Goal: Task Accomplishment & Management: Complete application form

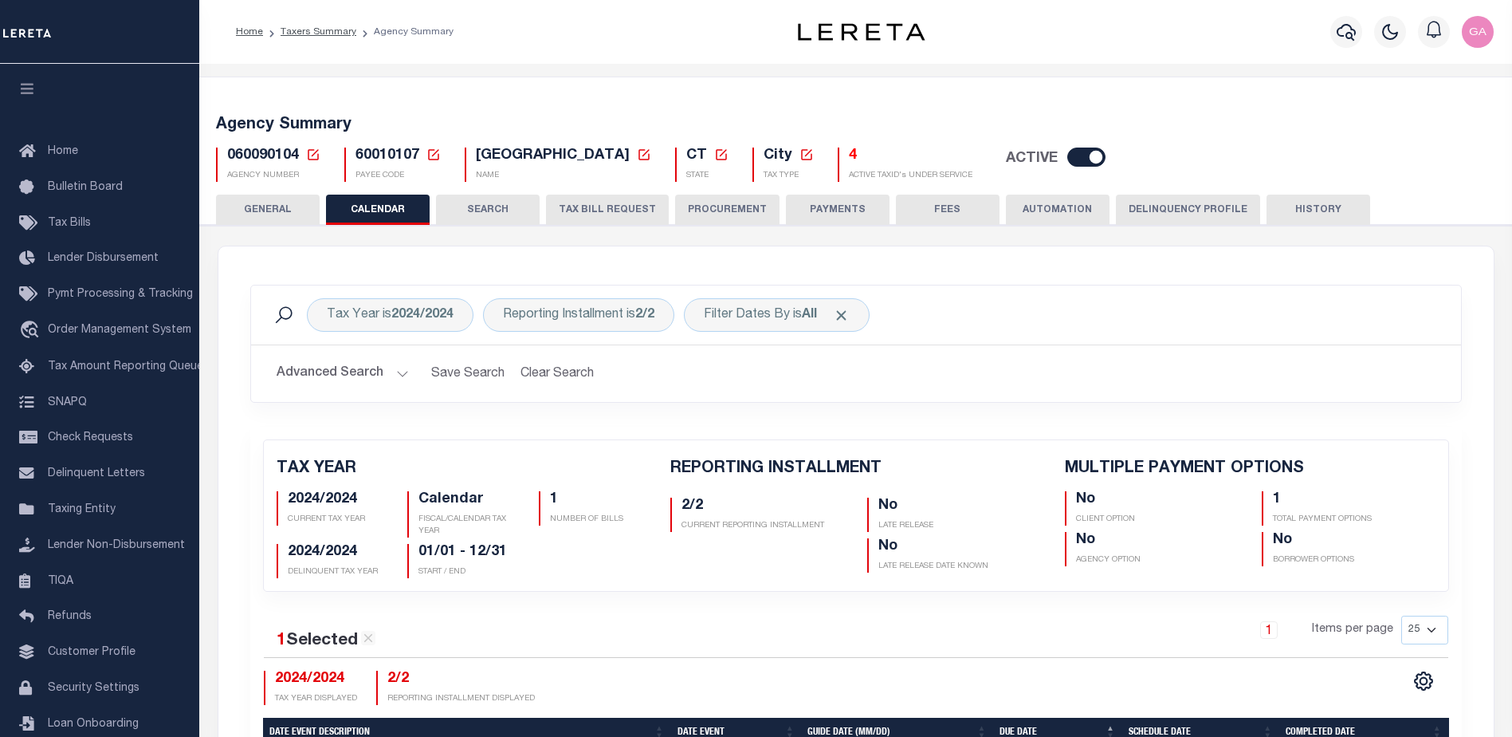
click at [375, 152] on span "60010107" at bounding box center [388, 155] width 64 height 14
click at [328, 33] on link "Taxers Summary" at bounding box center [319, 32] width 76 height 10
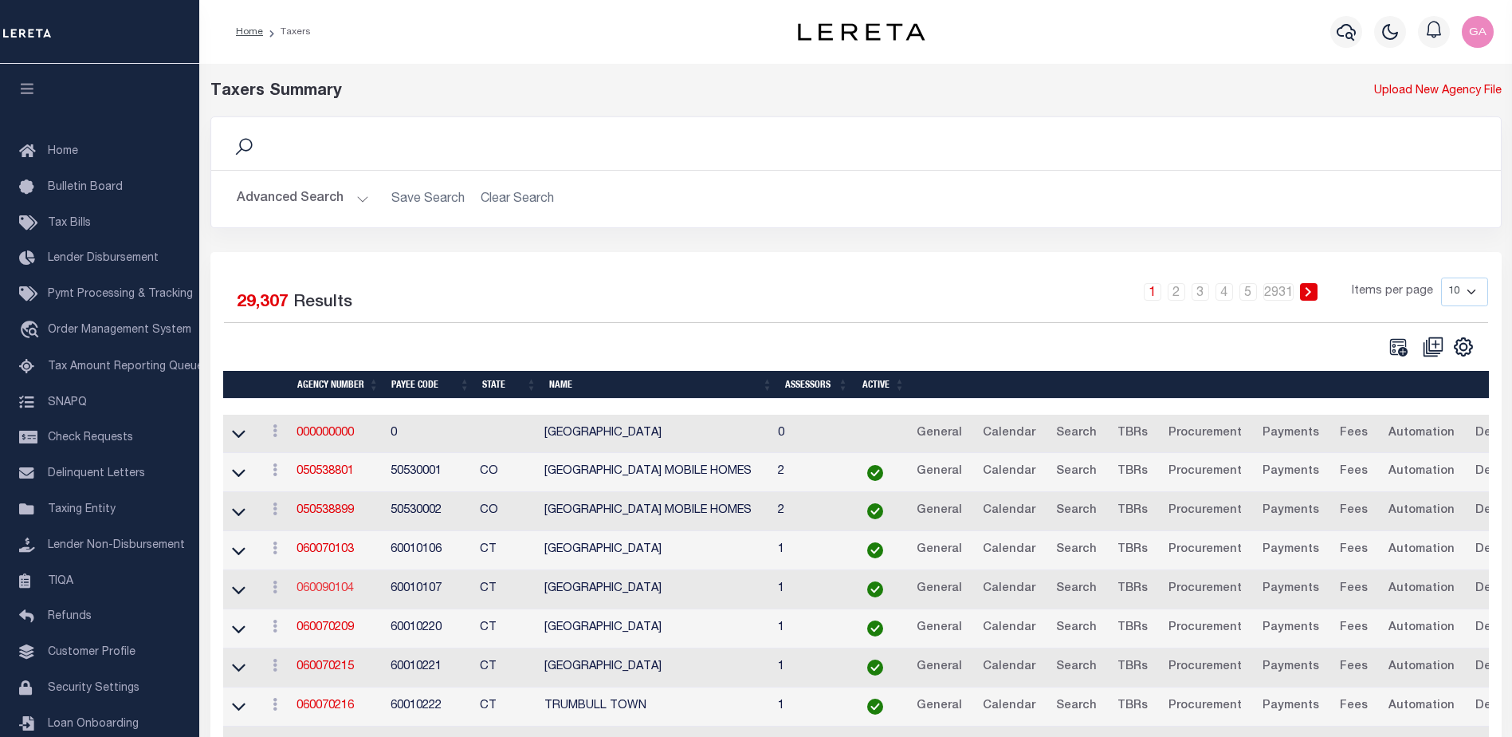
click at [336, 593] on link "060090104" at bounding box center [325, 588] width 57 height 11
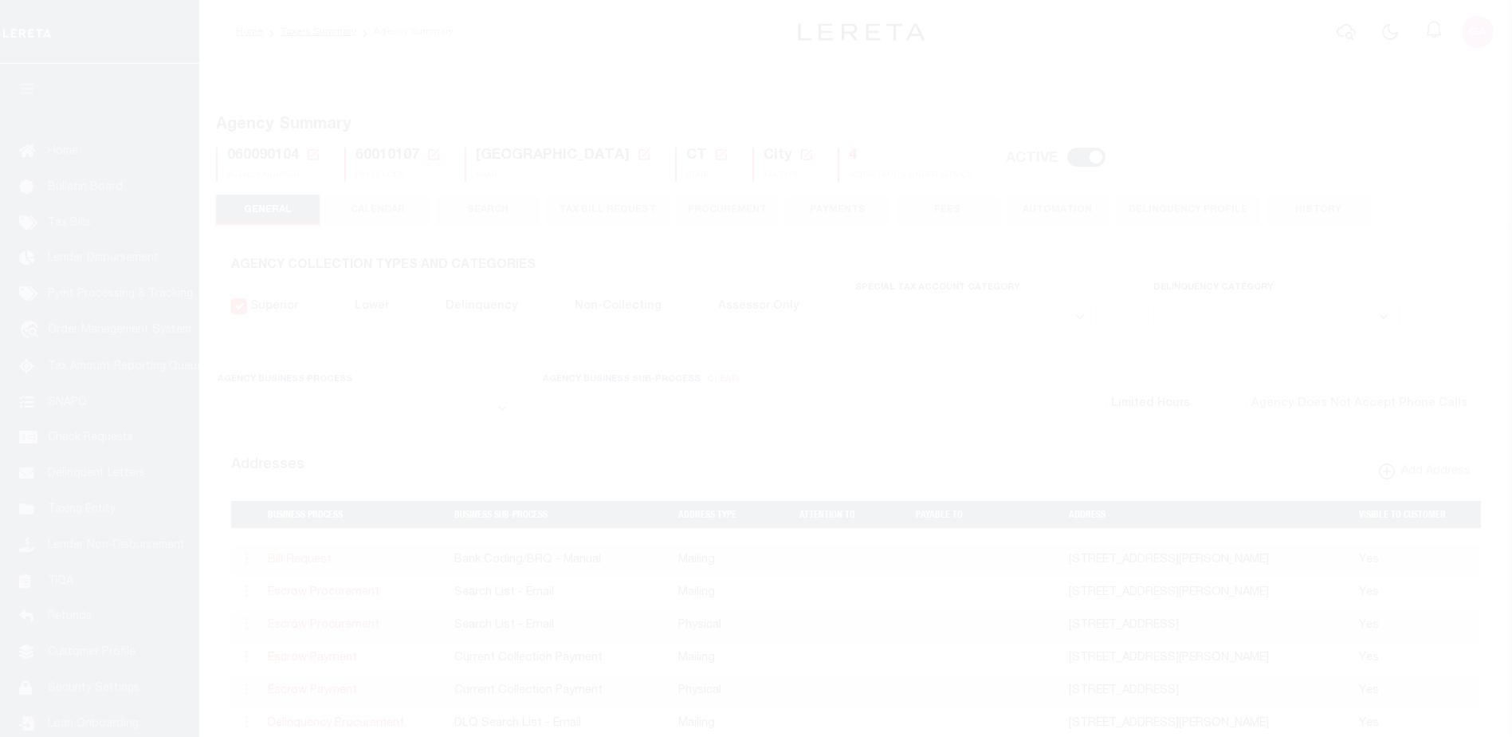
select select
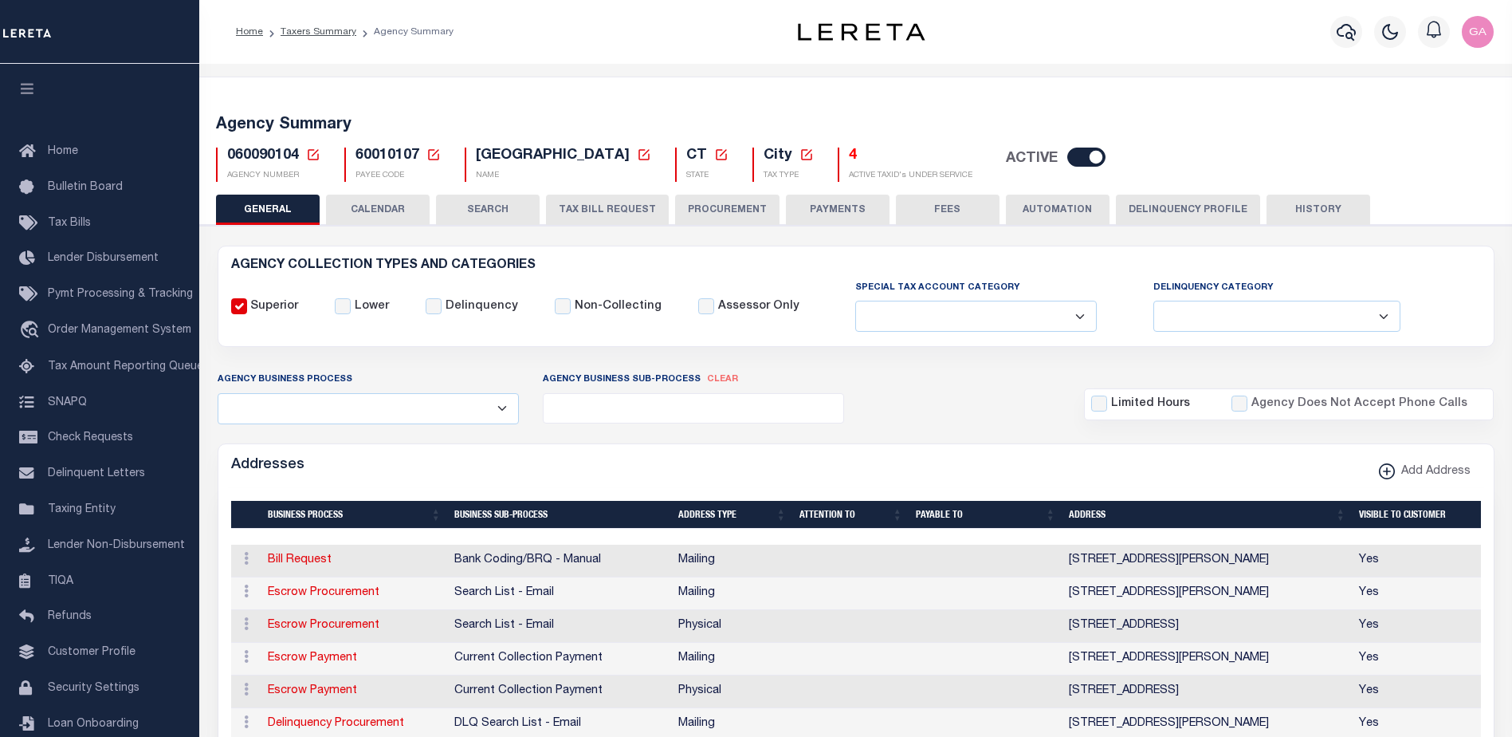
click at [373, 206] on button "CALENDAR" at bounding box center [378, 209] width 104 height 30
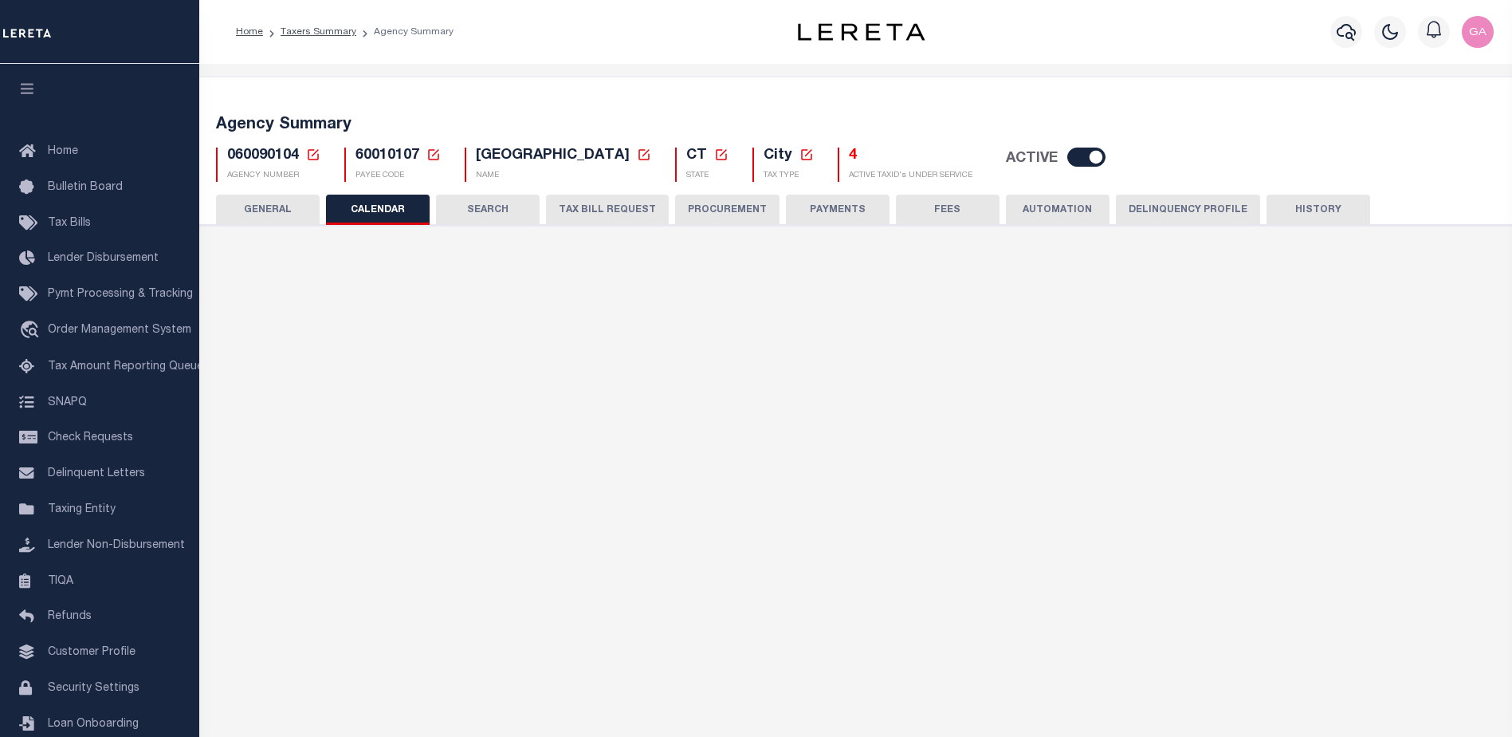
checkbox input "false"
type input "1"
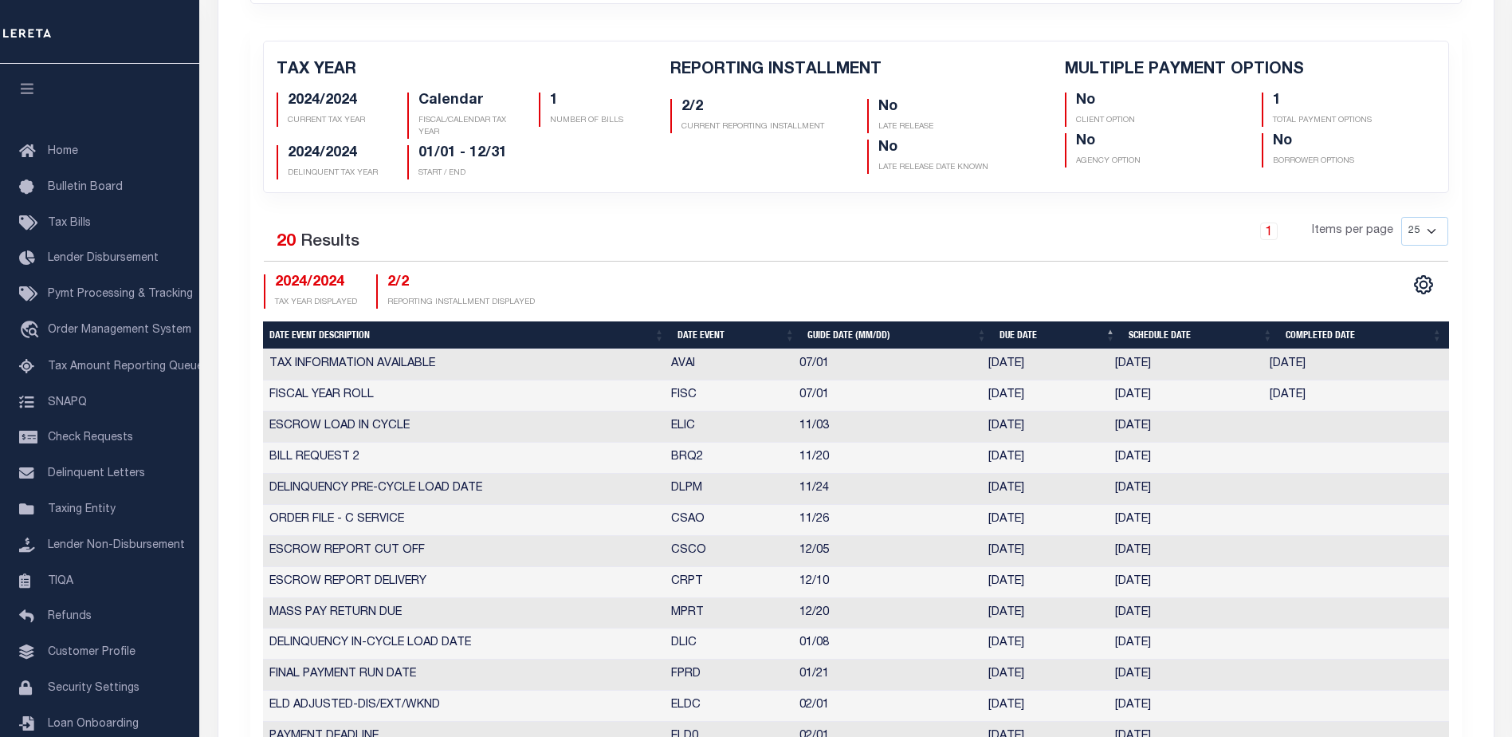
scroll to position [478, 0]
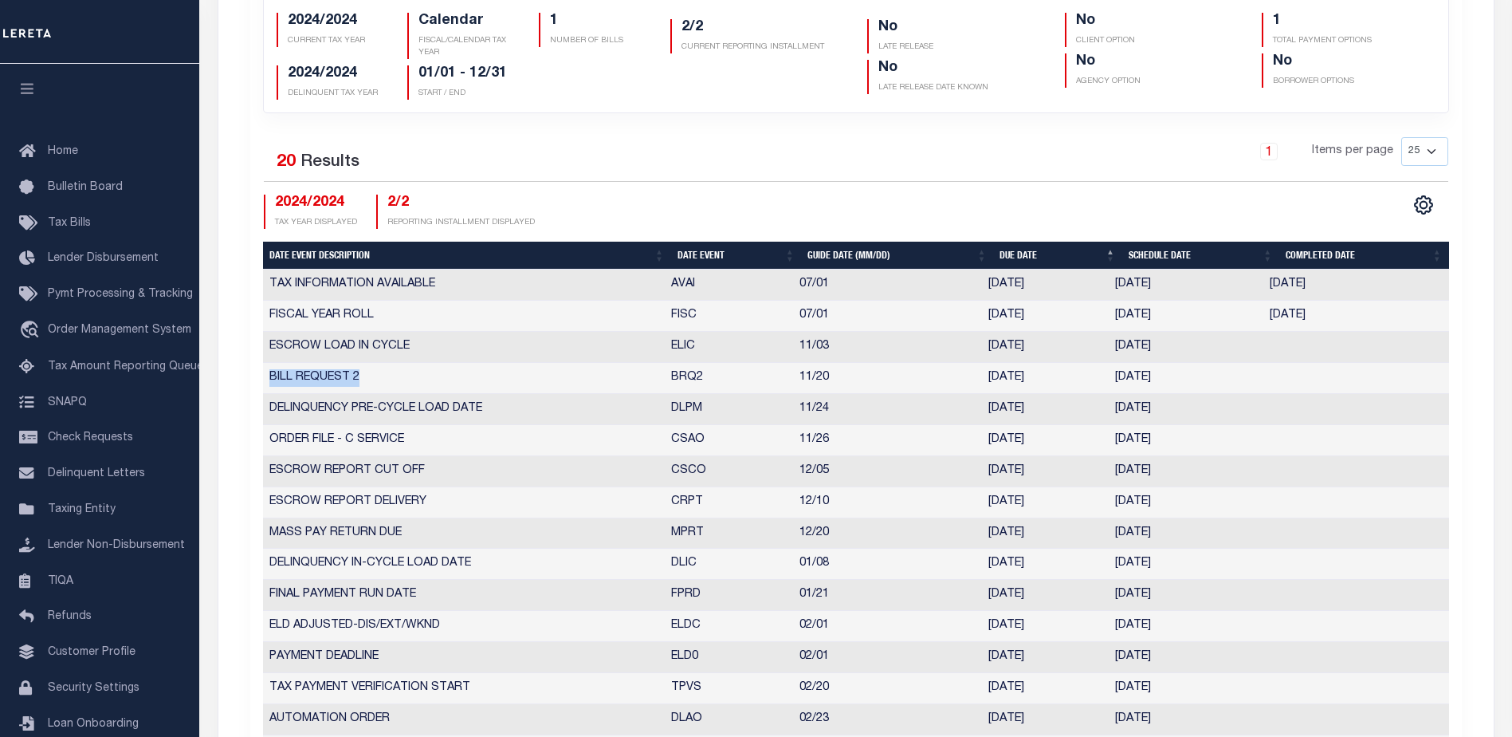
drag, startPoint x: 270, startPoint y: 374, endPoint x: 397, endPoint y: 382, distance: 127.0
click at [397, 382] on td "BILL REQUEST 2" at bounding box center [464, 378] width 402 height 31
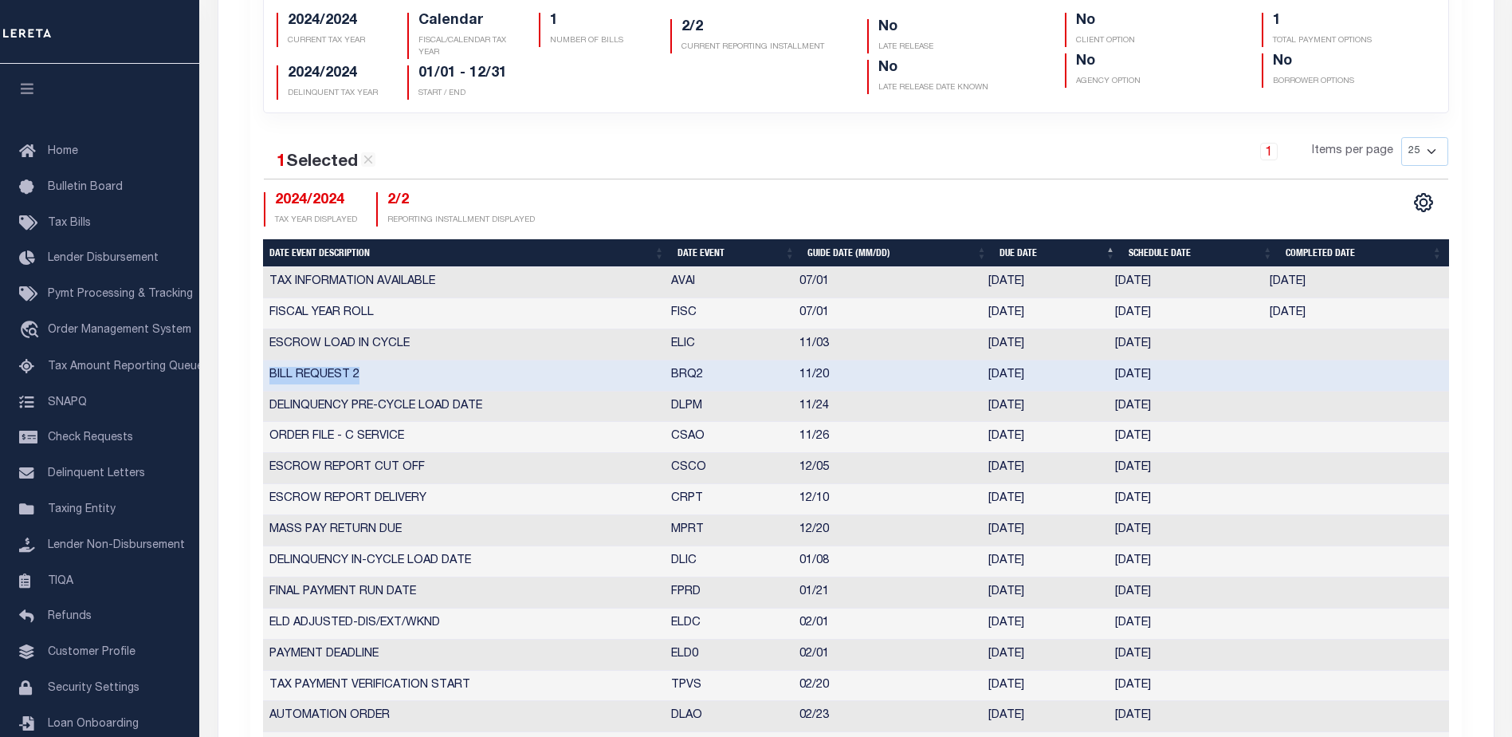
click at [1126, 374] on td "11/13/2025" at bounding box center [1186, 375] width 155 height 31
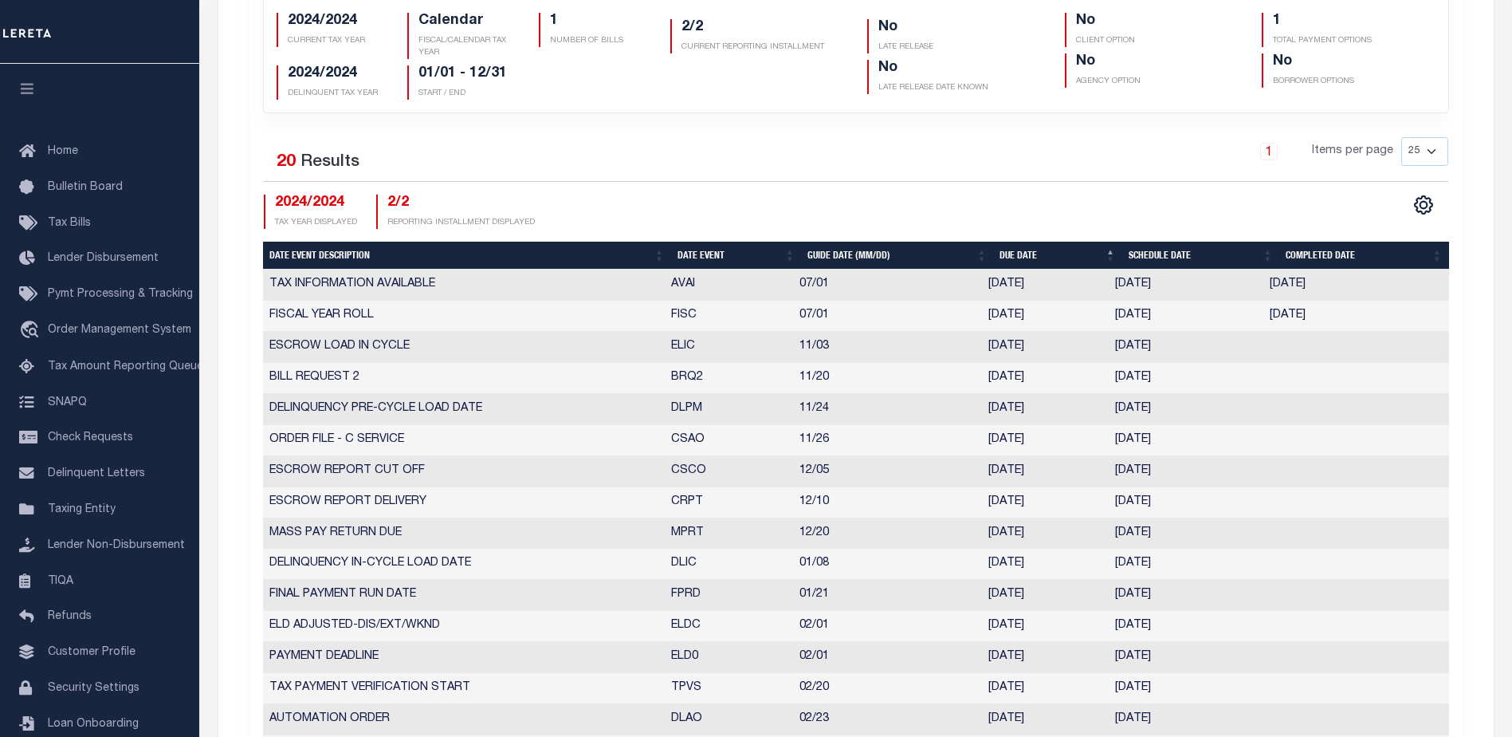
drag, startPoint x: 1118, startPoint y: 375, endPoint x: 1191, endPoint y: 380, distance: 73.5
click at [1191, 380] on td "11/13/2025" at bounding box center [1186, 378] width 155 height 31
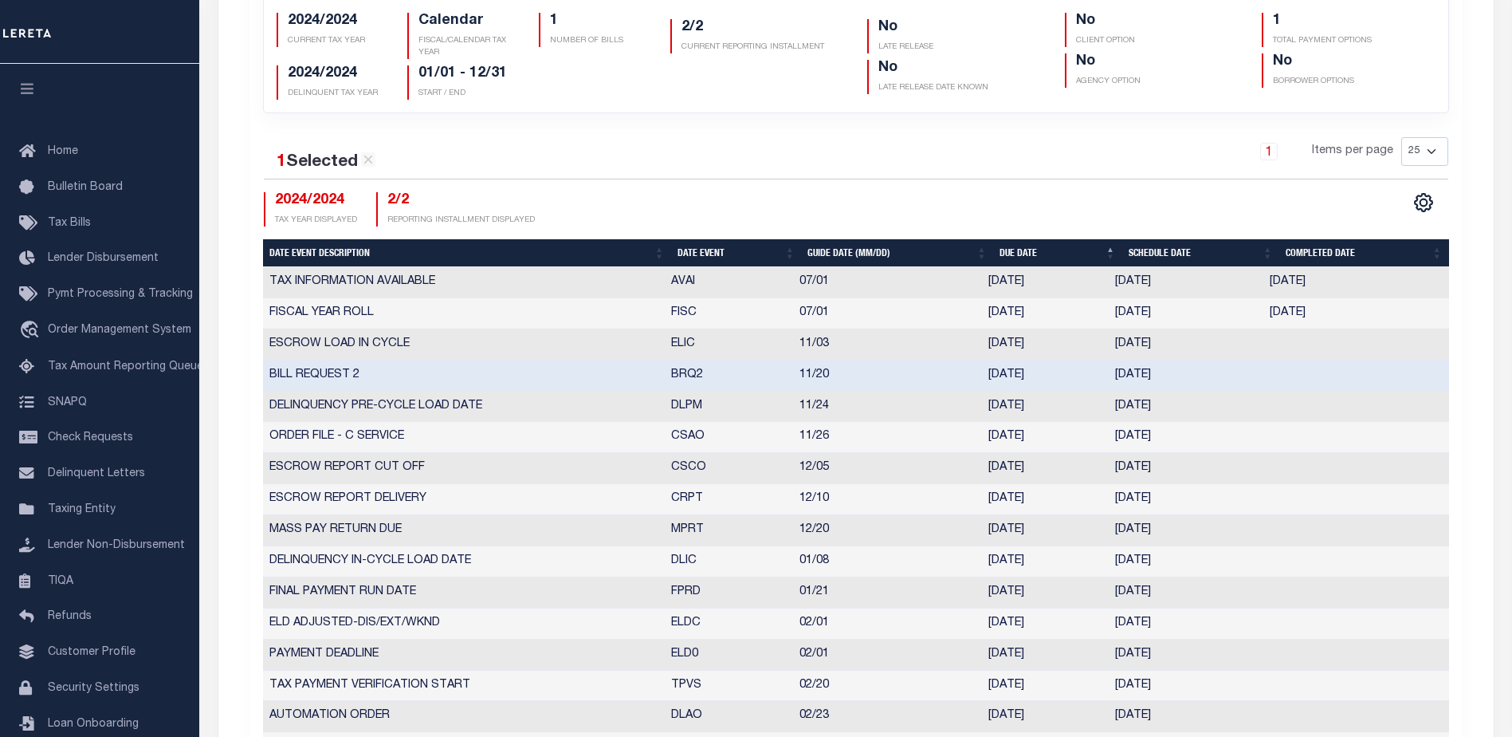
select select "11"
select select "20"
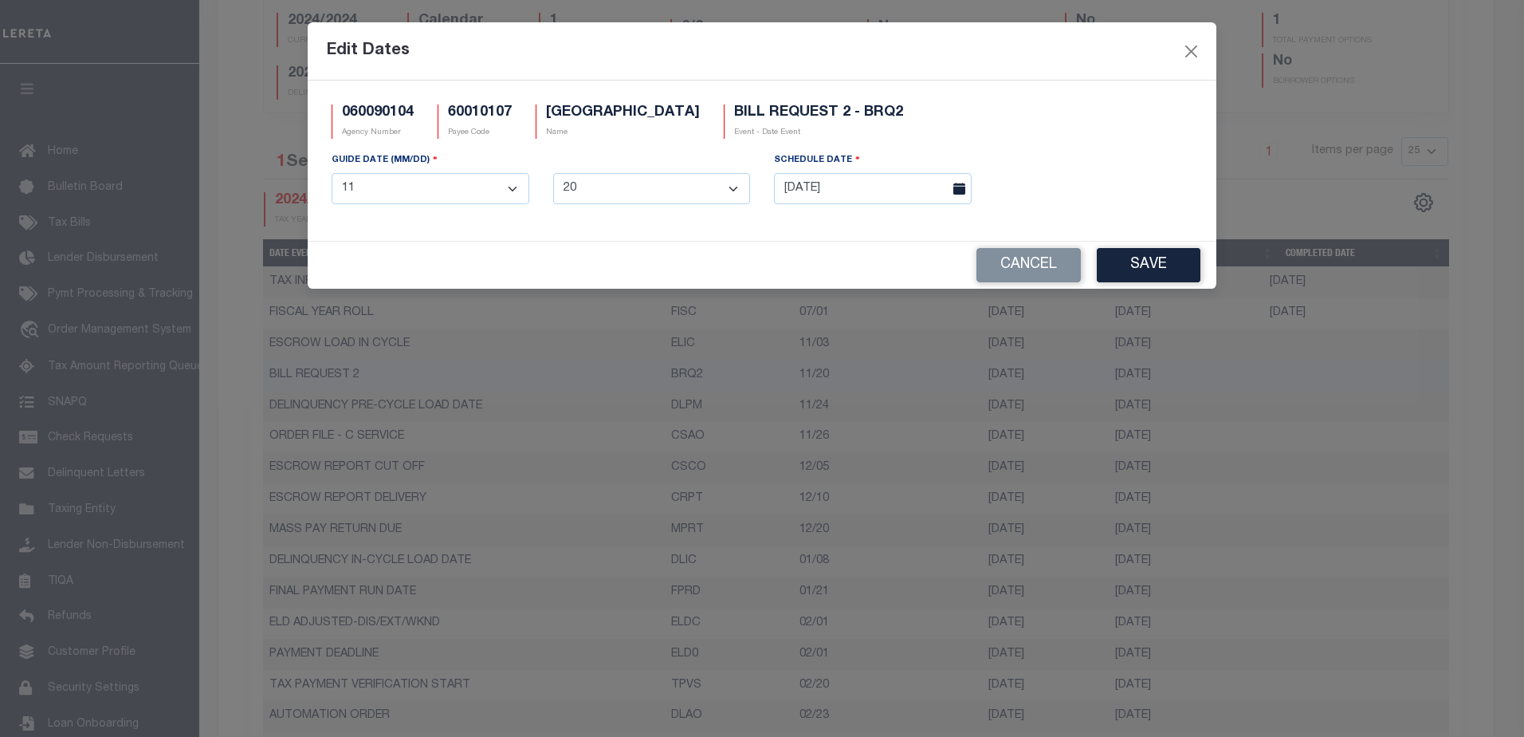
drag, startPoint x: 1149, startPoint y: 377, endPoint x: 991, endPoint y: 112, distance: 308.5
click at [996, 107] on div "060090104 Agency Number 60010107 Payee Code SHELTON CITY Name BILL REQUEST 2 - …" at bounding box center [762, 127] width 885 height 47
click at [961, 187] on icon at bounding box center [959, 189] width 12 height 12
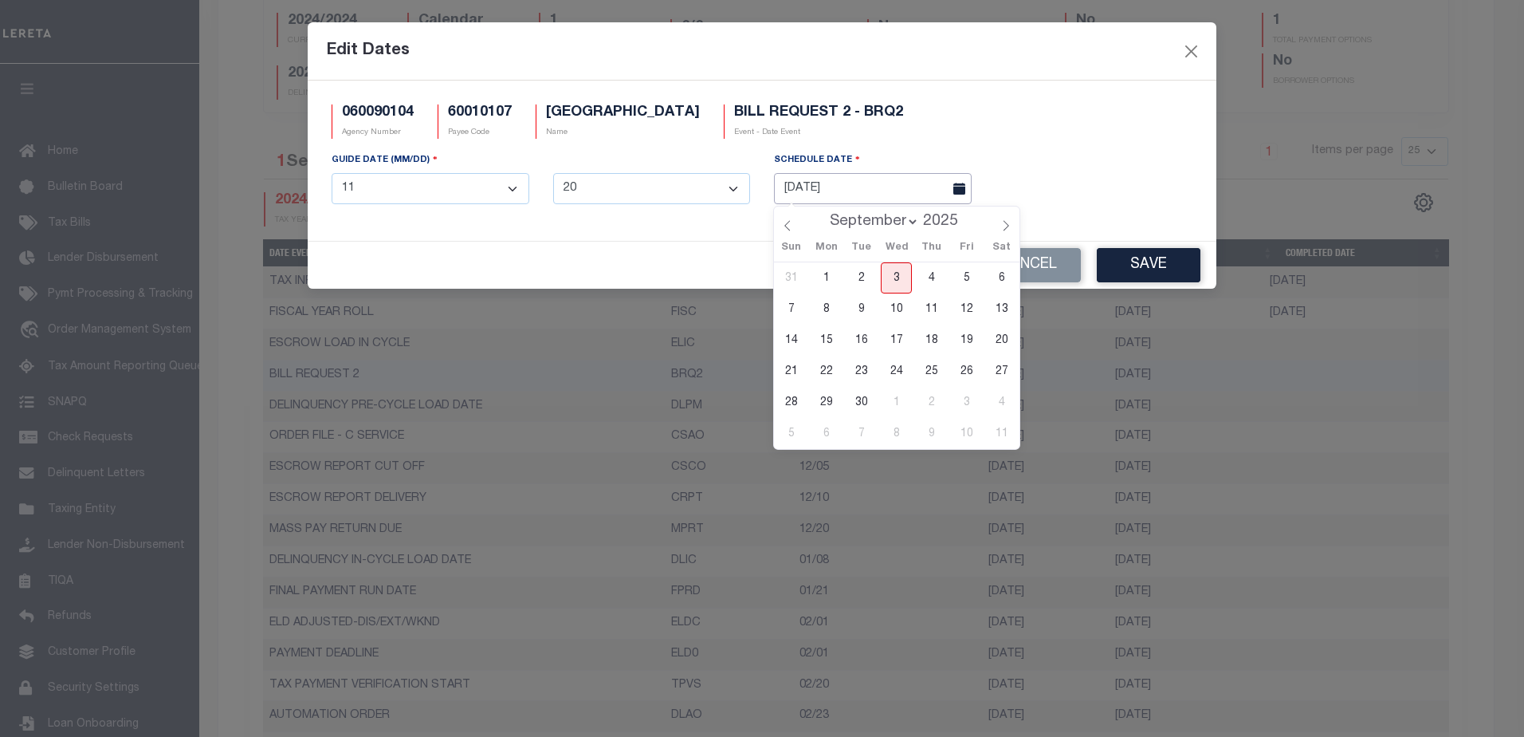
click at [940, 192] on input "11/13/2025" at bounding box center [873, 188] width 198 height 31
click at [899, 280] on span "3" at bounding box center [896, 277] width 31 height 31
type input "09/03/2025"
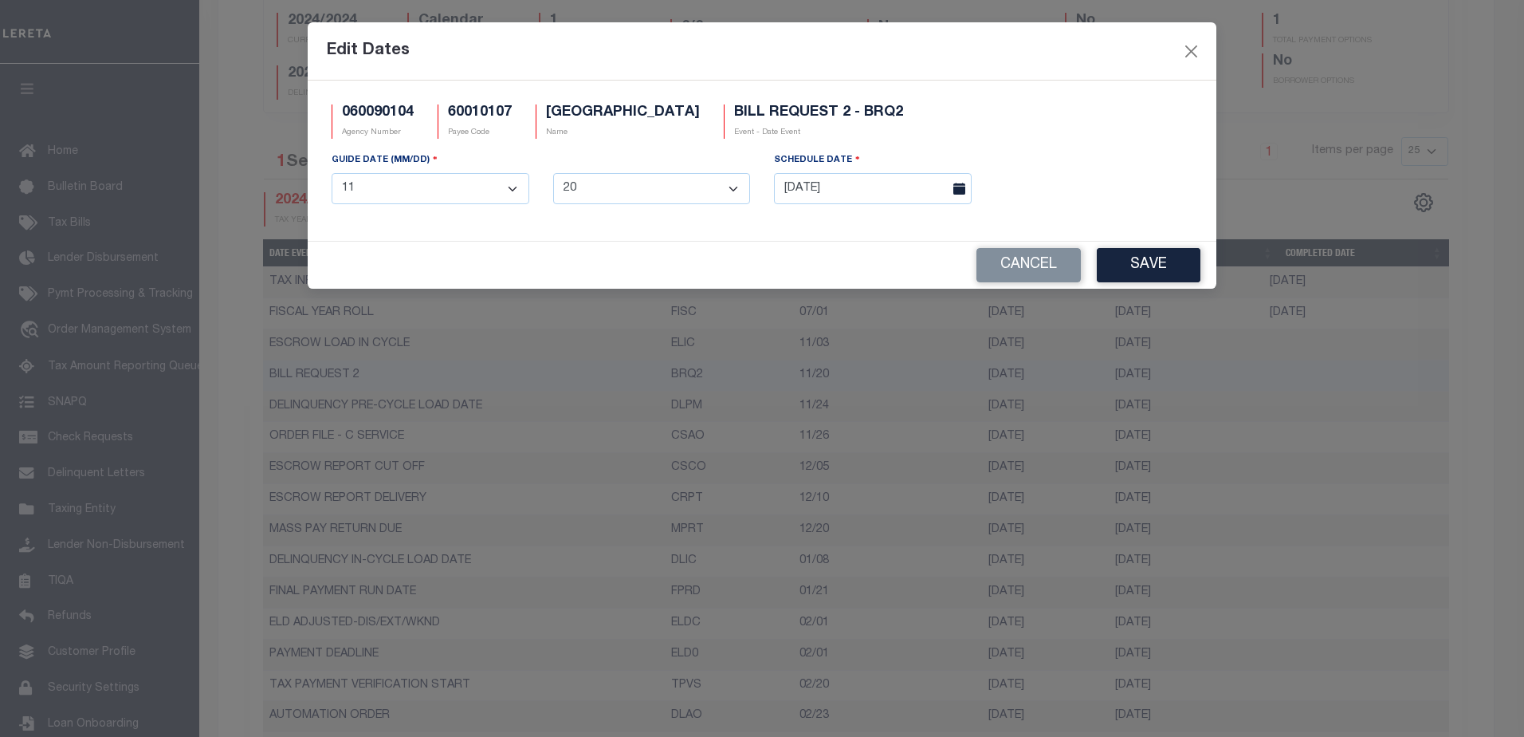
click at [446, 198] on select "1 2 3 4 5 6 7 8 9 10 11 12" at bounding box center [431, 188] width 198 height 31
click at [450, 195] on select "1 2 3 4 5 6 7 8 9 10 11 12" at bounding box center [431, 188] width 198 height 31
click at [1164, 265] on button "Save" at bounding box center [1149, 265] width 104 height 34
click at [445, 192] on select "1 2 3 4 5 6 7 8 9 10 11 12" at bounding box center [431, 188] width 198 height 31
click at [332, 174] on select "1 2 3 4 5 6 7 8 9 10 11 12" at bounding box center [431, 188] width 198 height 31
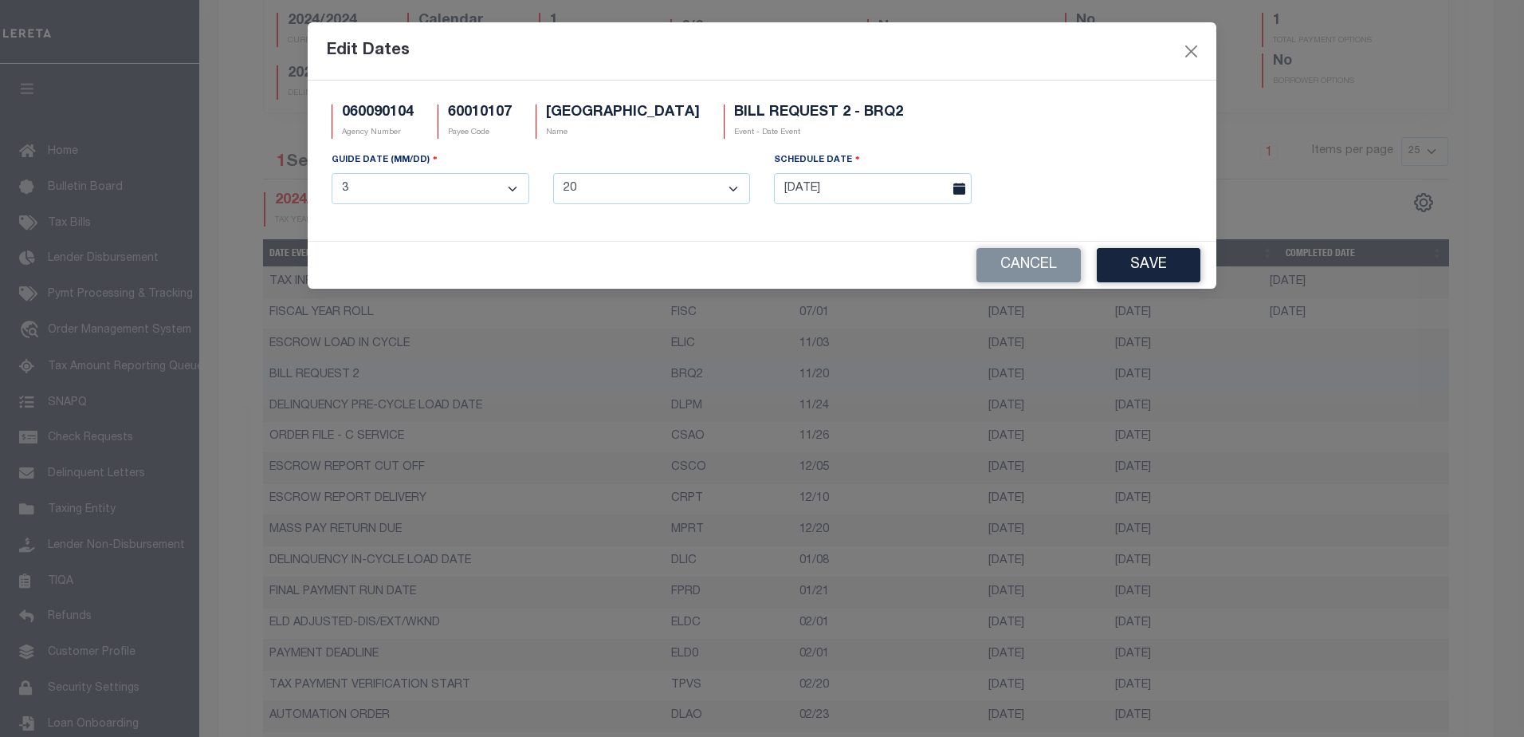
click at [627, 187] on select "1 2 3 4 5 6 7 8 9 10 11 12 13 14 15 16 17 18 19 20 21 22 23 24 25 26 27 28 29 3…" at bounding box center [652, 188] width 198 height 31
click at [466, 196] on select "1 2 3 4 5 6 7 8 9 10 11 12" at bounding box center [431, 188] width 198 height 31
select select "9"
click at [332, 174] on select "1 2 3 4 5 6 7 8 9 10 11 12" at bounding box center [431, 188] width 198 height 31
click at [617, 190] on select "1 2 3 4 5 6 7 8 9 10 11 12 13 14 15 16 17 18 19 20 21 22 23 24 25 26 27 28 29 3…" at bounding box center [652, 188] width 198 height 31
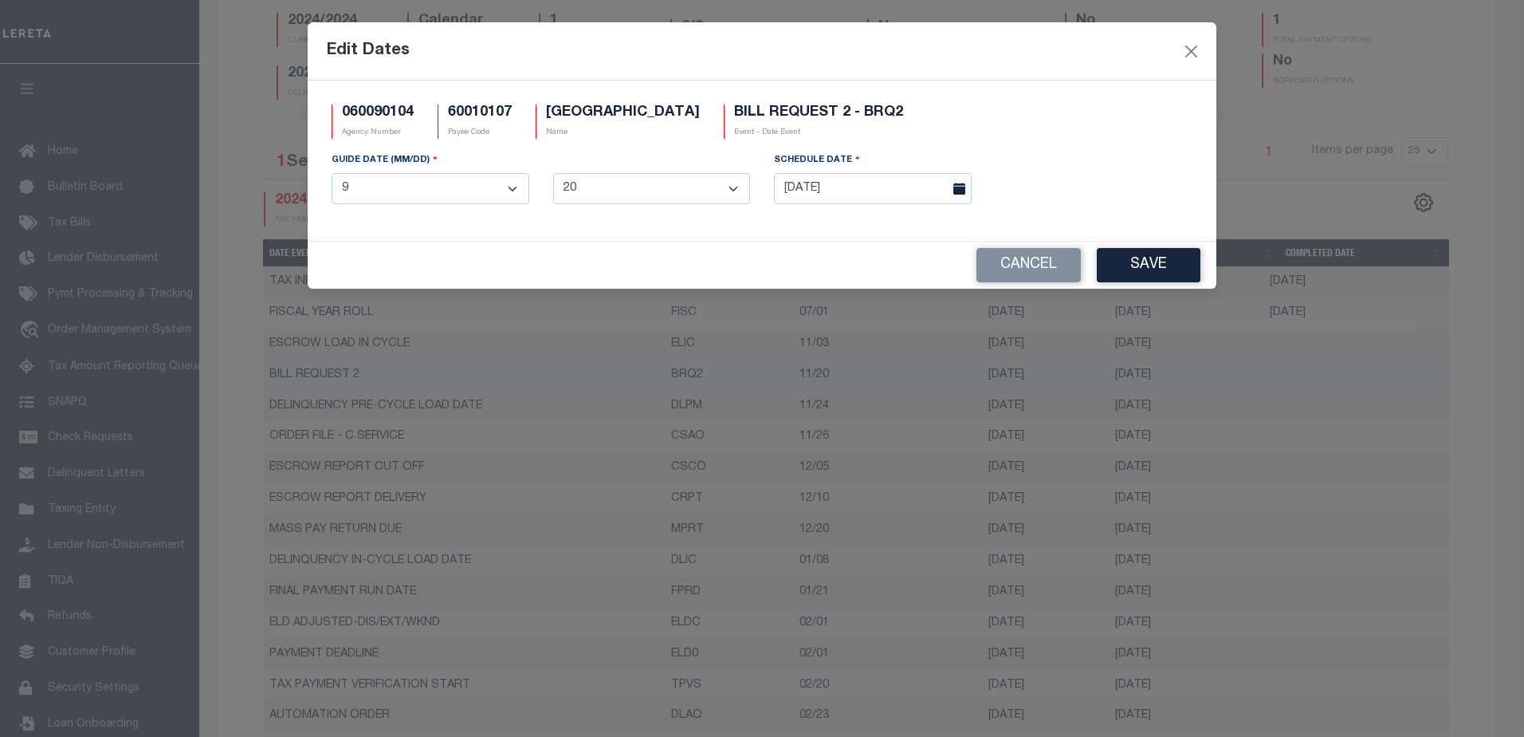
select select "3"
click at [553, 174] on select "1 2 3 4 5 6 7 8 9 10 11 12 13 14 15 16 17 18 19 20 21 22 23 24 25 26 27 28 29 3…" at bounding box center [652, 188] width 198 height 31
click at [944, 196] on span at bounding box center [958, 188] width 28 height 31
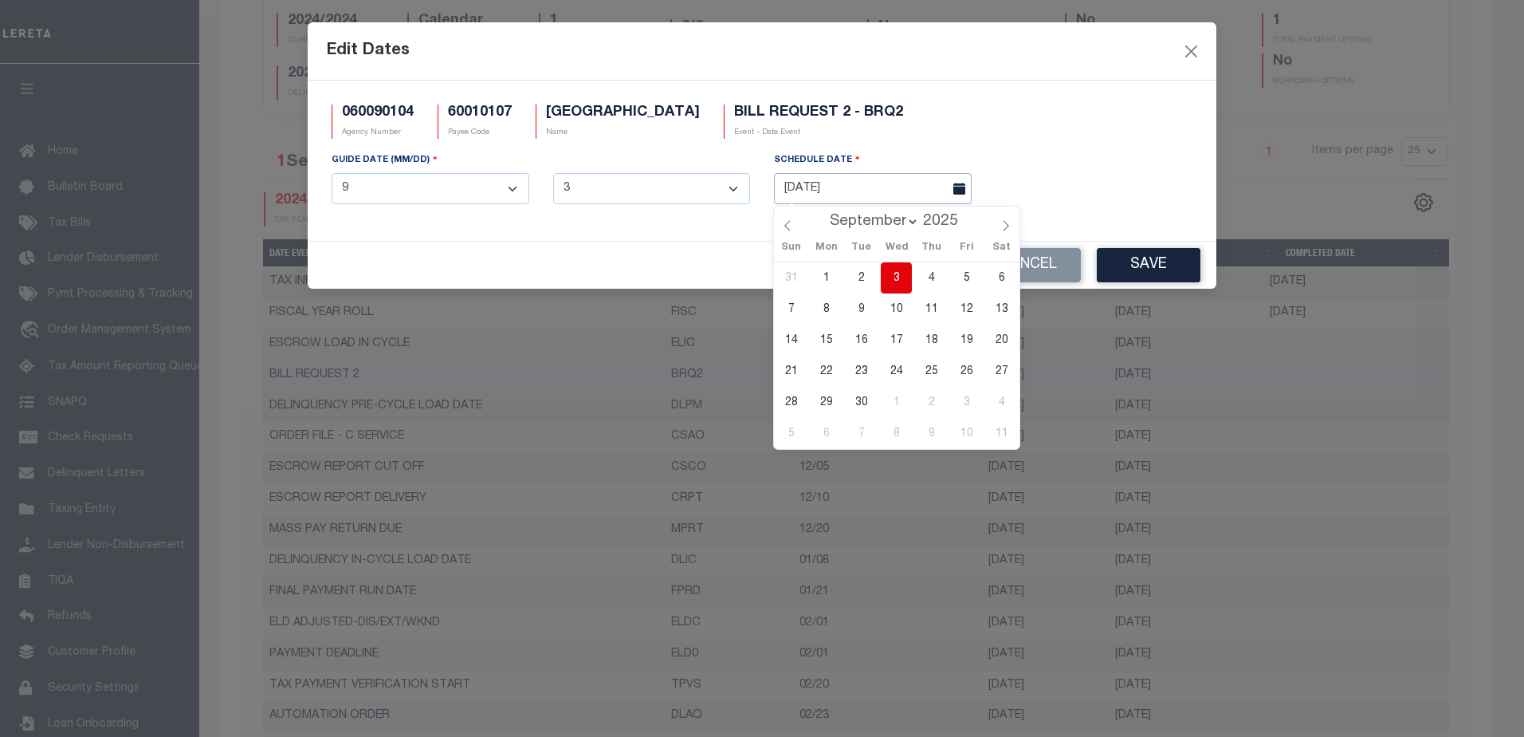
click at [894, 190] on input "11/13/2025" at bounding box center [873, 188] width 198 height 31
click at [892, 277] on span "3" at bounding box center [896, 277] width 31 height 31
type input "09/03/2025"
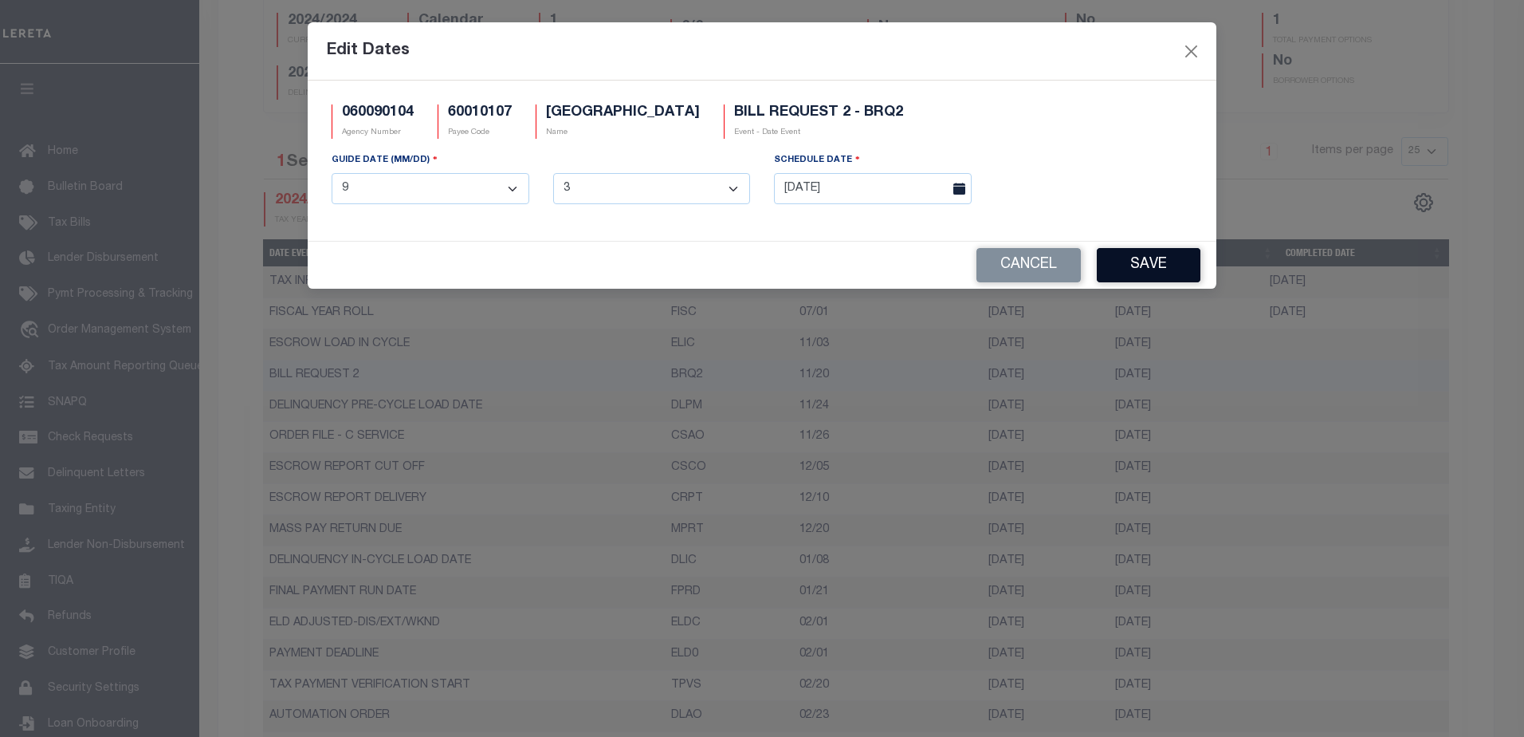
click at [1155, 265] on button "Save" at bounding box center [1149, 265] width 104 height 34
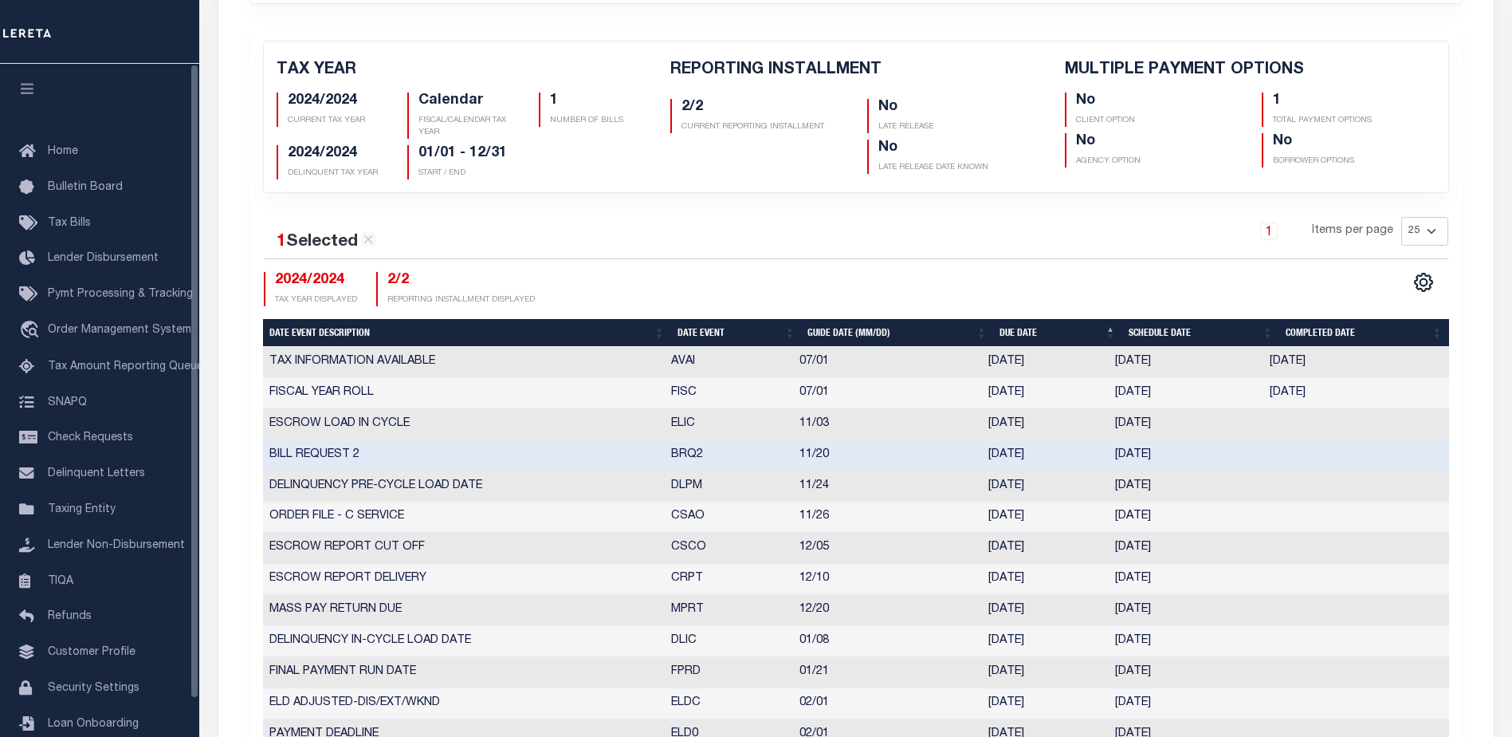
scroll to position [0, 0]
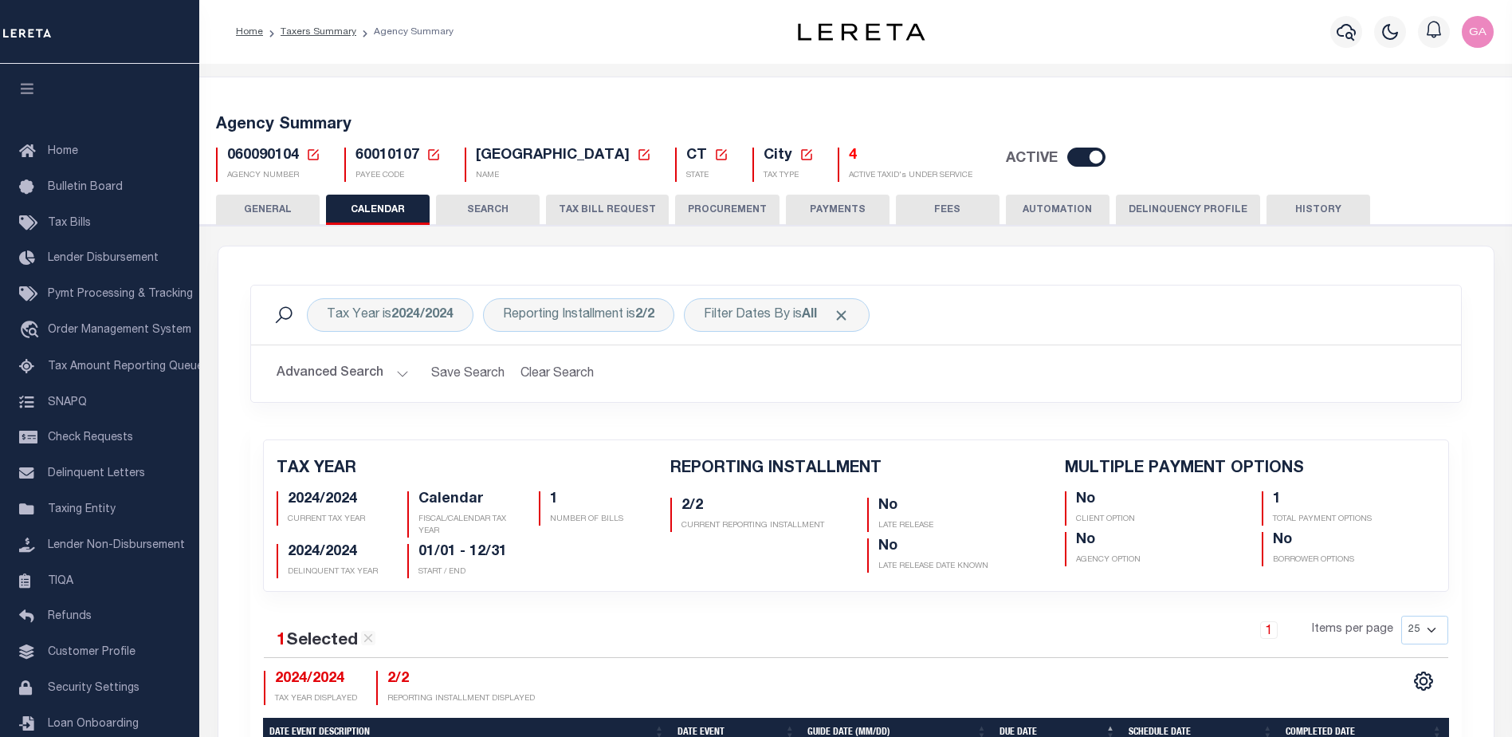
click at [268, 208] on button "GENERAL" at bounding box center [268, 209] width 104 height 30
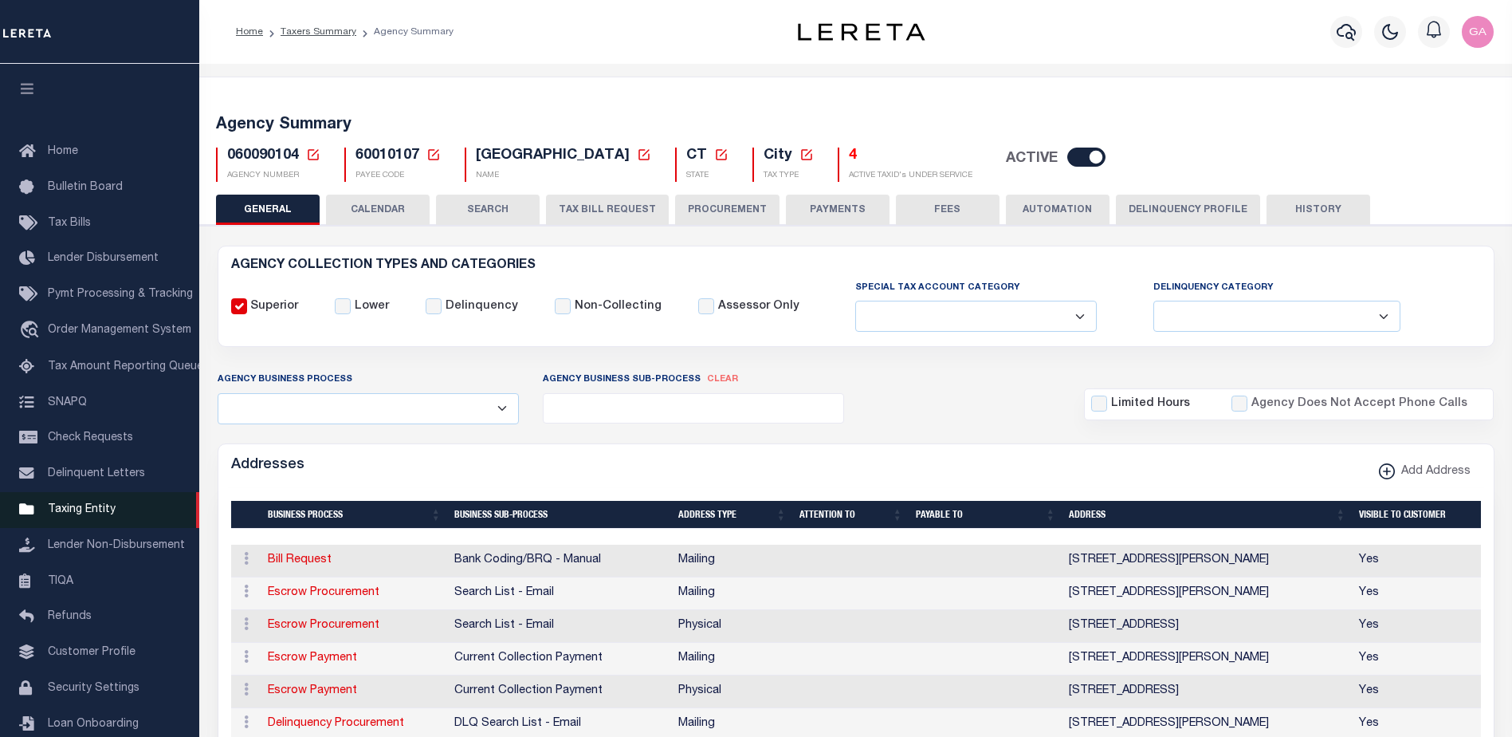
click at [89, 515] on span "Taxing Entity" at bounding box center [82, 509] width 68 height 11
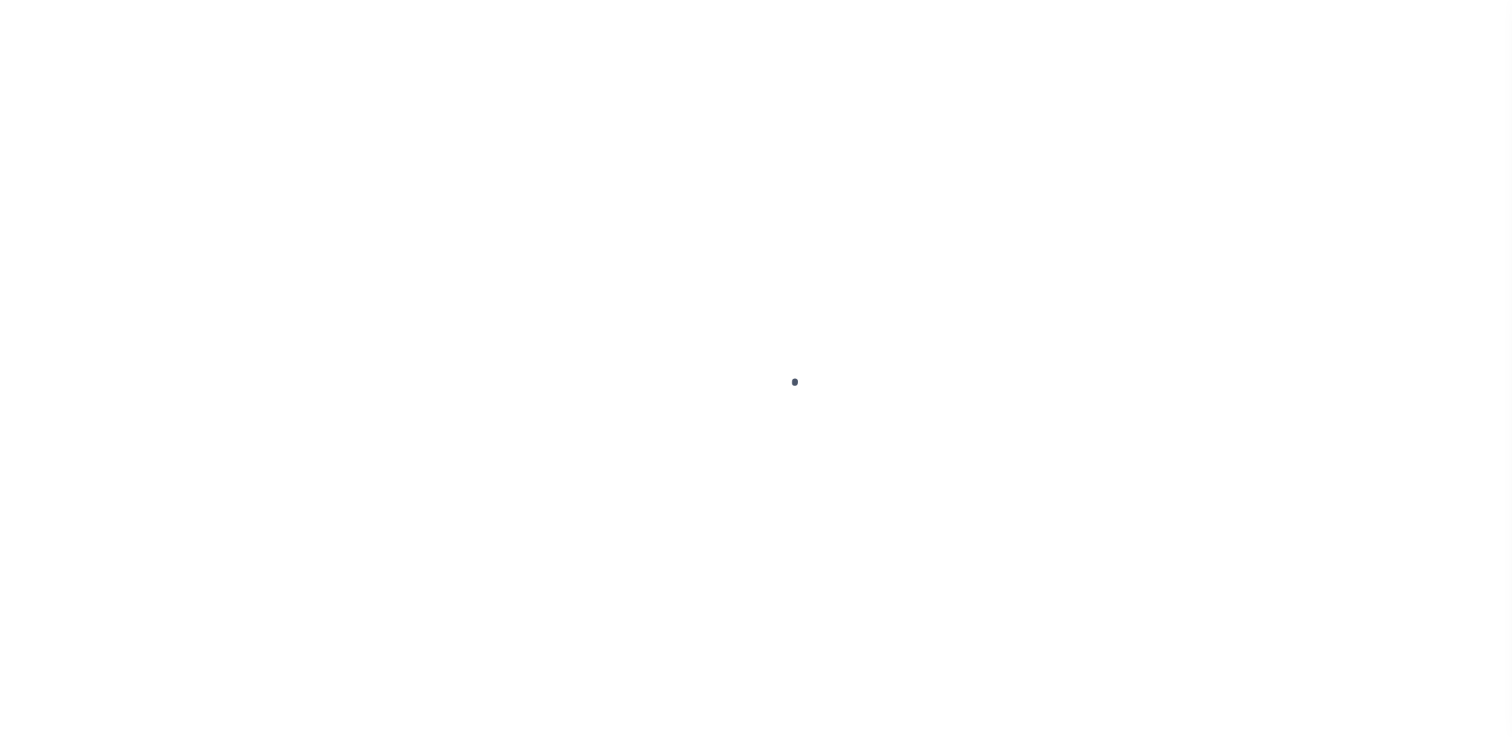
scroll to position [40, 0]
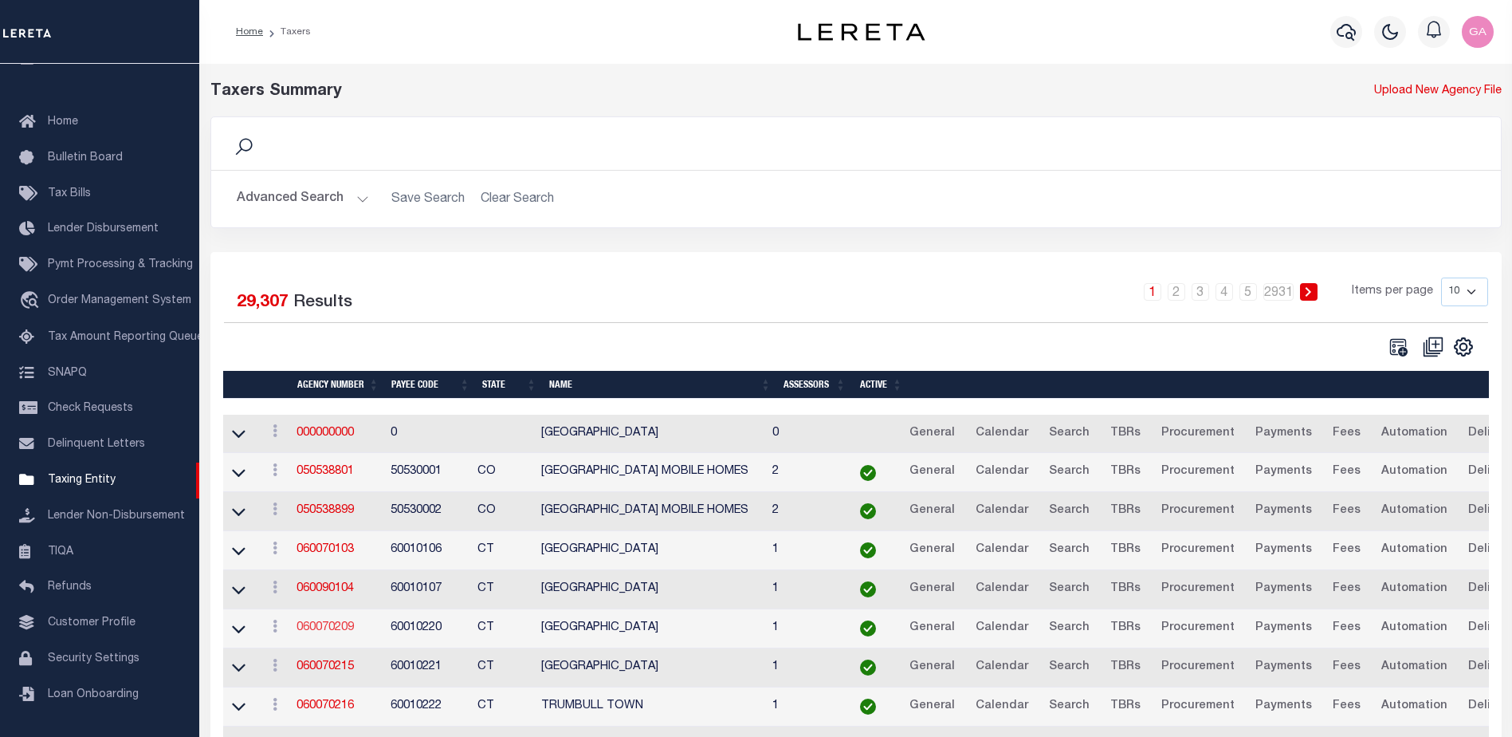
click at [332, 627] on link "060070209" at bounding box center [325, 627] width 57 height 11
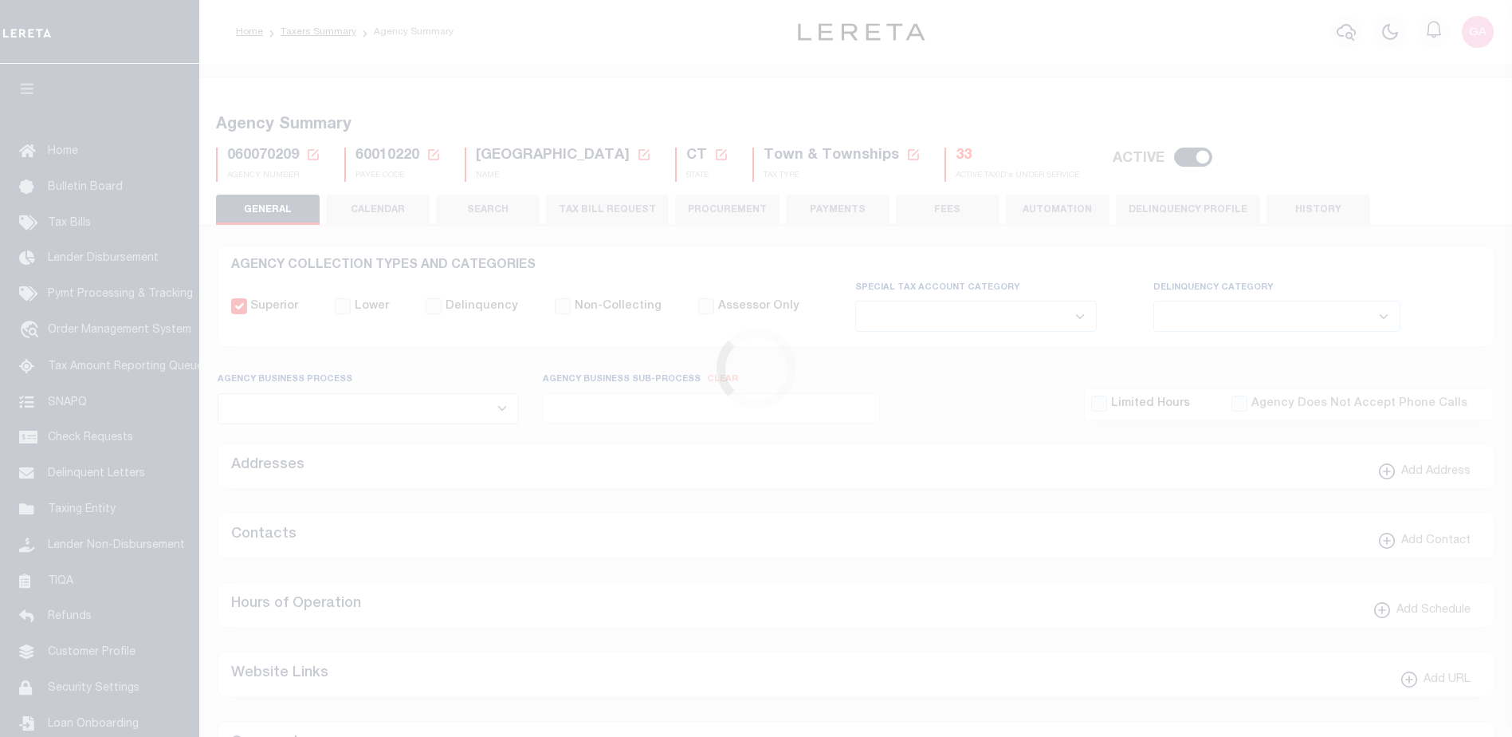
select select
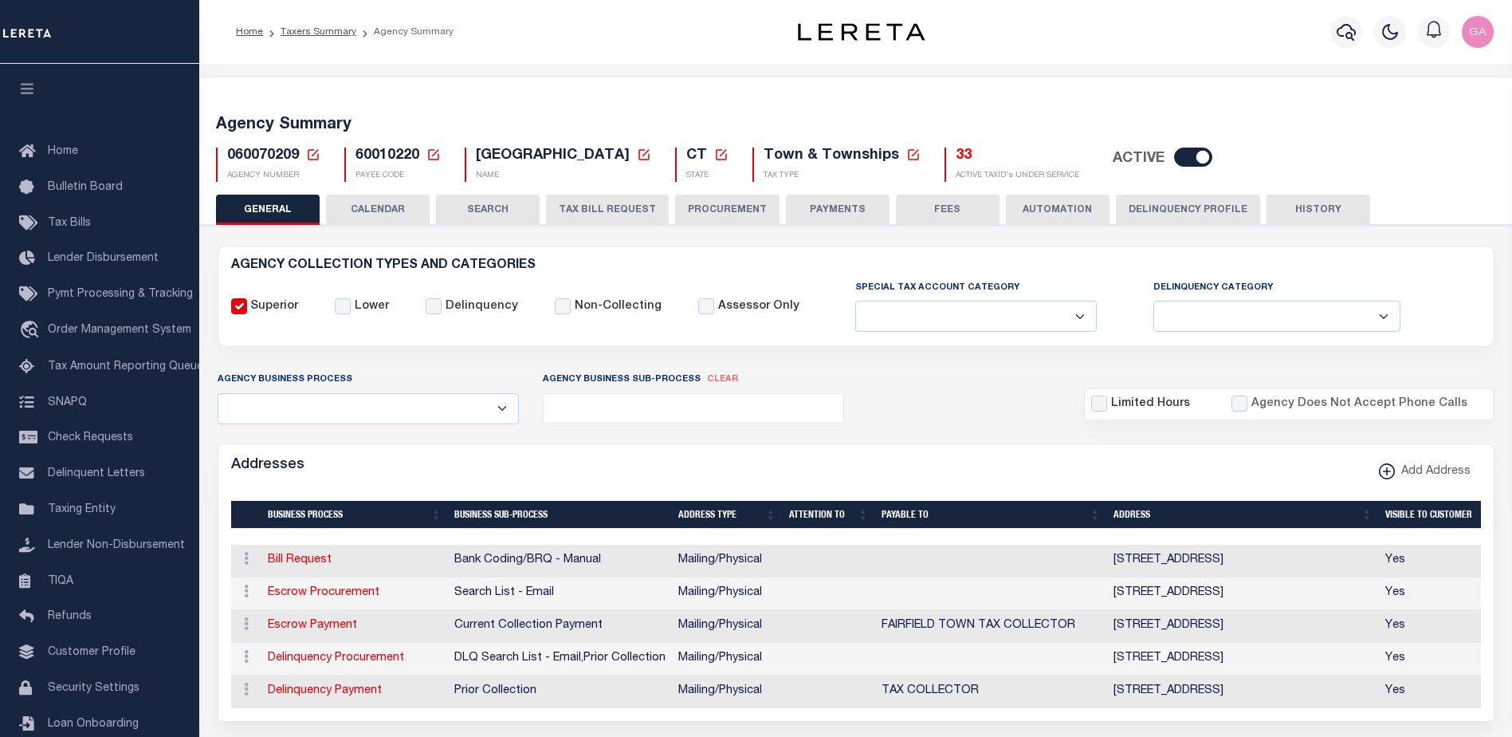
click at [379, 205] on button "CALENDAR" at bounding box center [378, 209] width 104 height 30
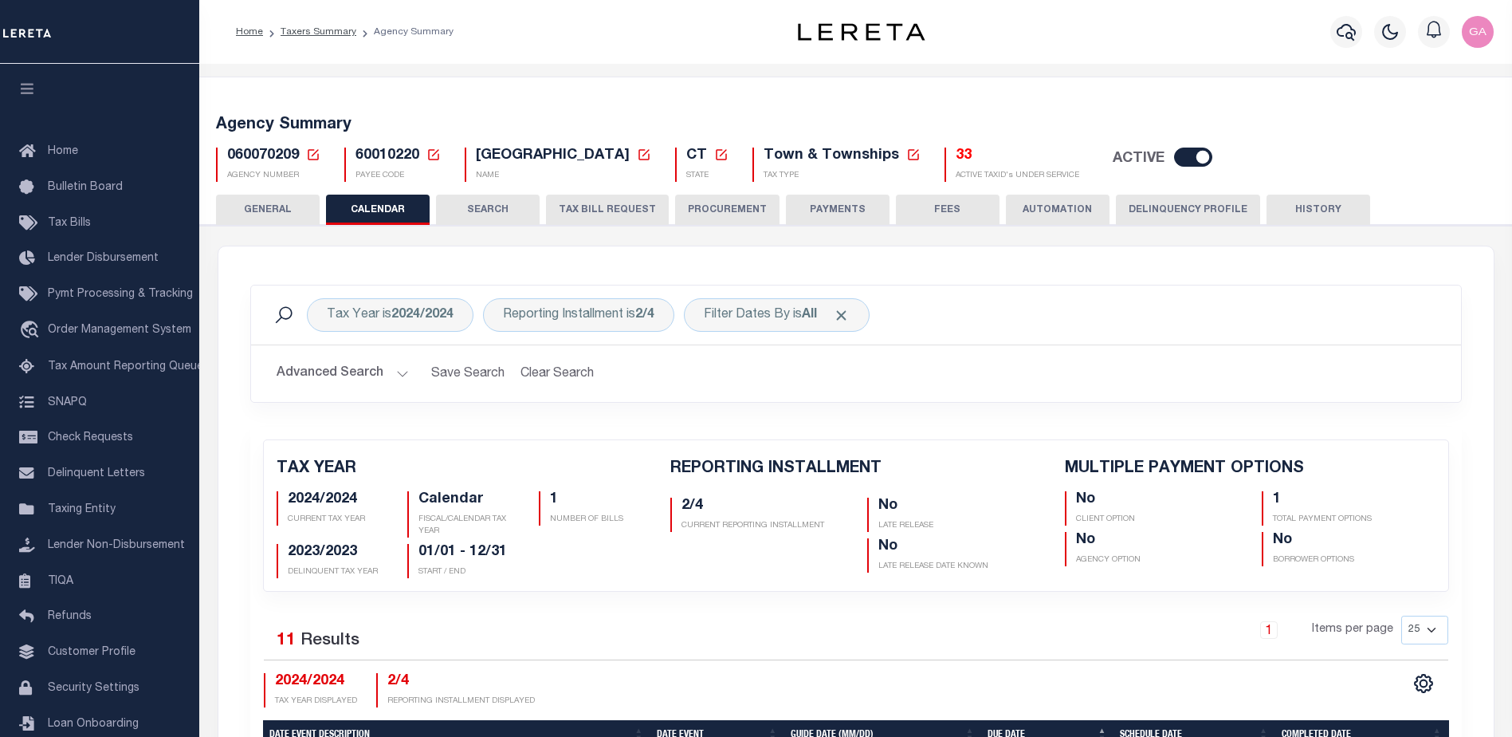
checkbox input "false"
type input "1"
click at [595, 213] on button "TAX BILL REQUEST" at bounding box center [607, 209] width 123 height 30
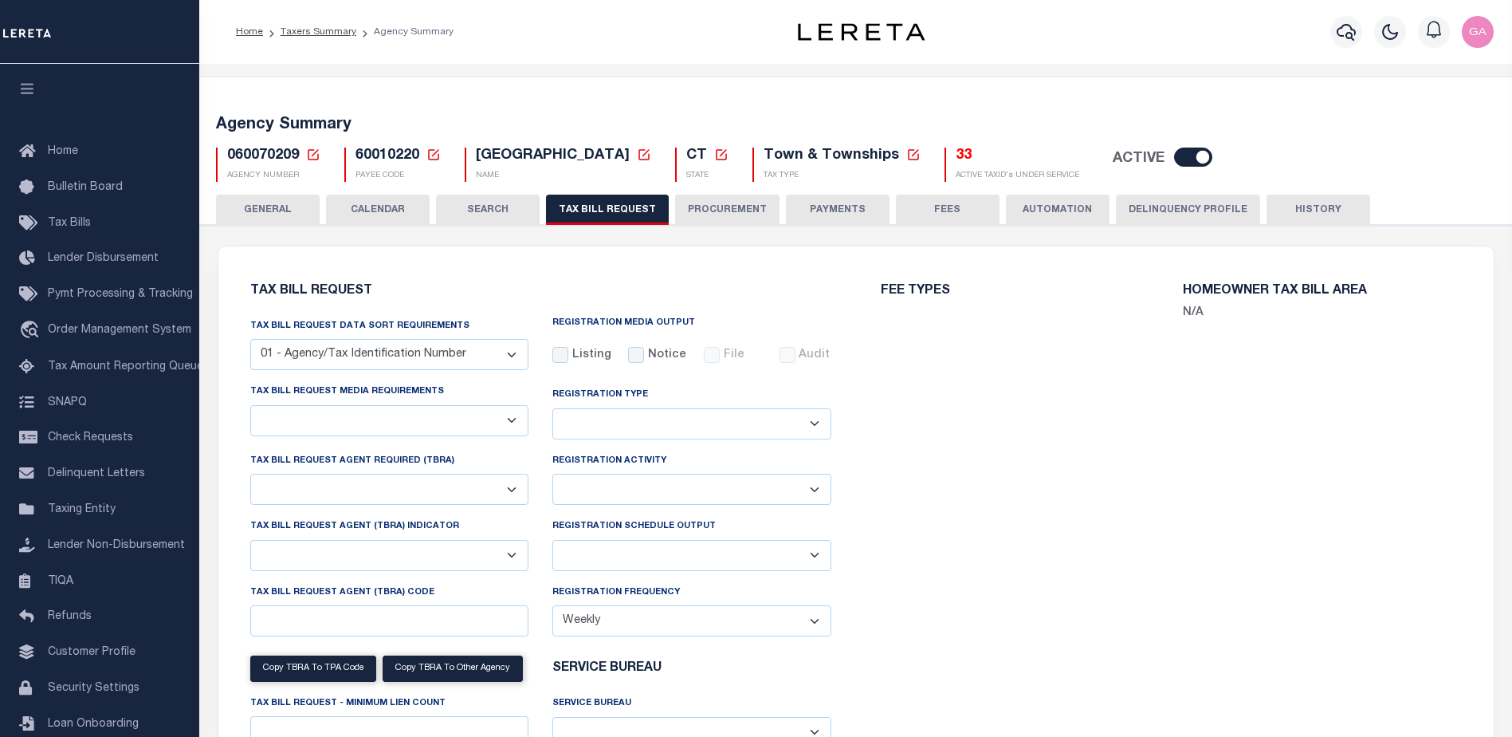
select select "22"
select select "true"
select select
click at [393, 211] on button "CALENDAR" at bounding box center [378, 209] width 104 height 30
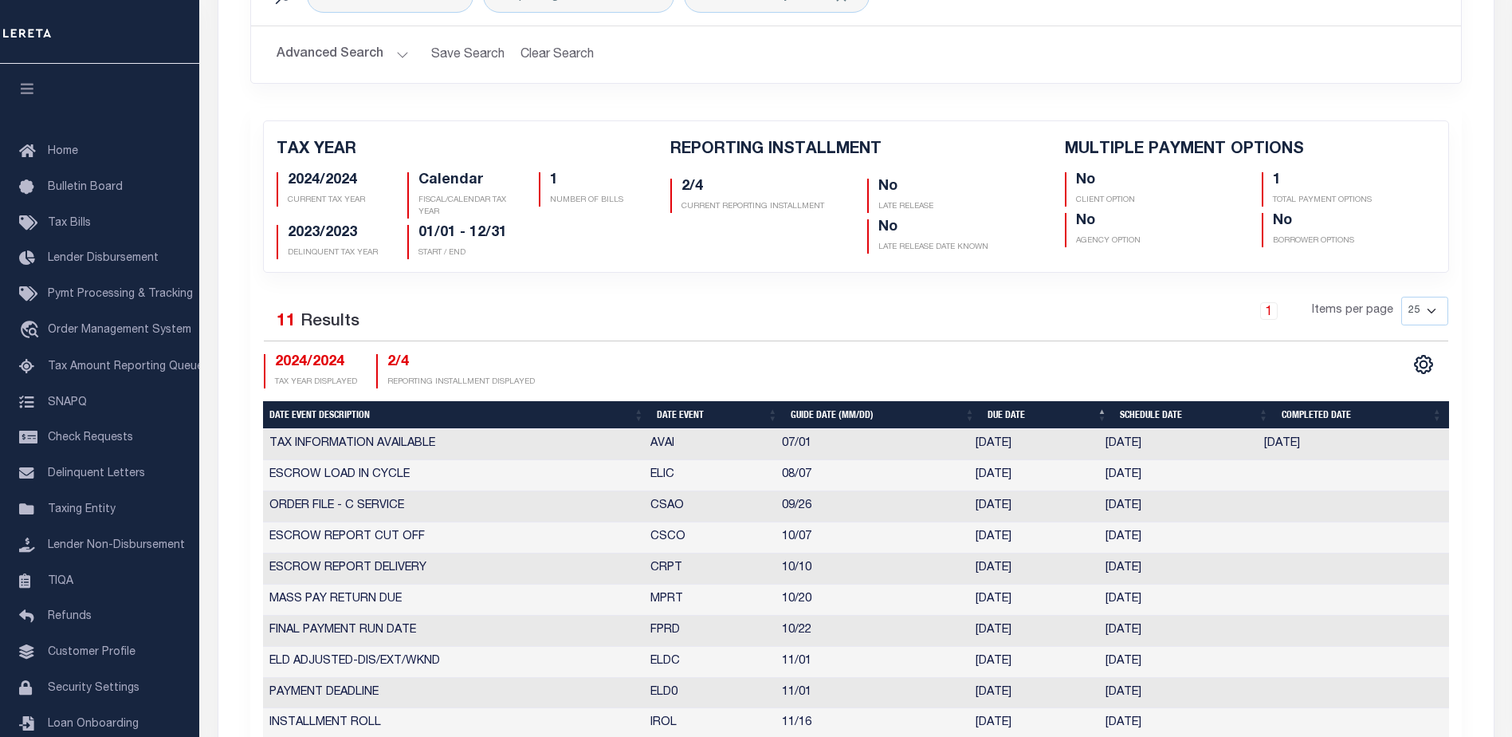
scroll to position [239, 0]
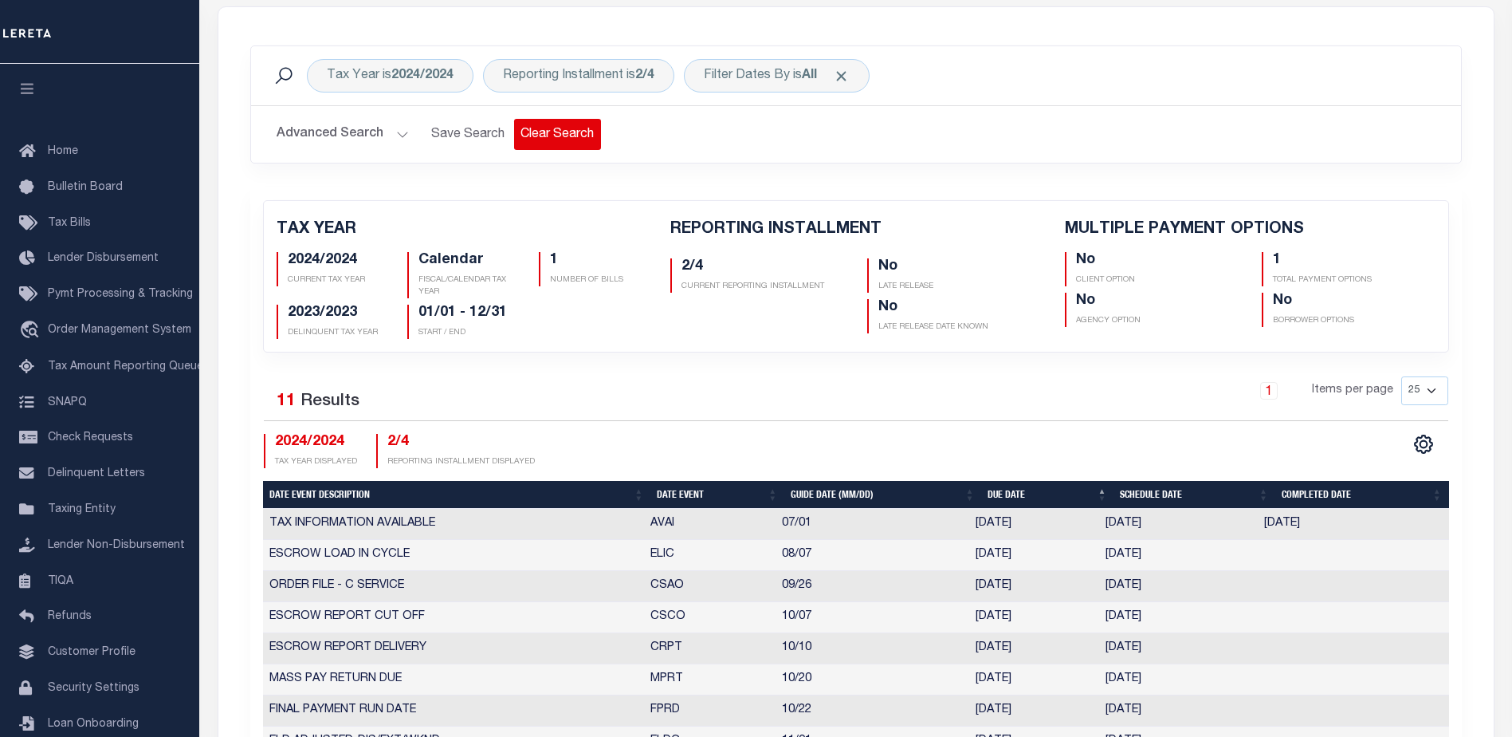
click at [556, 132] on button "Clear Search" at bounding box center [557, 134] width 87 height 31
checkbox input "false"
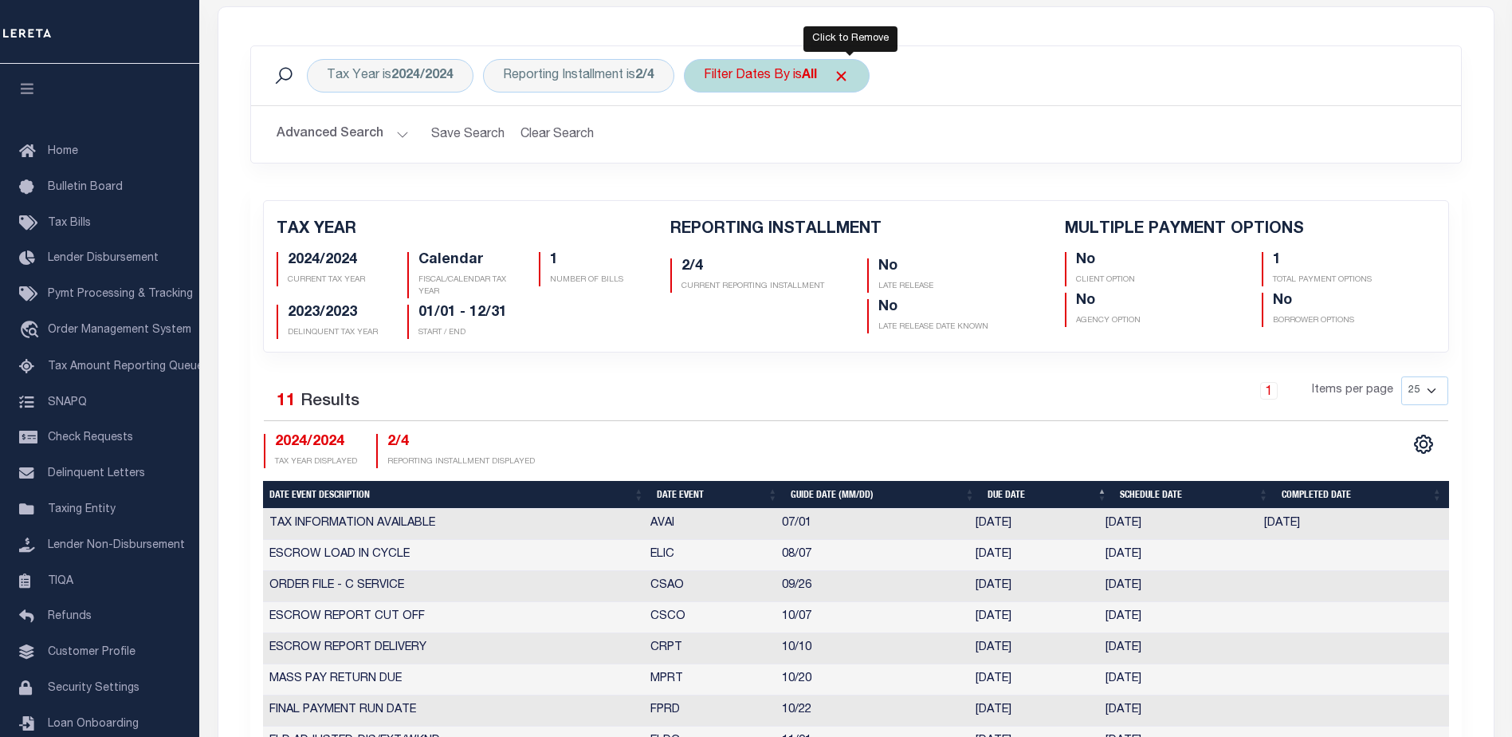
click at [850, 77] on span "Click to Remove" at bounding box center [841, 76] width 17 height 17
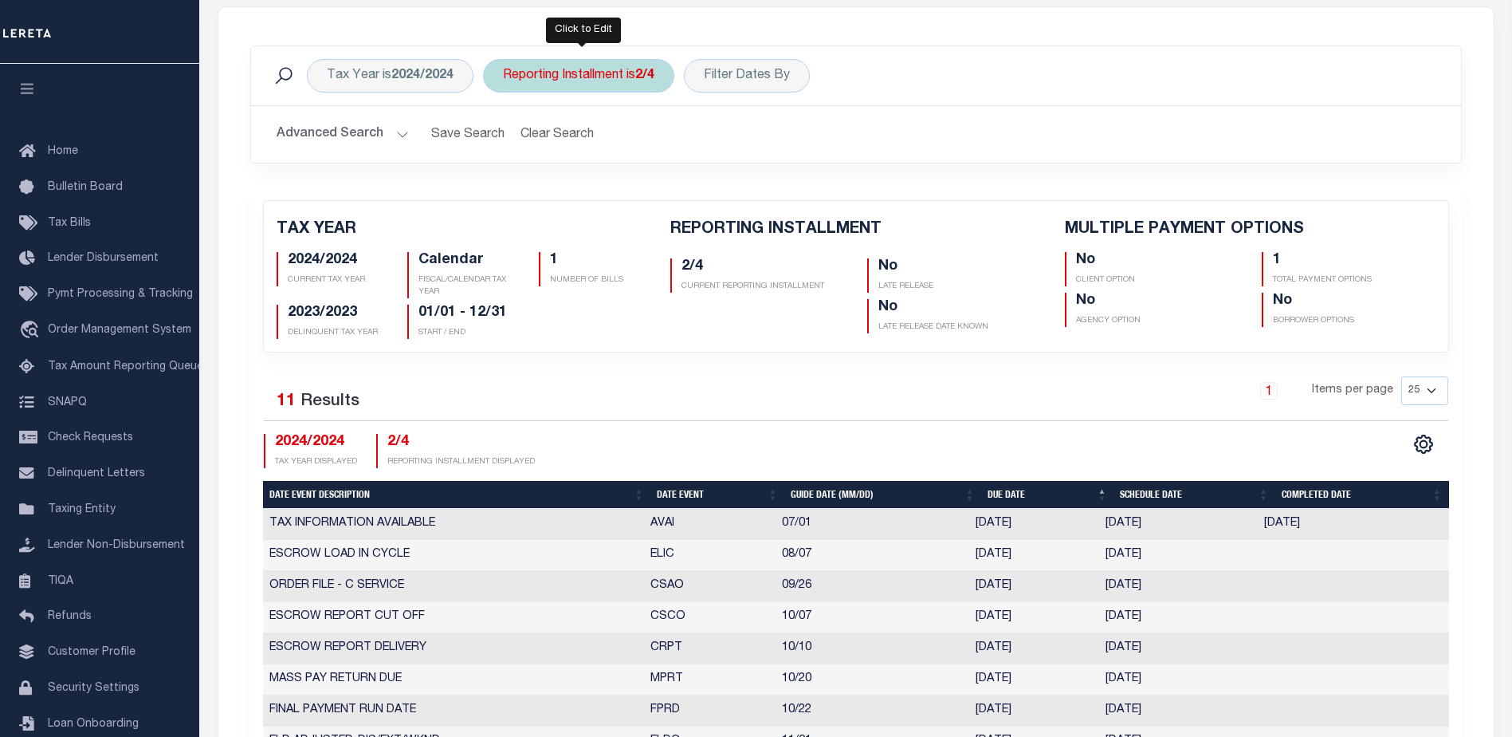
click at [642, 76] on b "2/4" at bounding box center [644, 75] width 19 height 13
select select "2/4"
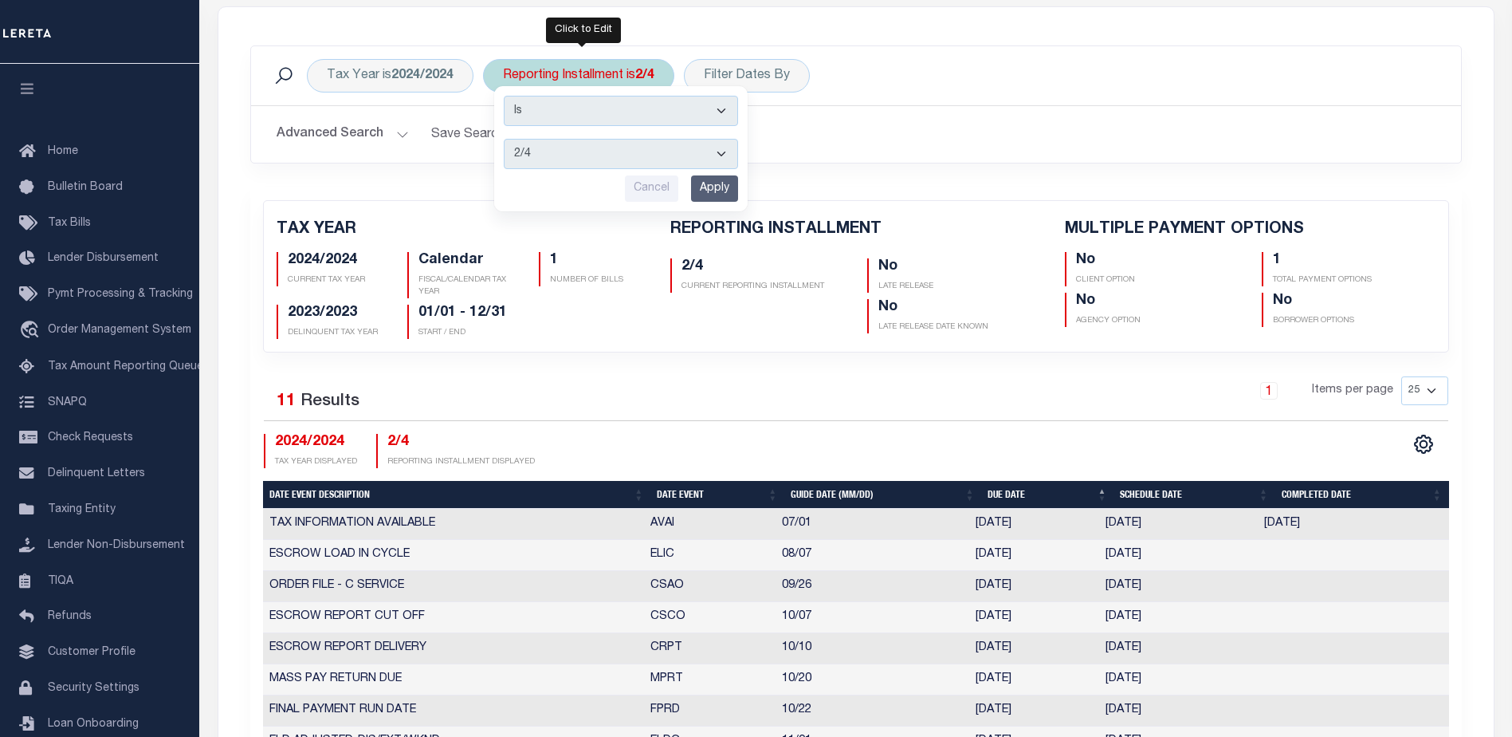
click at [615, 160] on select "1/4 2/4 3/4 4/4" at bounding box center [621, 154] width 234 height 30
click at [505, 139] on select "1/4 2/4 3/4 4/4" at bounding box center [621, 154] width 234 height 30
click at [713, 191] on input "Apply" at bounding box center [714, 188] width 47 height 26
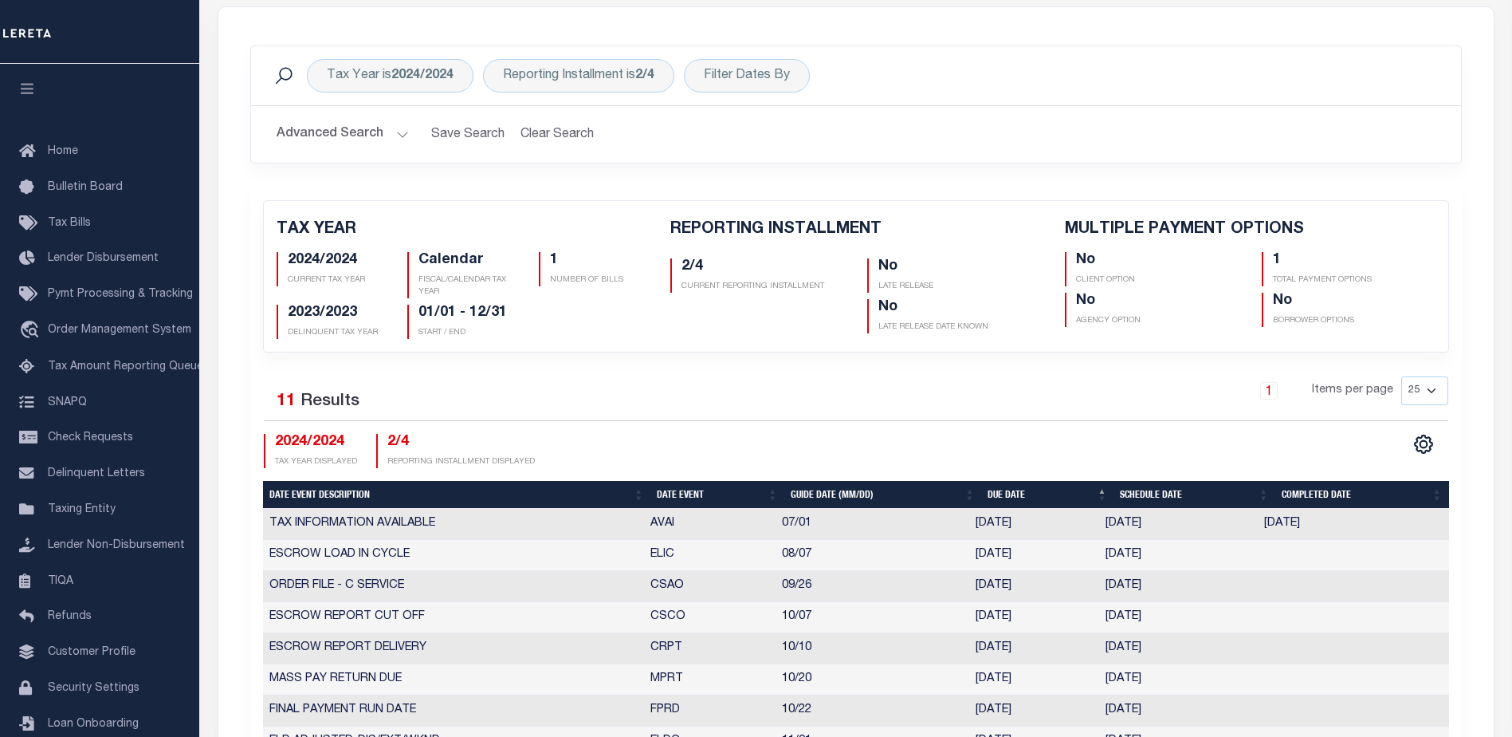
checkbox input "false"
click at [418, 69] on b "2024/2024" at bounding box center [422, 75] width 62 height 13
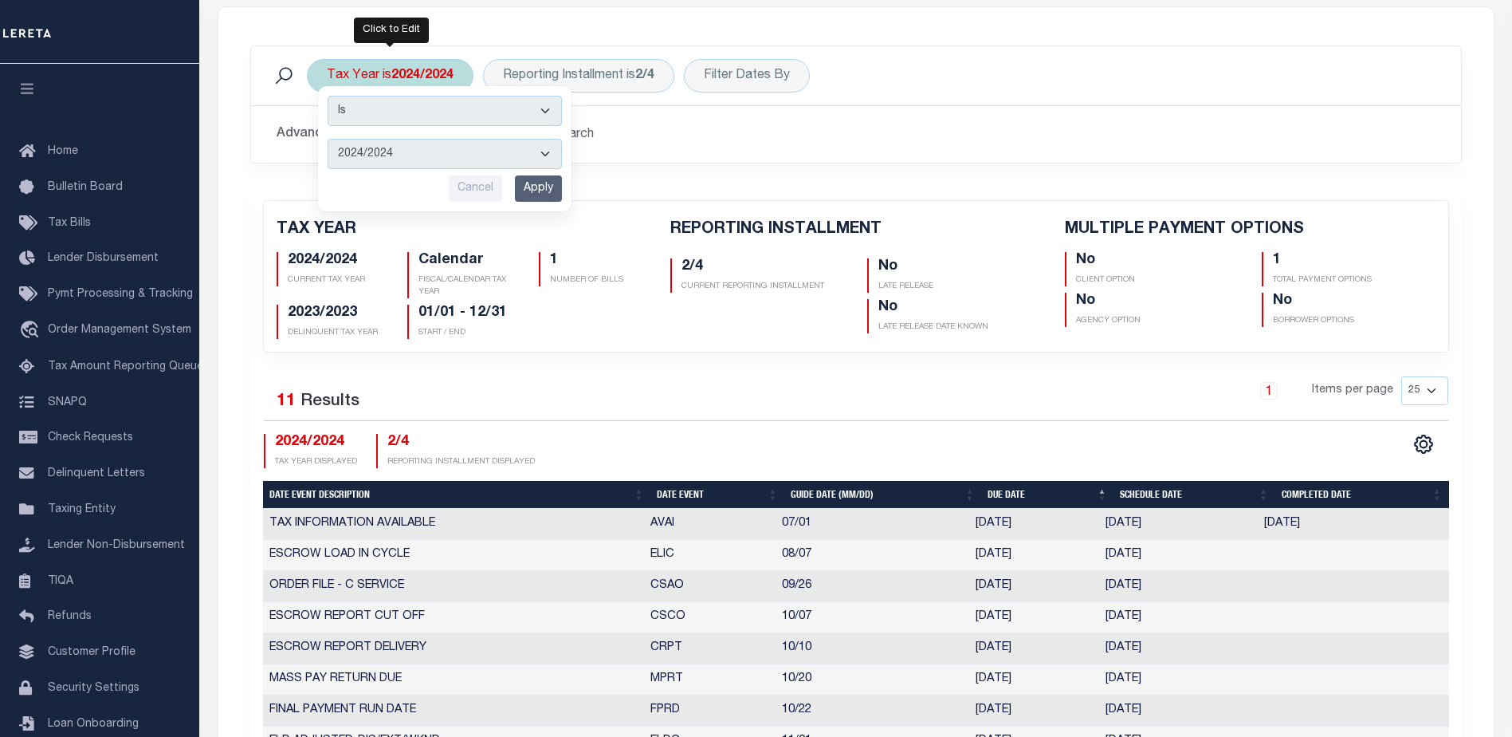
click at [426, 157] on select "2025/2025 2024/2024 2023/2023 2022/2022 2021/2021" at bounding box center [445, 154] width 234 height 30
select select "2025/2025"
click at [328, 139] on select "2025/2025 2024/2024 2023/2023 2022/2022 2021/2021" at bounding box center [445, 154] width 234 height 30
click at [540, 188] on input "Apply" at bounding box center [538, 188] width 47 height 26
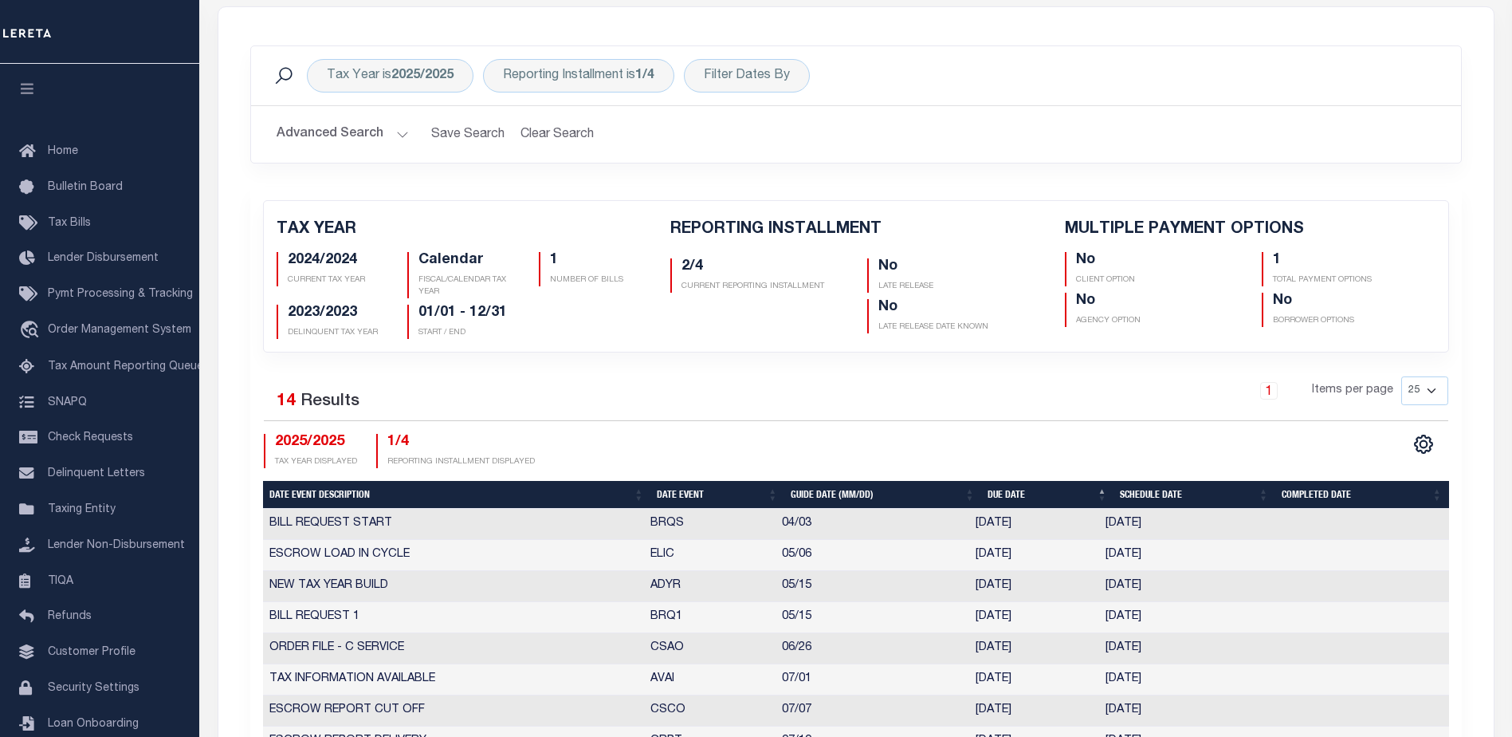
checkbox input "false"
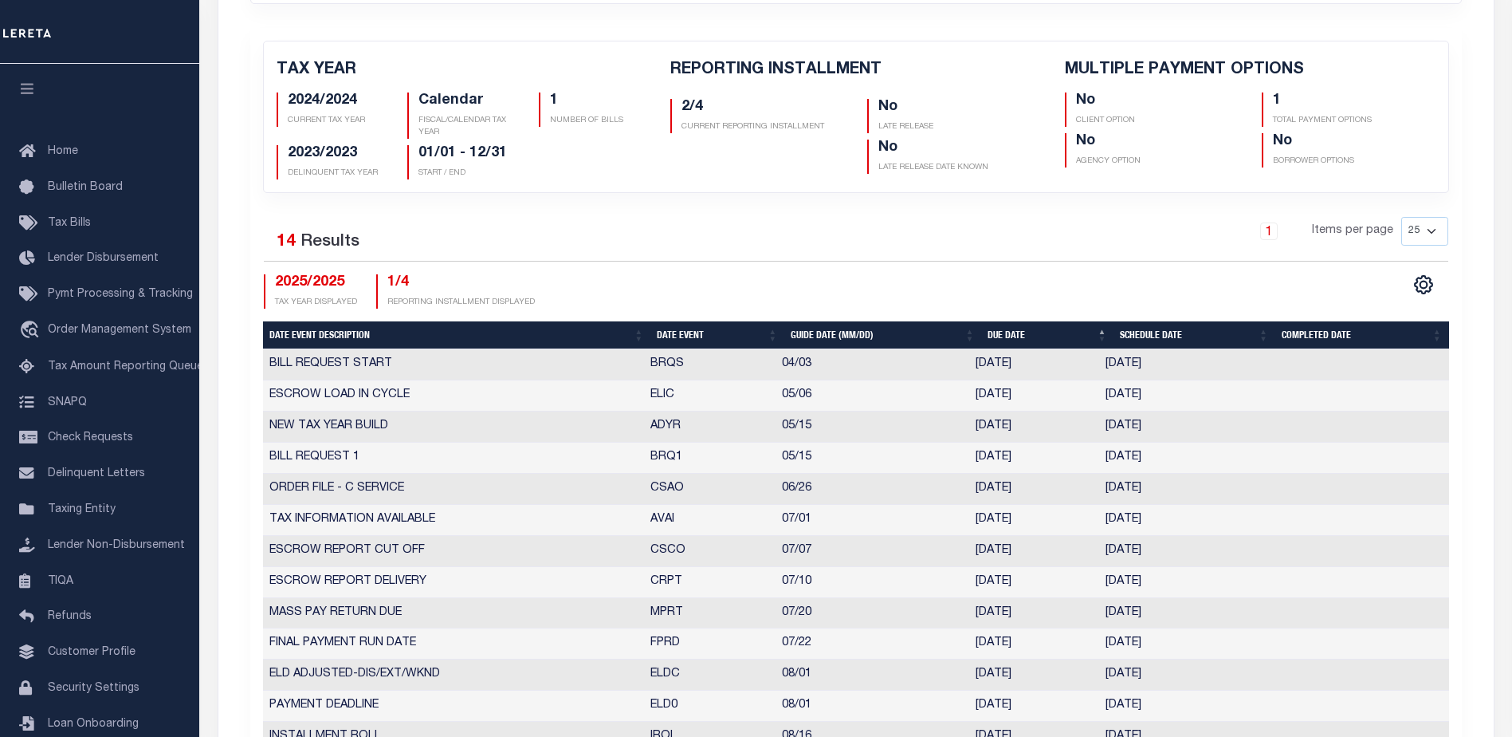
scroll to position [478, 0]
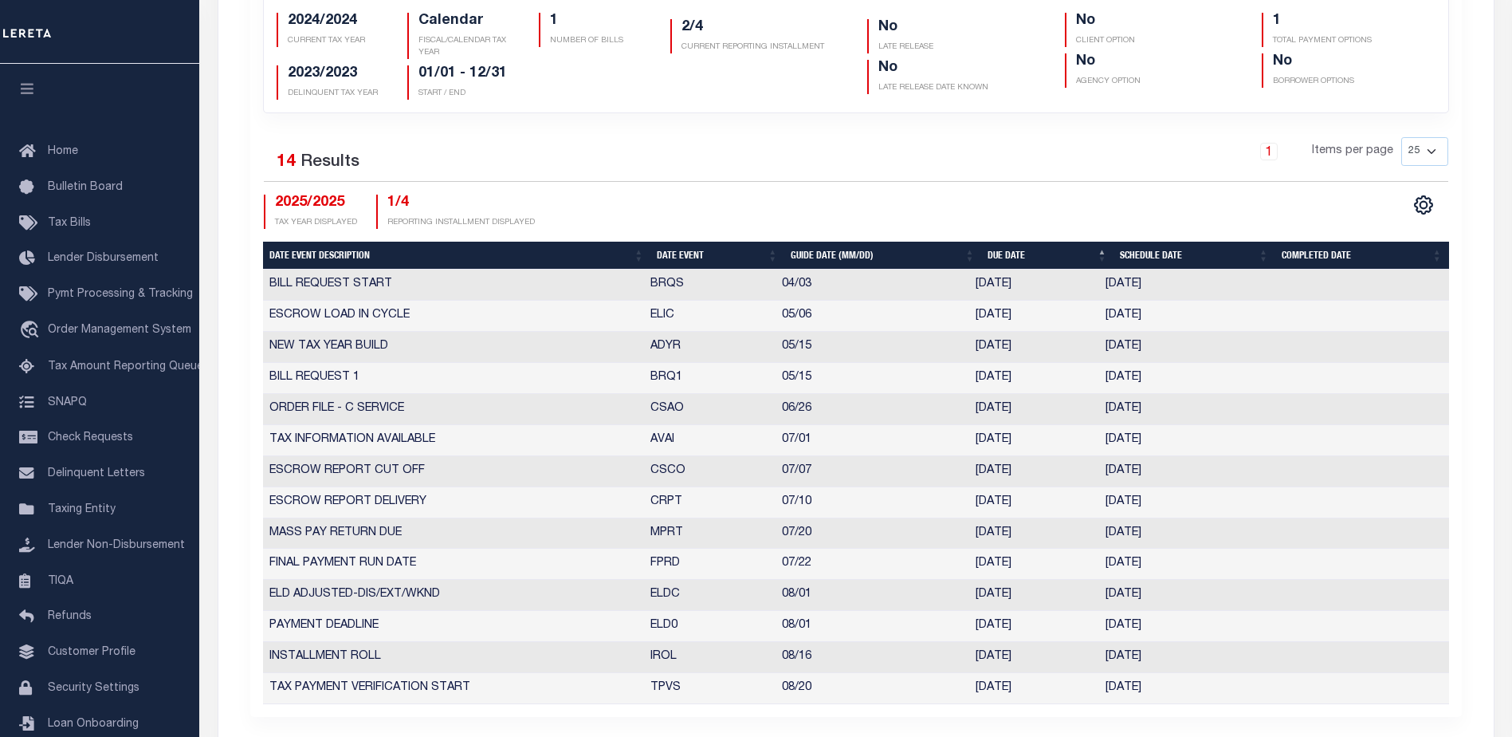
drag, startPoint x: 1101, startPoint y: 378, endPoint x: 1177, endPoint y: 375, distance: 75.8
click at [1177, 375] on td "[DATE]" at bounding box center [1178, 378] width 159 height 31
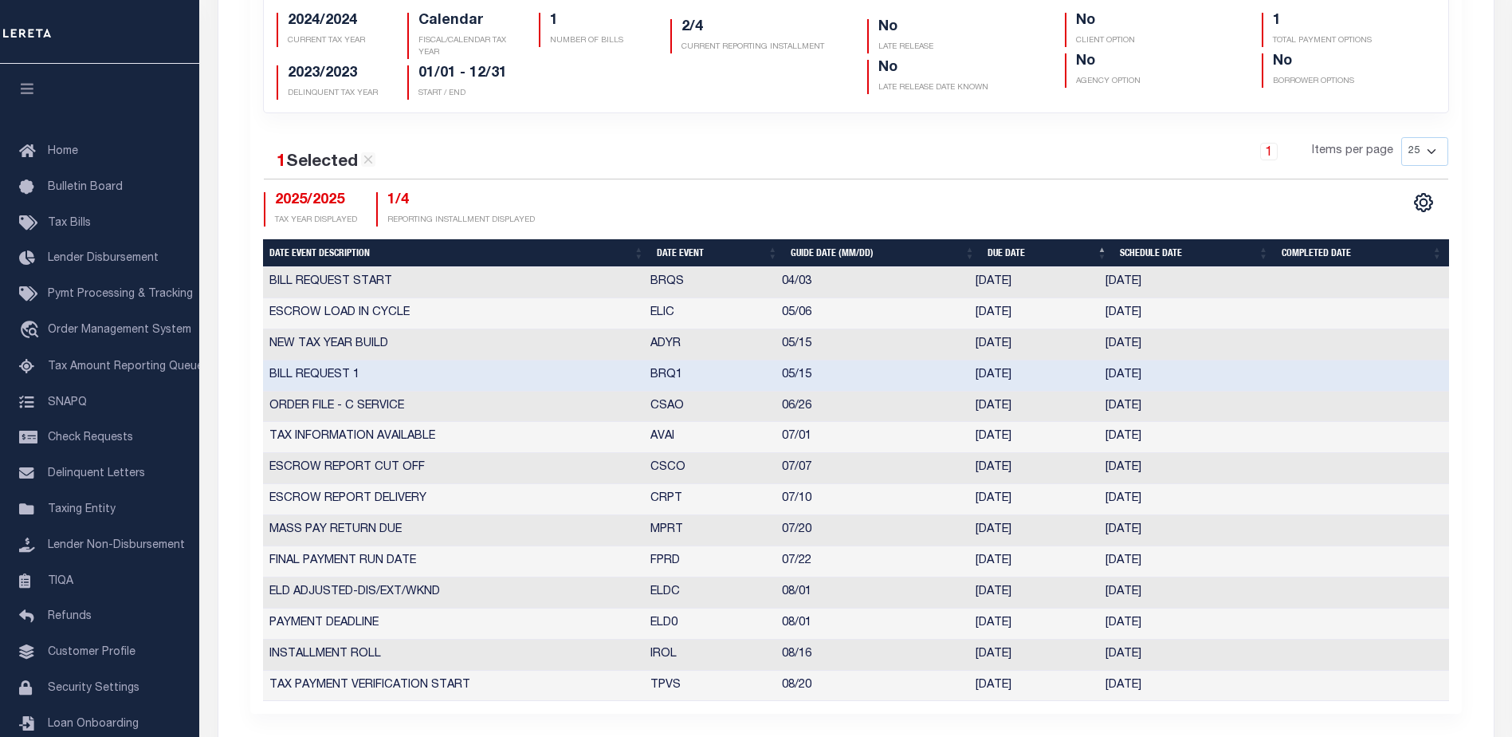
select select "5"
select select "15"
type input "[DATE]"
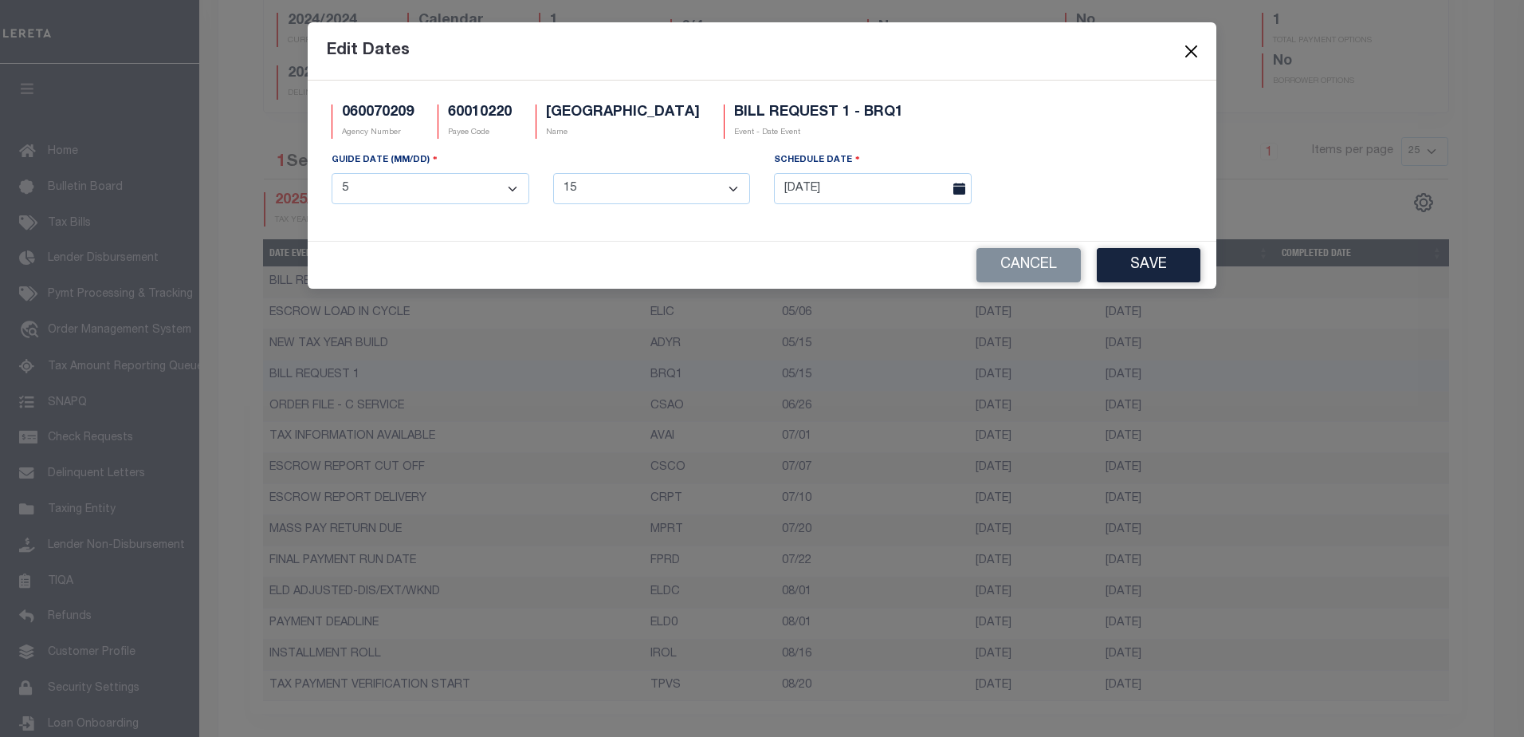
click at [1193, 50] on button "Close" at bounding box center [1191, 51] width 21 height 21
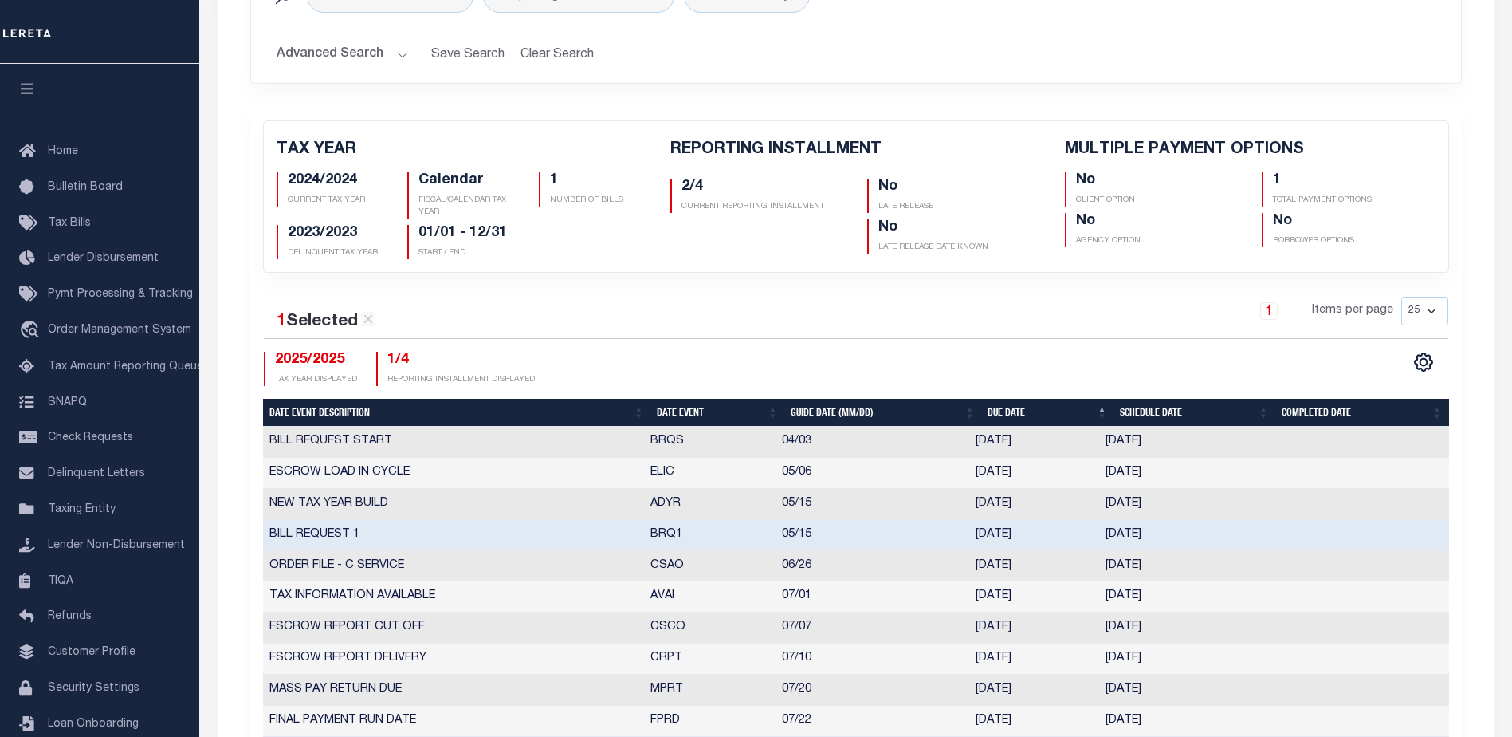
scroll to position [159, 0]
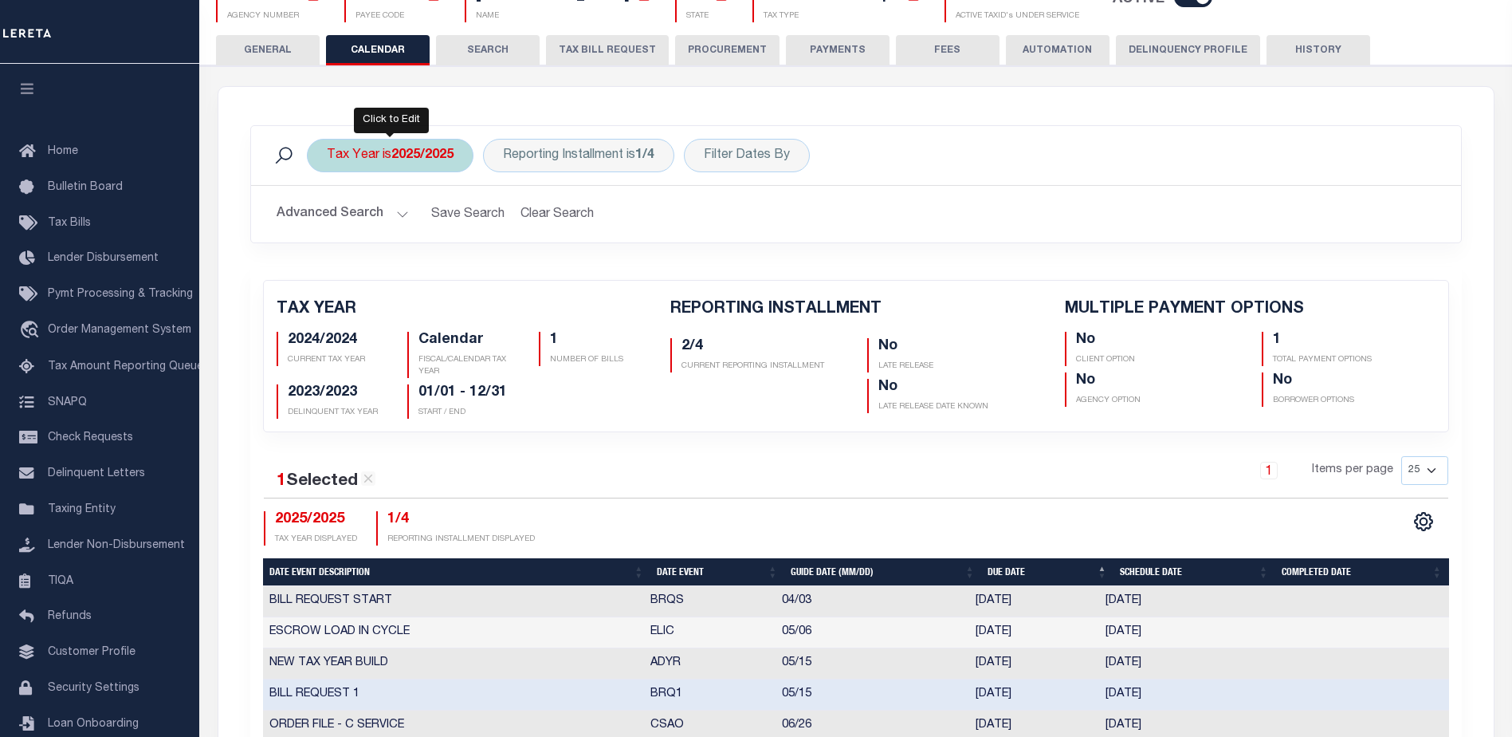
click at [396, 160] on b "2025/2025" at bounding box center [422, 155] width 62 height 13
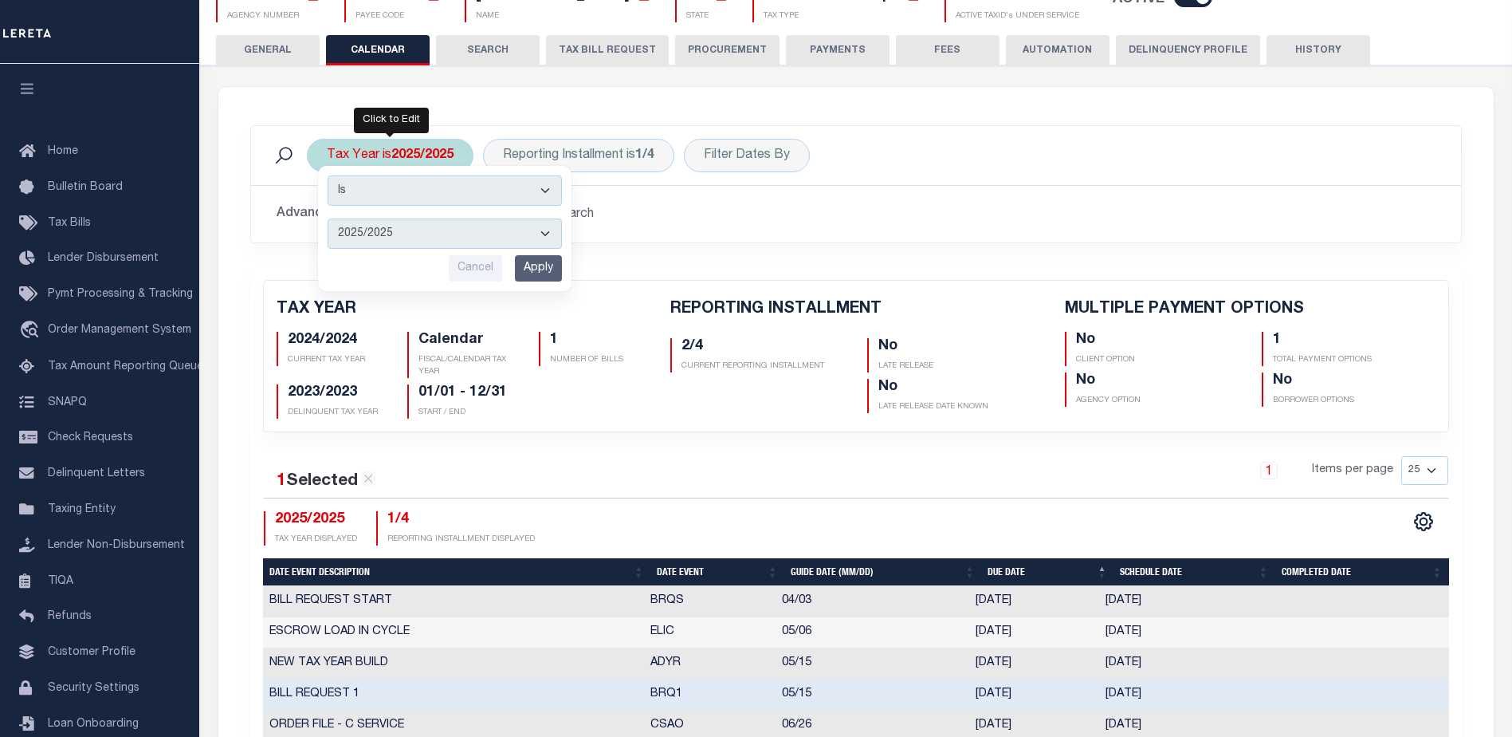
click at [408, 228] on select "2025/2025 2024/2024 2023/2023 2022/2022 2021/2021" at bounding box center [445, 233] width 234 height 30
select select "2024/2024"
click at [328, 218] on select "2025/2025 2024/2024 2023/2023 2022/2022 2021/2021" at bounding box center [445, 233] width 234 height 30
click at [534, 267] on input "Apply" at bounding box center [538, 268] width 47 height 26
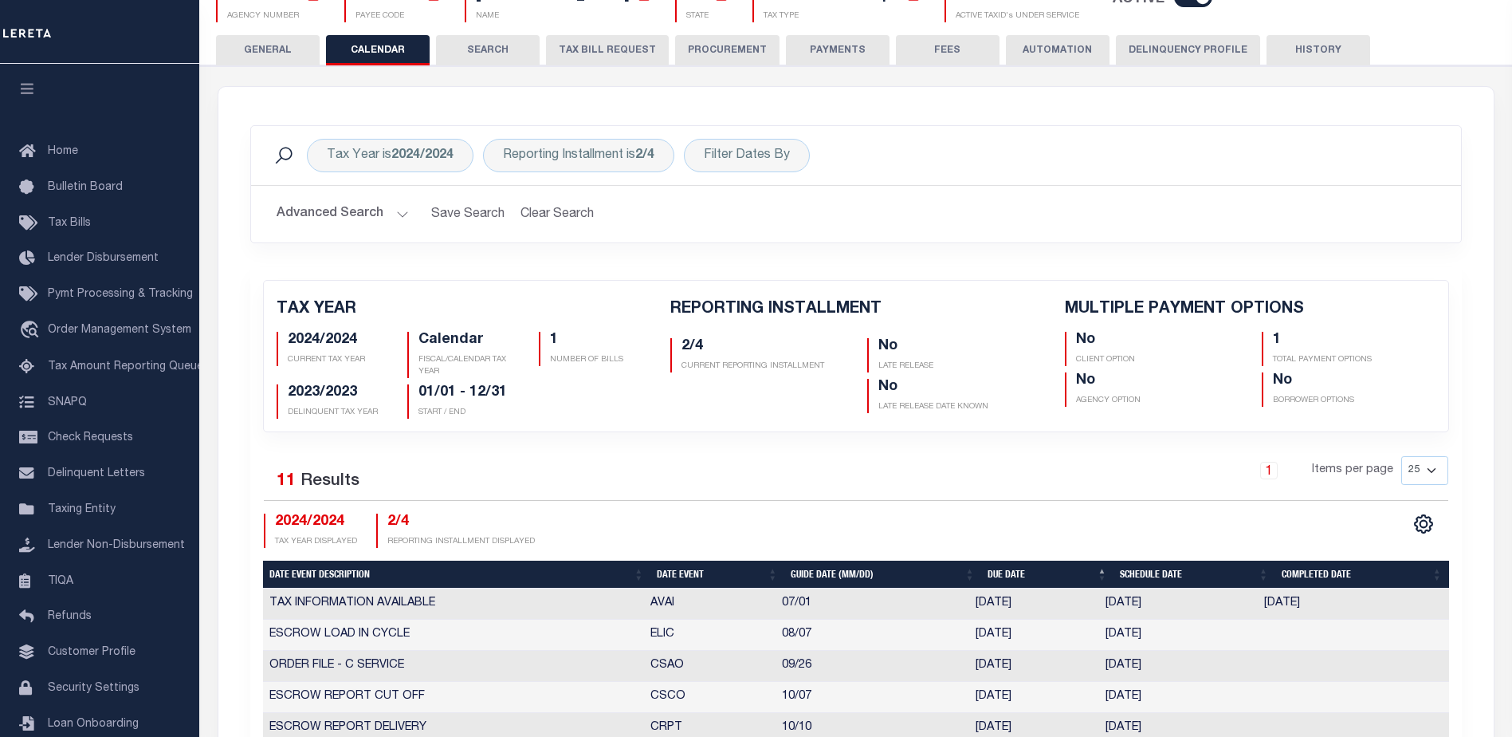
checkbox input "false"
click at [1422, 525] on icon "" at bounding box center [1423, 523] width 21 height 21
click at [1124, 470] on div "1 Items per page 25 50 125 150 175 200" at bounding box center [1007, 476] width 882 height 41
click at [628, 154] on div "Reporting Installment is 2/4" at bounding box center [578, 155] width 191 height 33
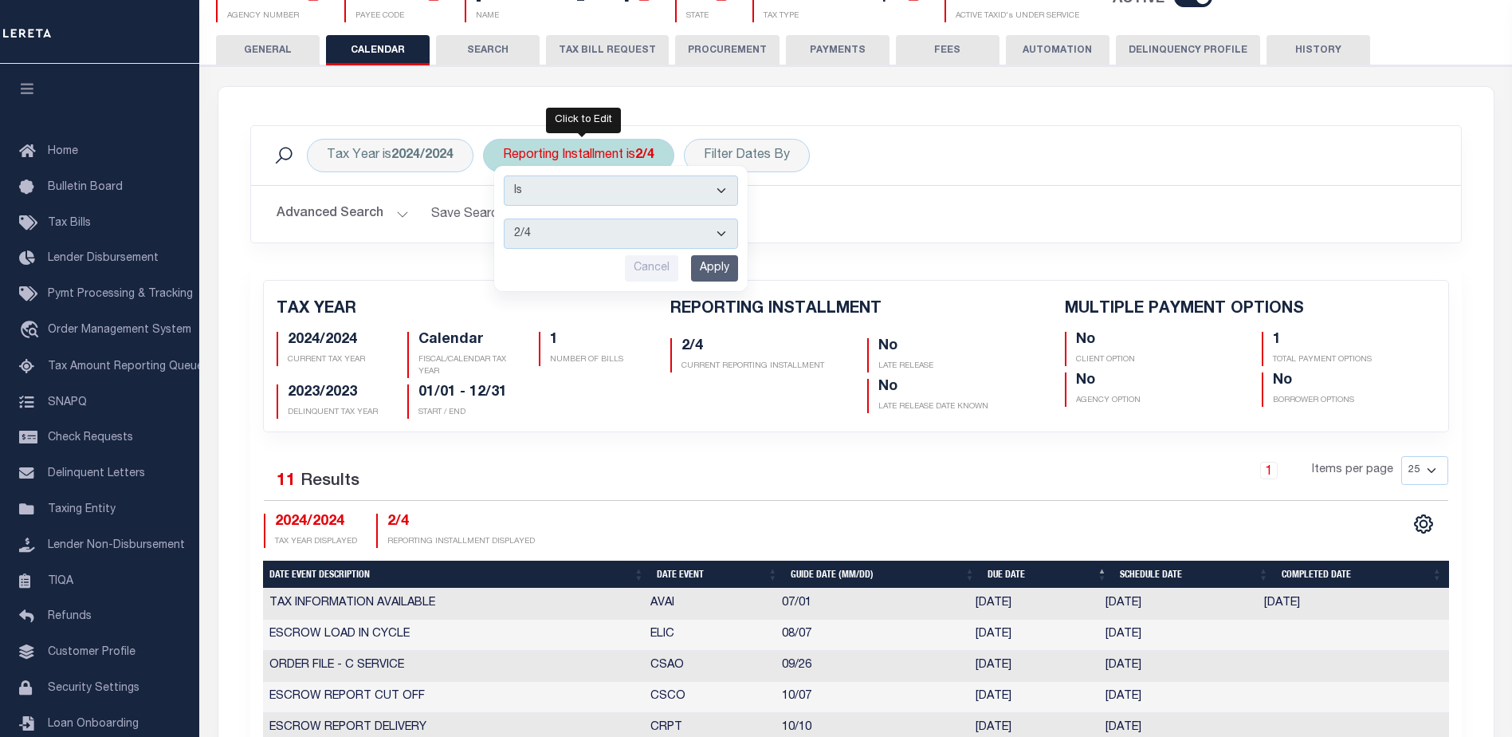
click at [601, 229] on select "1/4 2/4 3/4 4/4" at bounding box center [621, 233] width 234 height 30
select select "3/4"
click at [505, 218] on select "1/4 2/4 3/4 4/4" at bounding box center [621, 233] width 234 height 30
click at [705, 262] on input "Apply" at bounding box center [714, 268] width 47 height 26
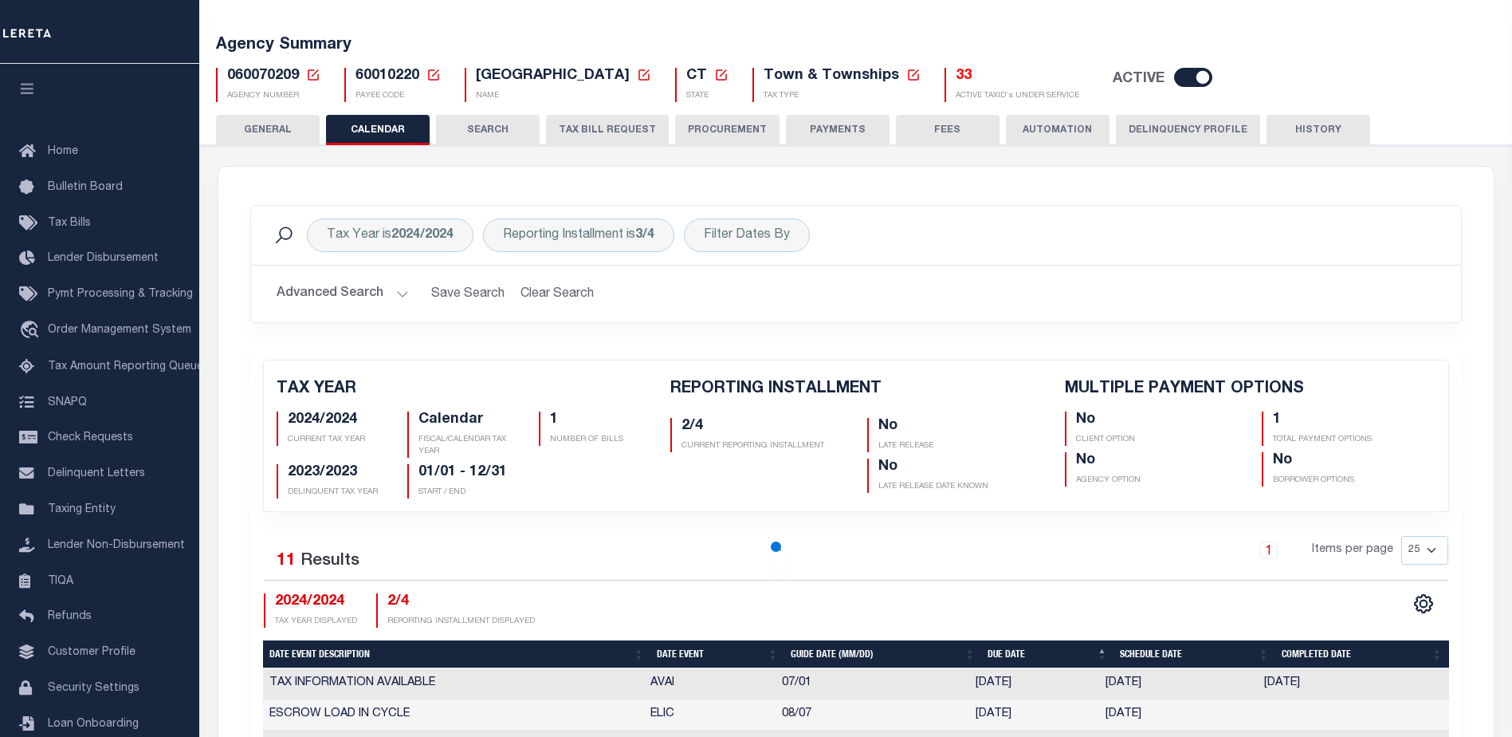
scroll to position [0, 0]
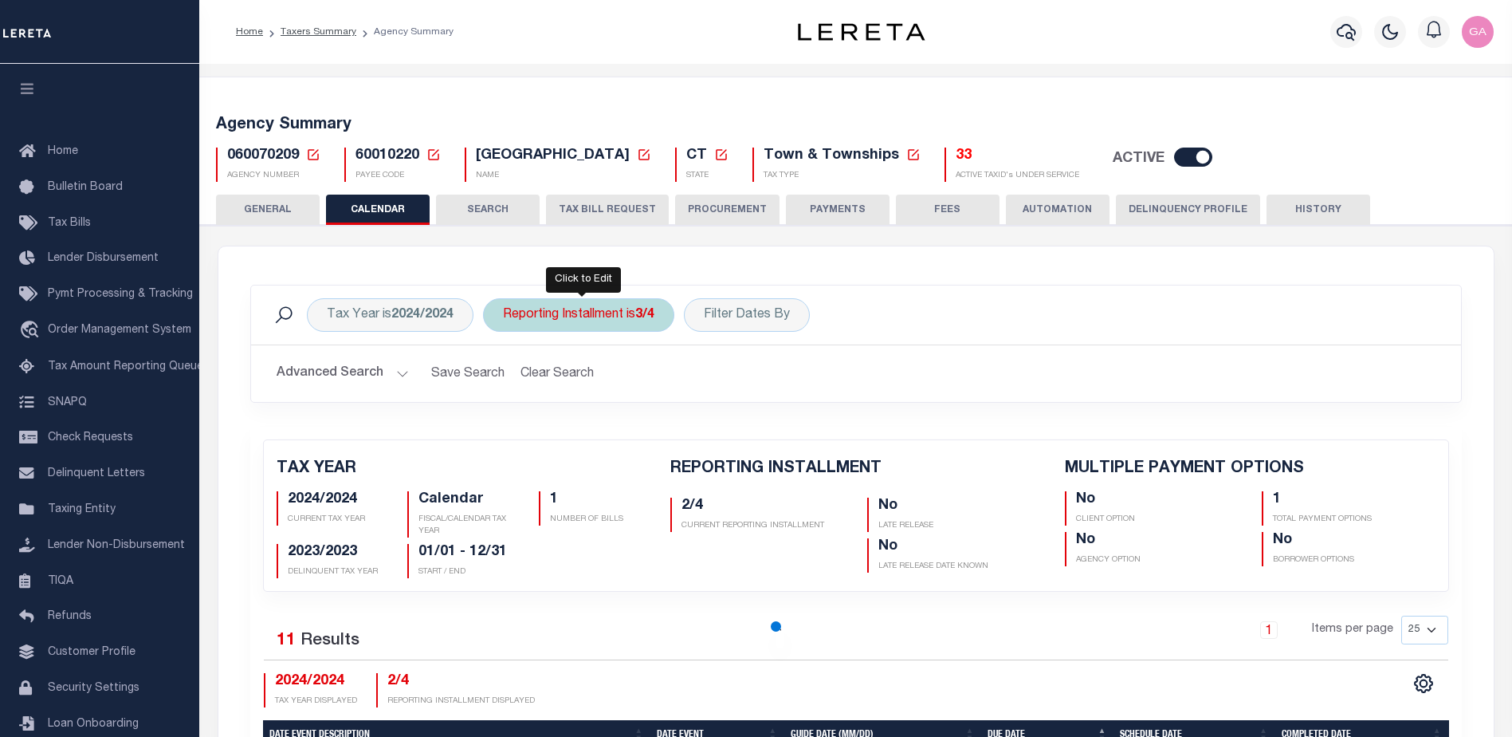
click at [596, 320] on div "Reporting Installment is 3/4" at bounding box center [578, 314] width 191 height 33
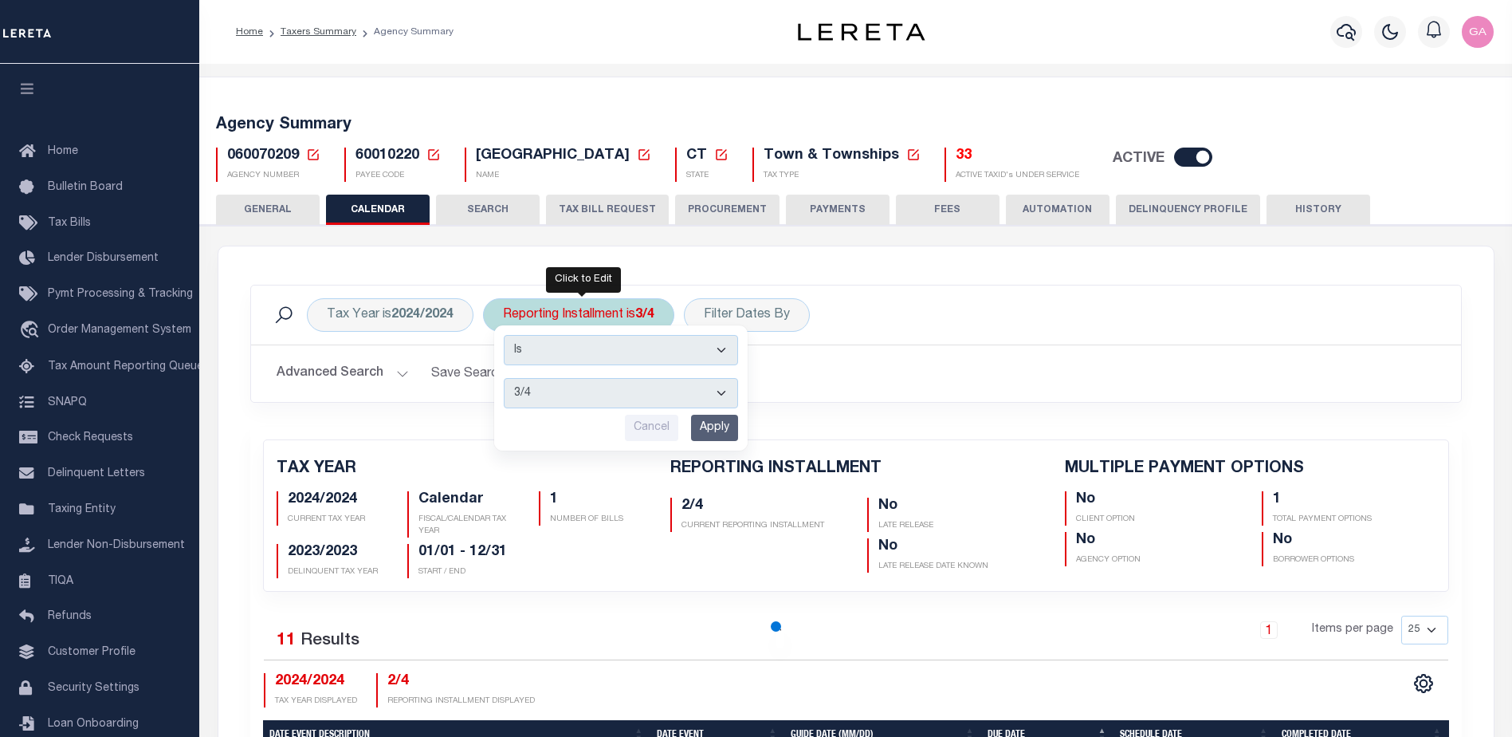
click at [561, 394] on select "1/4 2/4 3/4 4/4" at bounding box center [621, 393] width 234 height 30
select select "4/4"
click at [505, 378] on select "1/4 2/4 3/4 4/4" at bounding box center [621, 393] width 234 height 30
checkbox input "false"
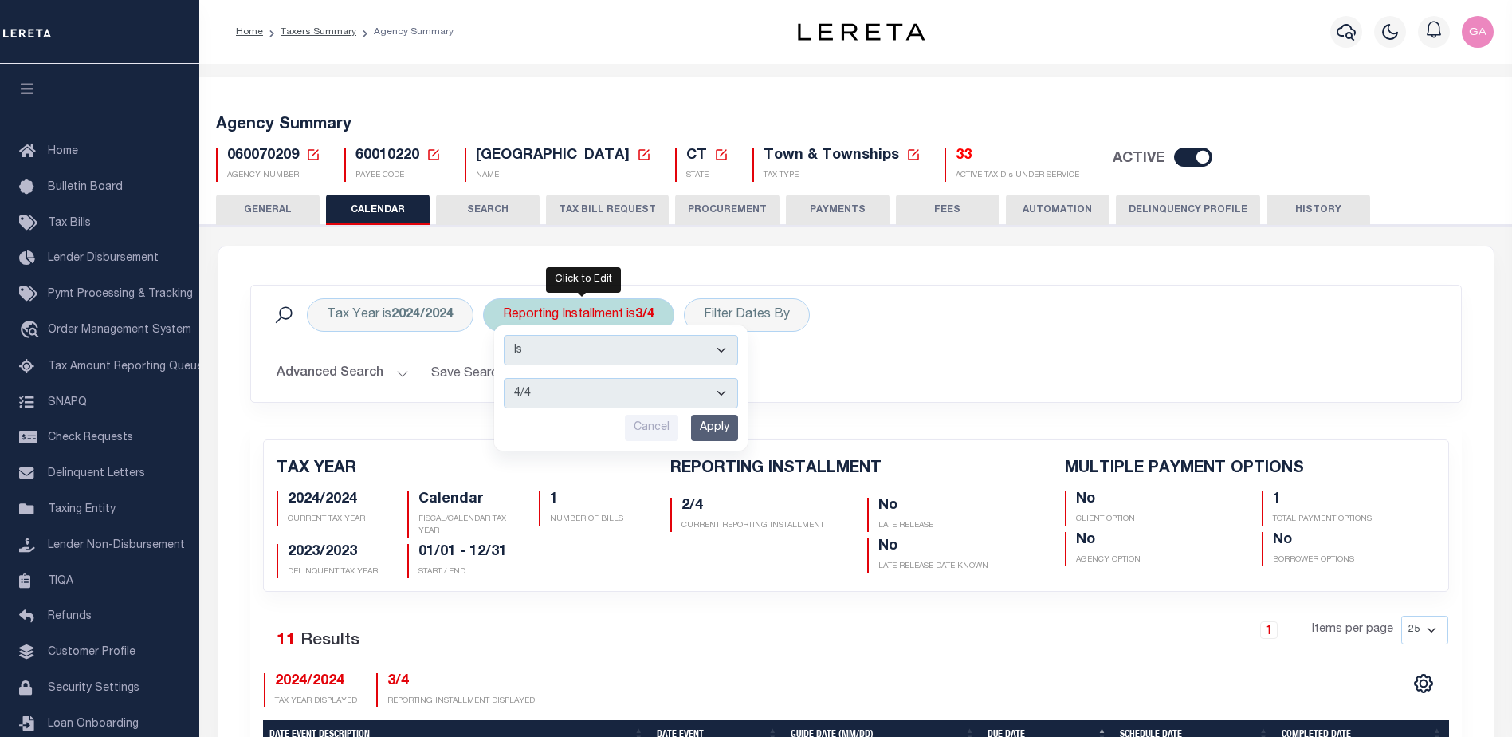
click at [709, 430] on input "Apply" at bounding box center [714, 428] width 47 height 26
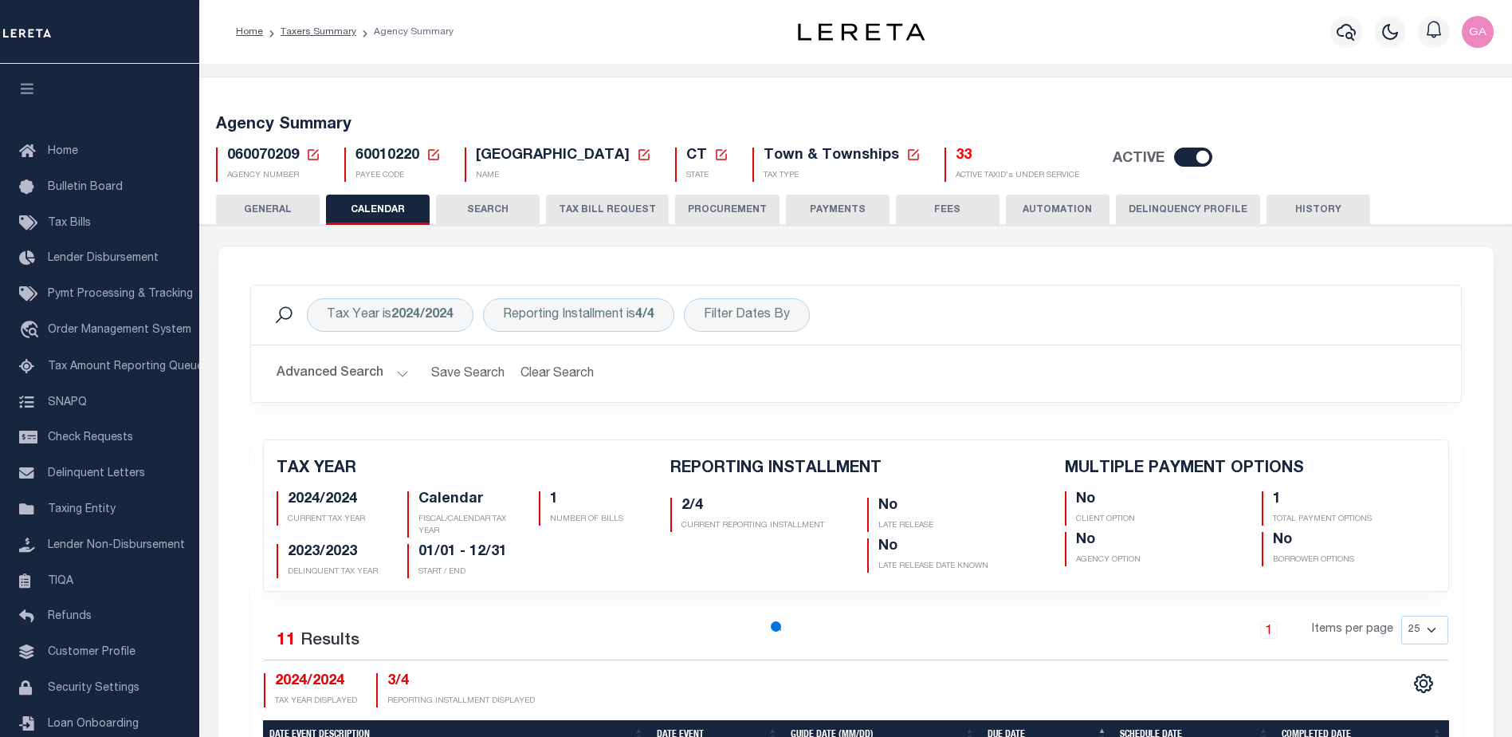
checkbox input "false"
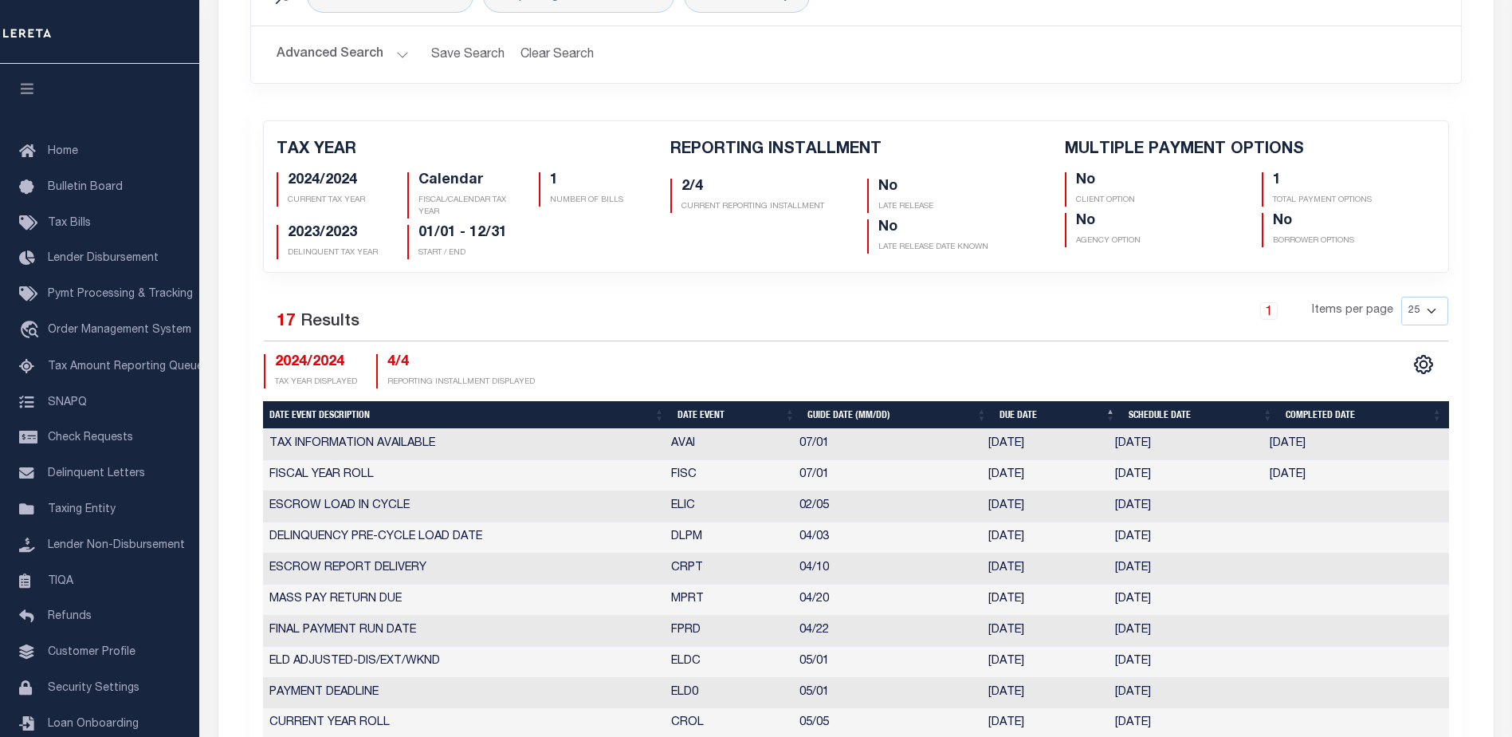
scroll to position [159, 0]
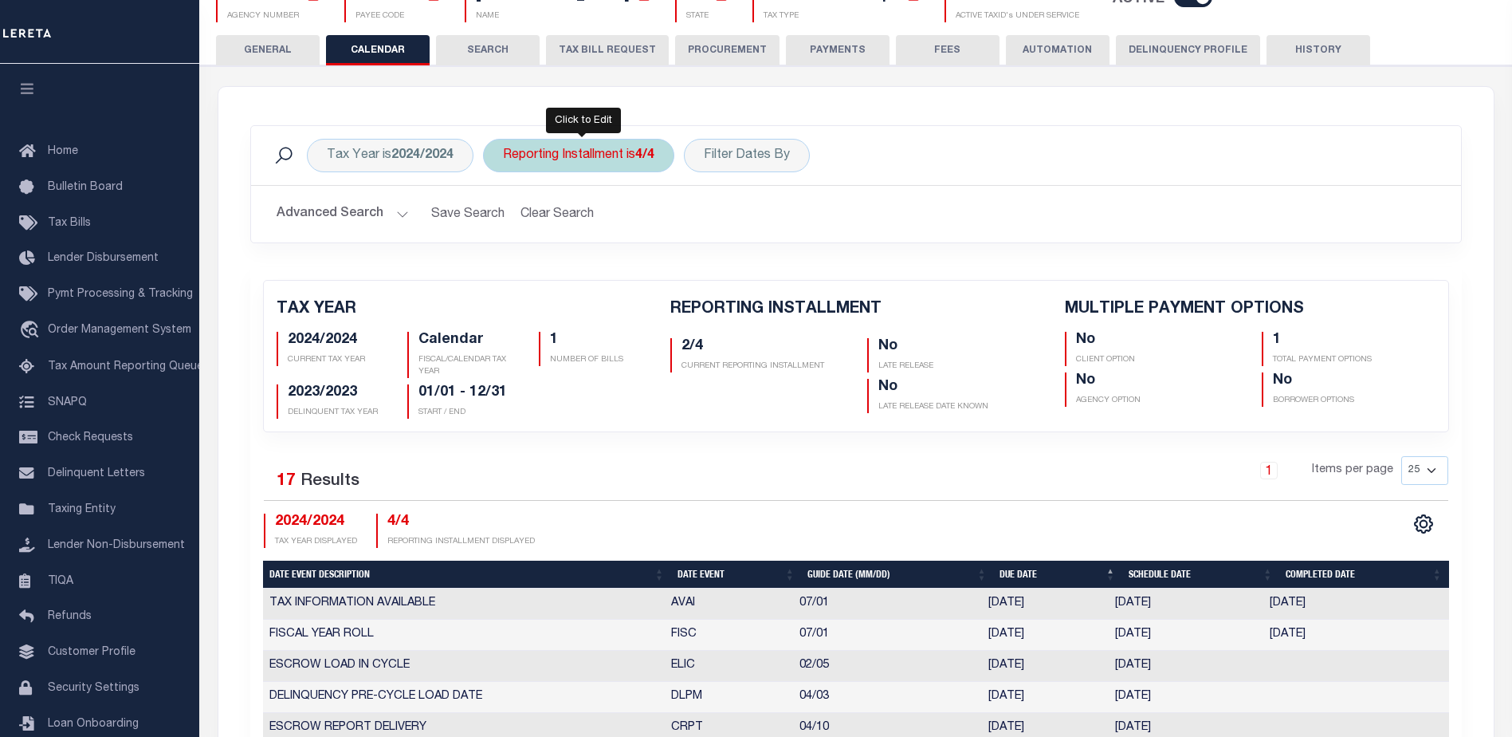
click at [567, 159] on div "Reporting Installment is 4/4" at bounding box center [578, 155] width 191 height 33
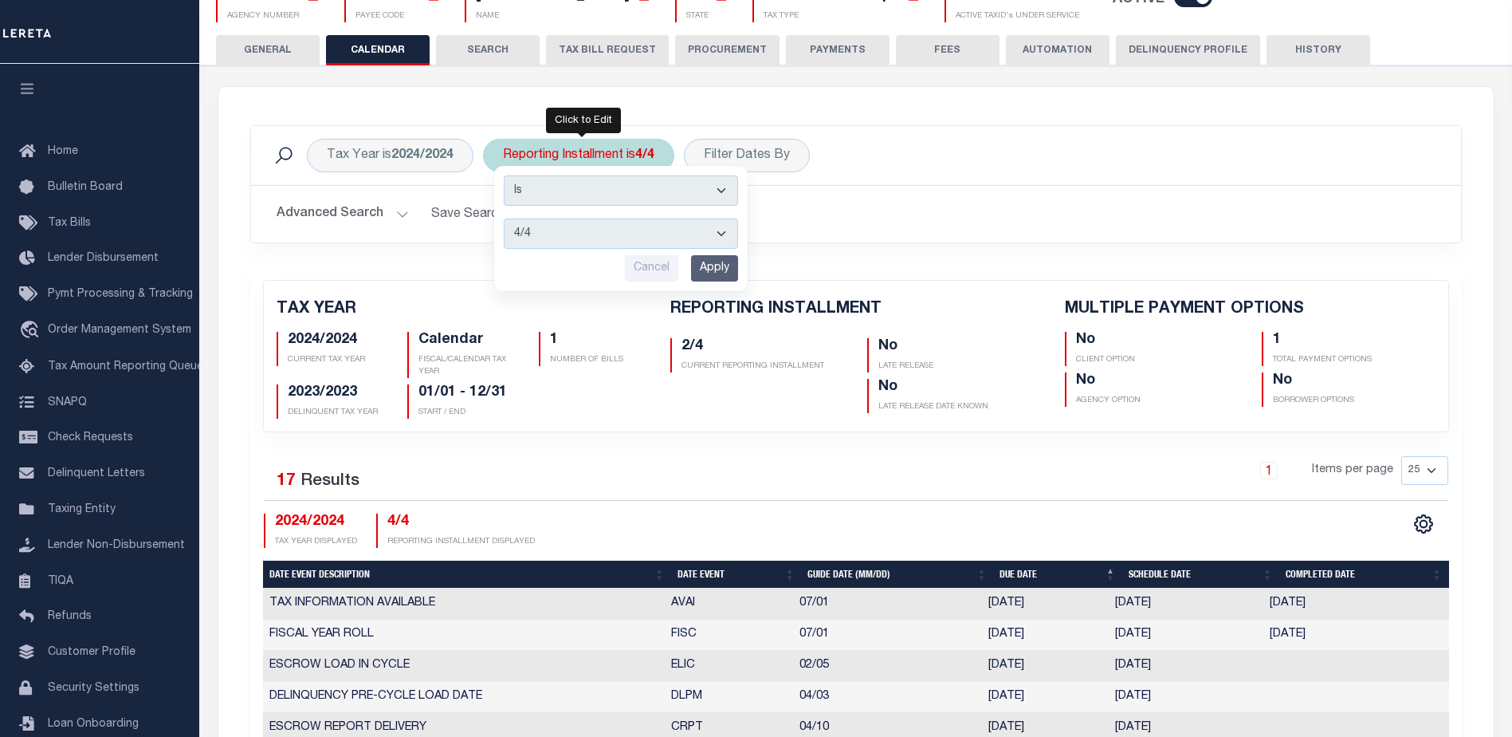
click at [572, 238] on select "1/4 2/4 3/4 4/4" at bounding box center [621, 233] width 234 height 30
select select "1/4"
click at [505, 218] on select "1/4 2/4 3/4 4/4" at bounding box center [621, 233] width 234 height 30
click at [708, 269] on input "Apply" at bounding box center [714, 268] width 47 height 26
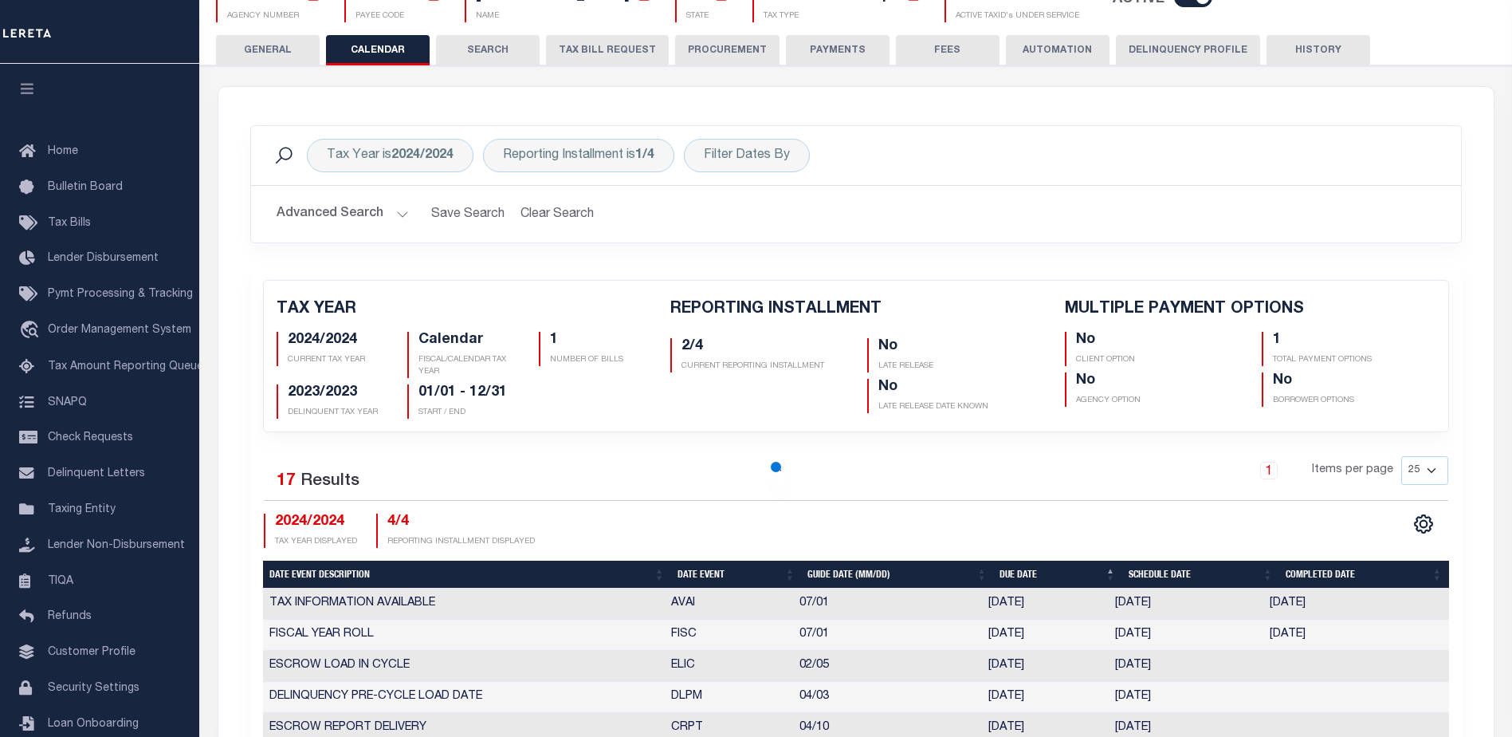
checkbox input "false"
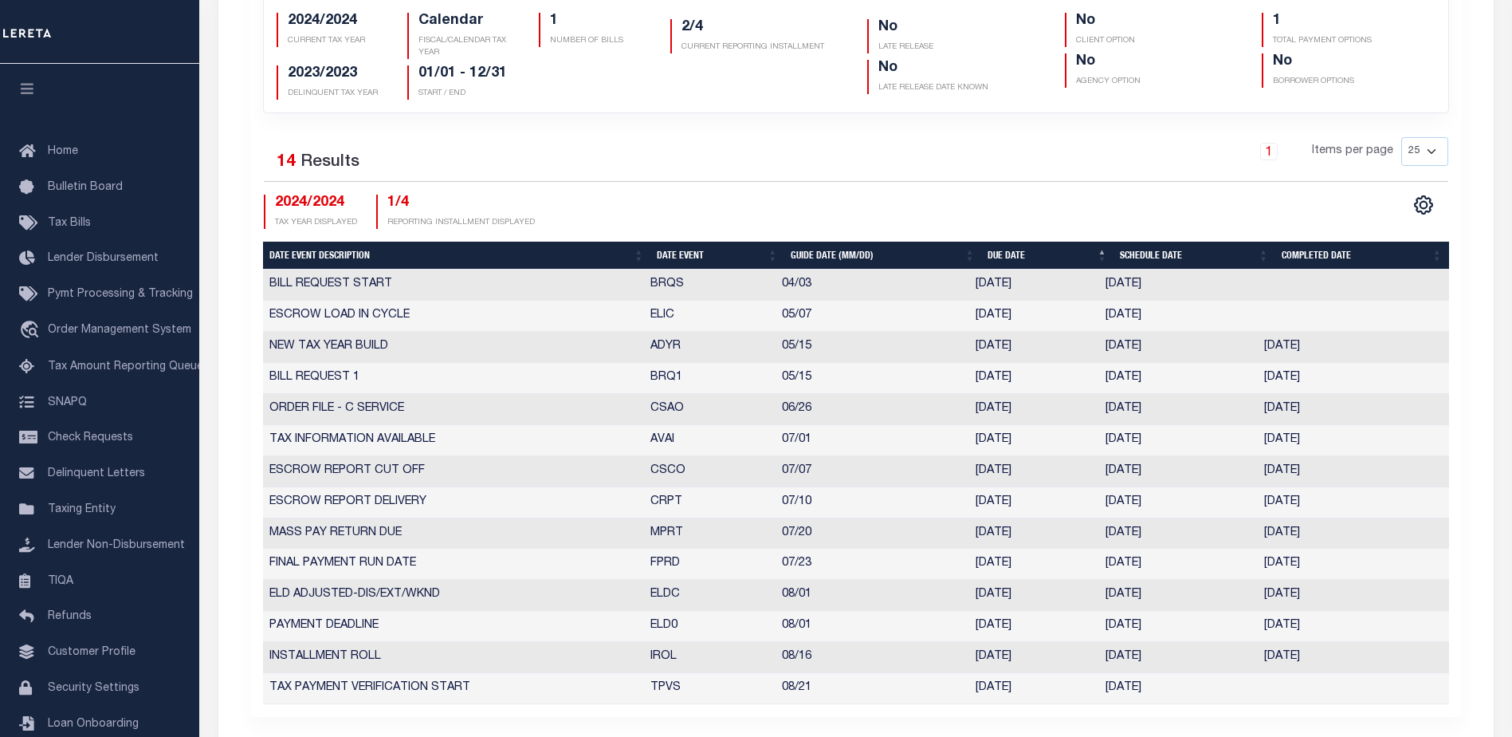
scroll to position [558, 0]
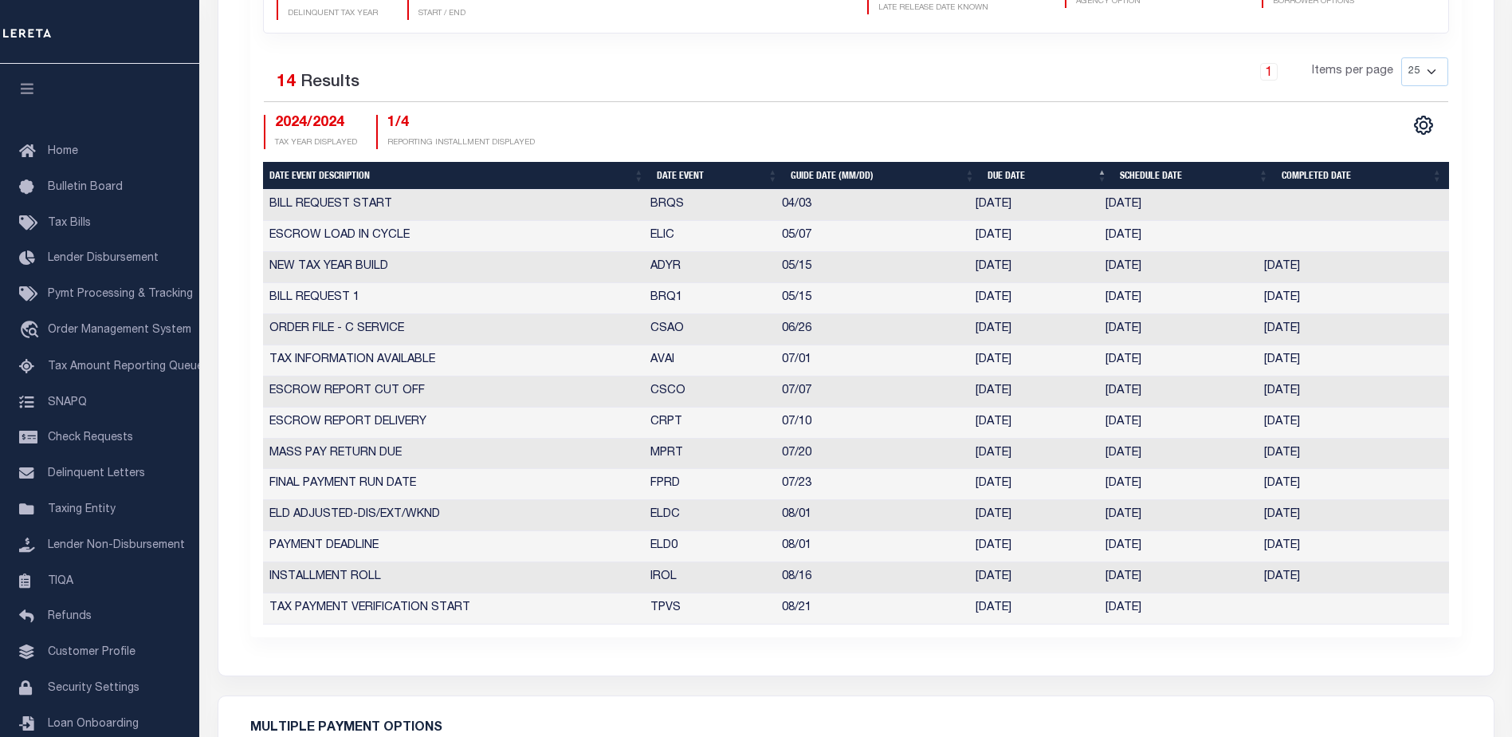
drag, startPoint x: 1107, startPoint y: 297, endPoint x: 1351, endPoint y: 301, distance: 244.0
click at [1351, 301] on tr "BILL REQUEST 1 BRQ1 05/15 [DATE] [DATE] [DATE] 9926935" at bounding box center [856, 298] width 1186 height 31
drag, startPoint x: 1106, startPoint y: 297, endPoint x: 1363, endPoint y: 301, distance: 257.5
click at [1363, 301] on tr "BILL REQUEST 1 BRQ1 05/15 [DATE] [DATE] [DATE] 9926935" at bounding box center [856, 298] width 1186 height 31
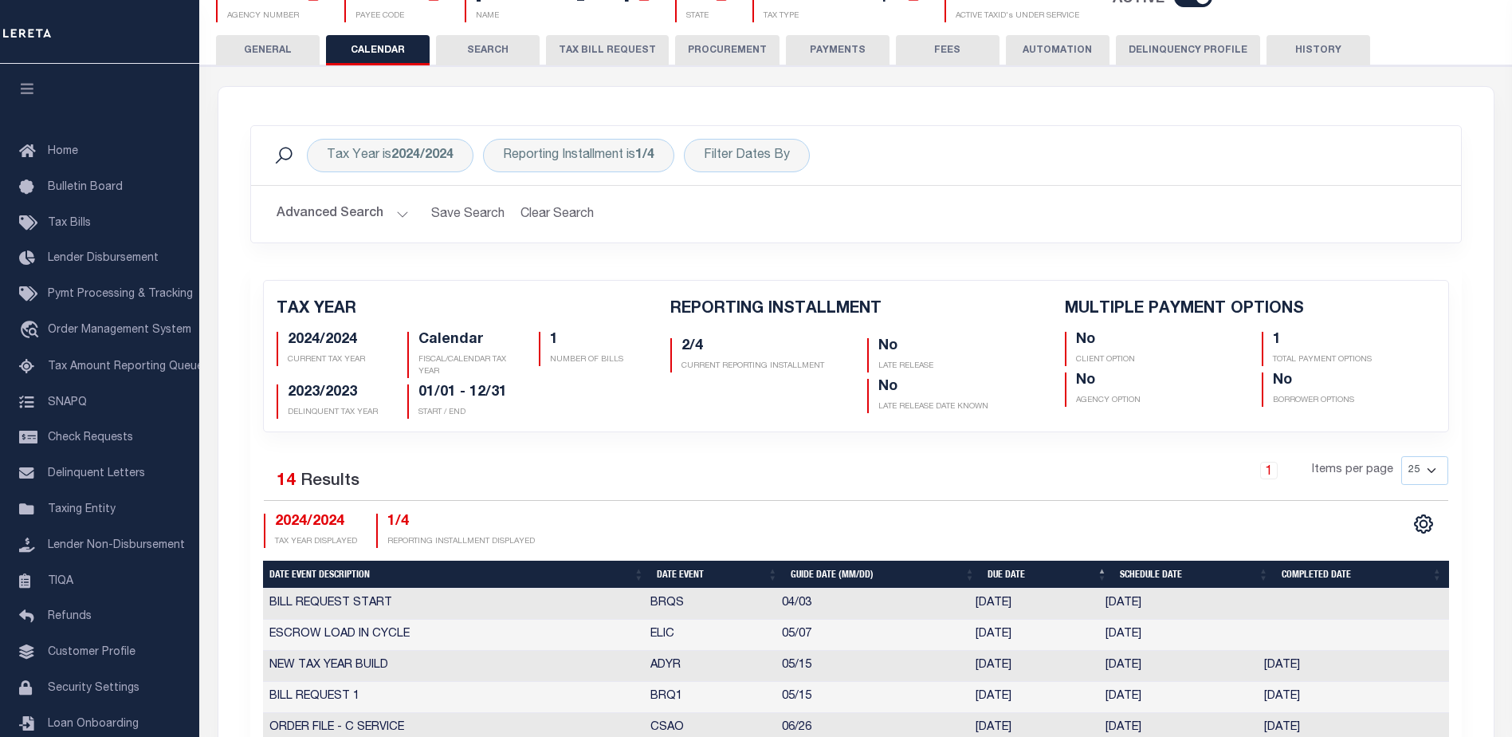
scroll to position [80, 0]
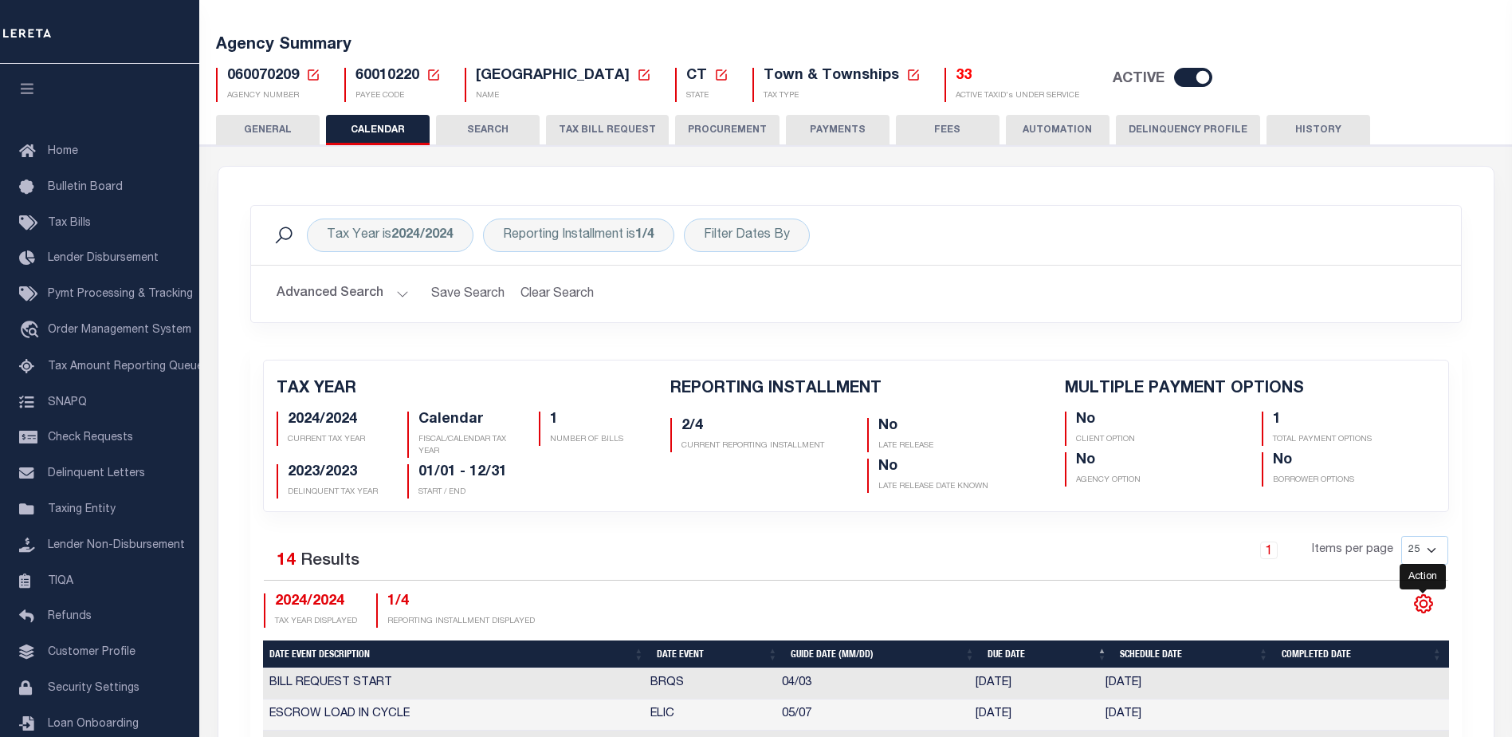
click at [1423, 607] on icon "" at bounding box center [1423, 603] width 7 height 7
click at [1479, 286] on div "Tax Year is 2024/2024 Reporting Installment is 1/4 Filter Dates By Search Advan…" at bounding box center [855, 660] width 1275 height 987
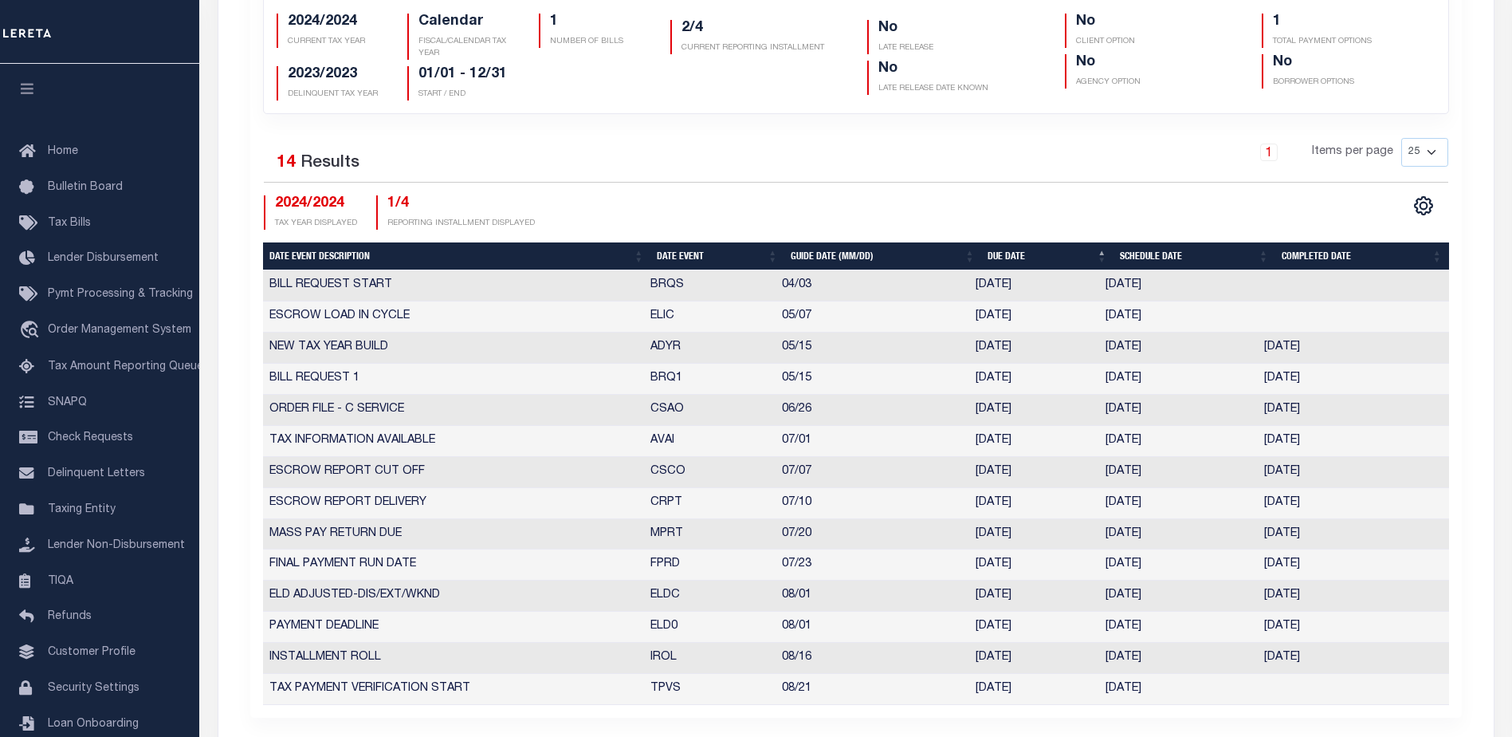
scroll to position [0, 0]
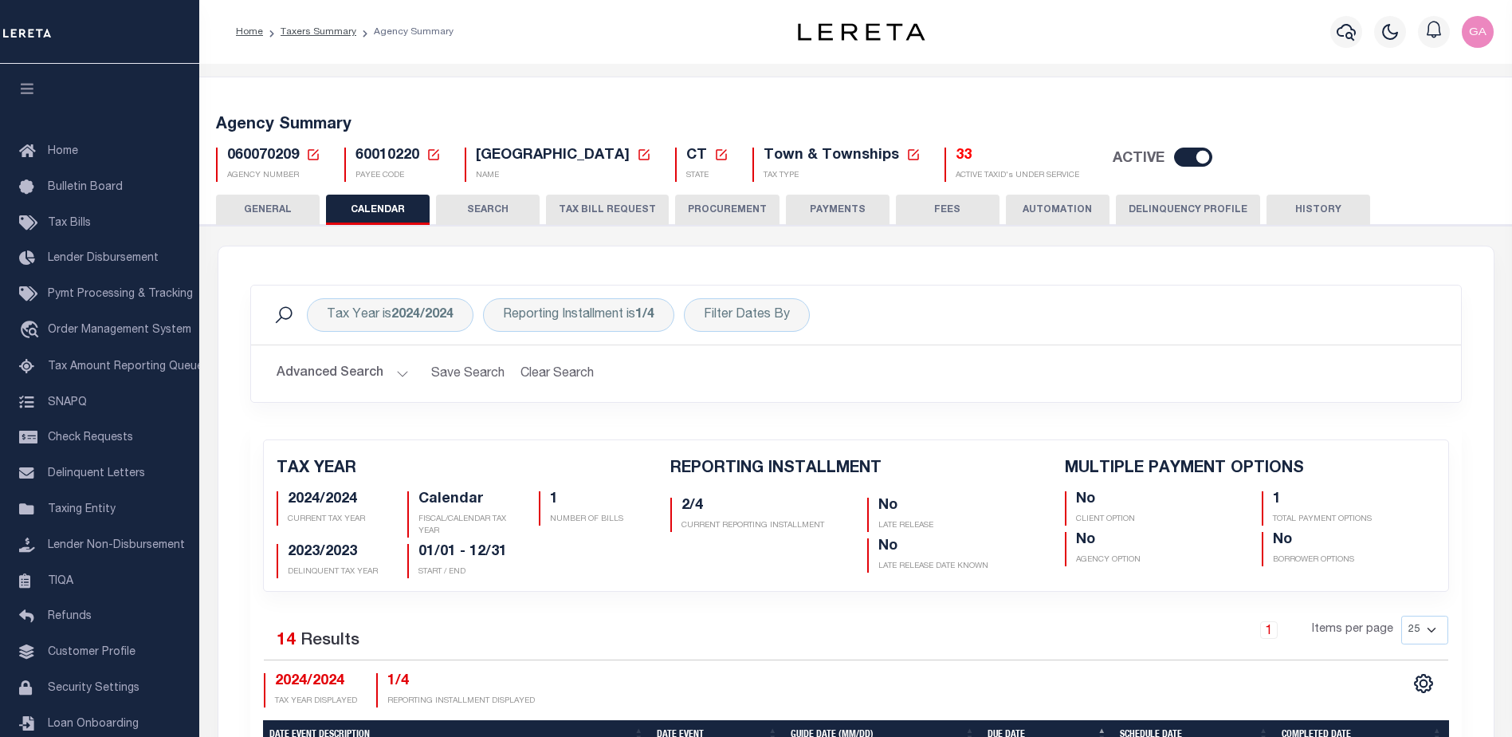
click at [597, 202] on button "TAX BILL REQUEST" at bounding box center [607, 209] width 123 height 30
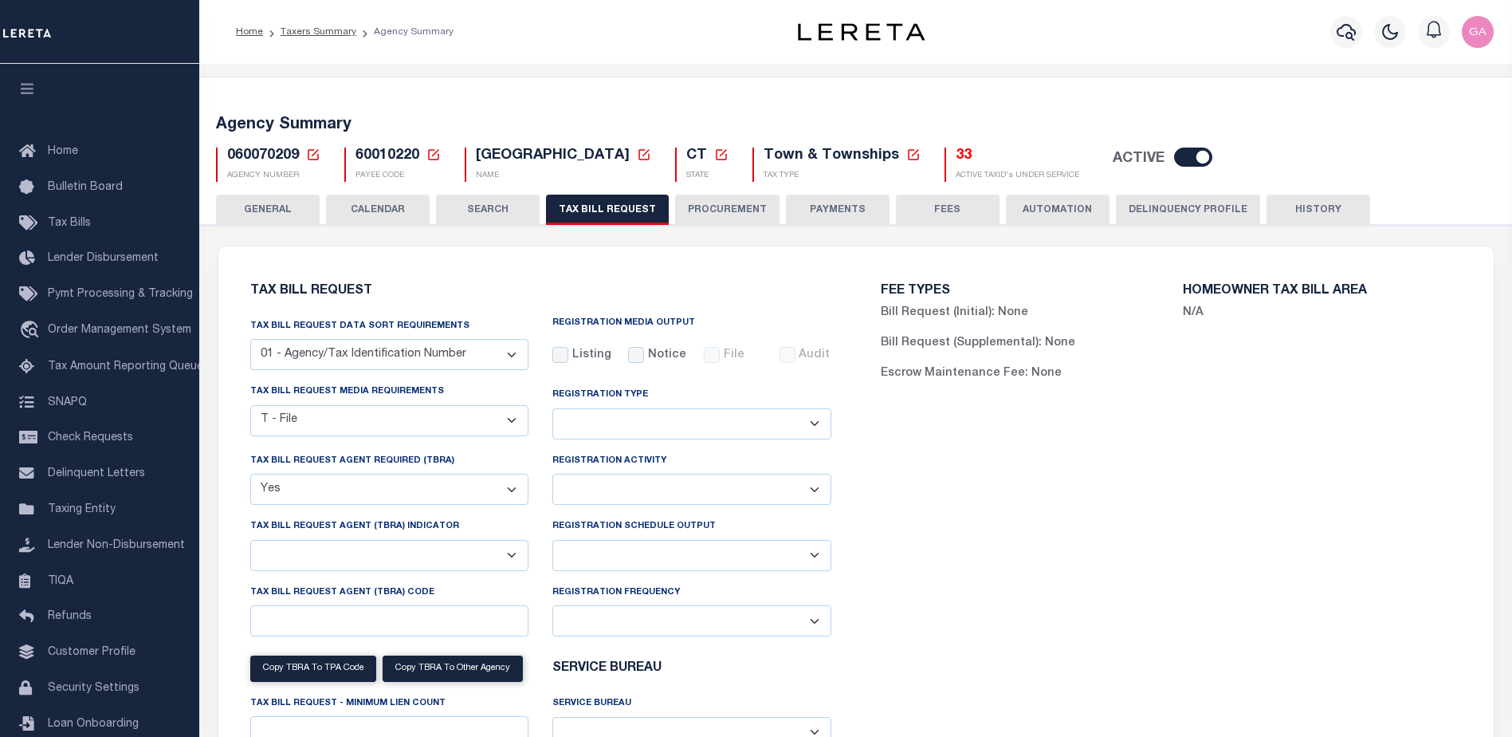
click at [478, 212] on button "SEARCH" at bounding box center [488, 209] width 104 height 30
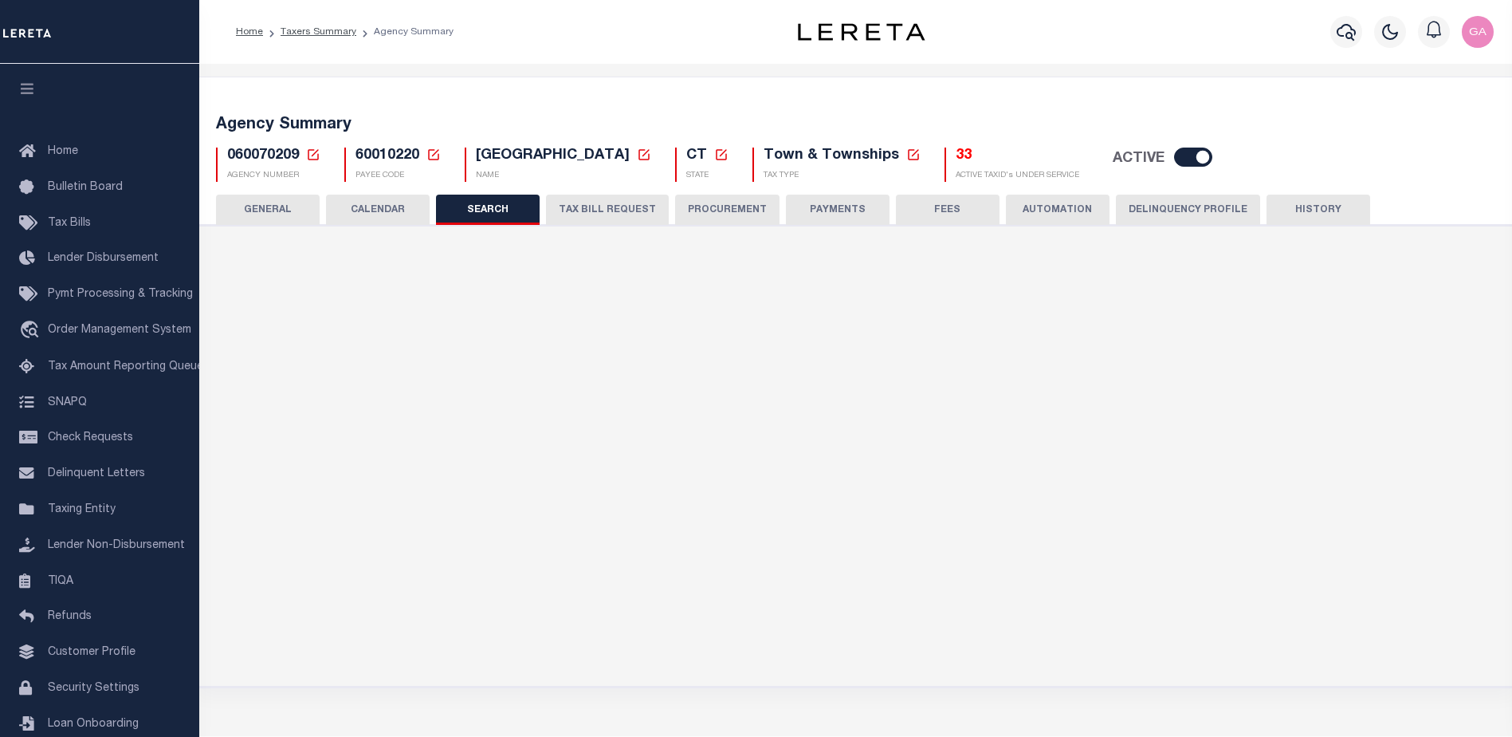
checkbox input "false"
type input "12000"
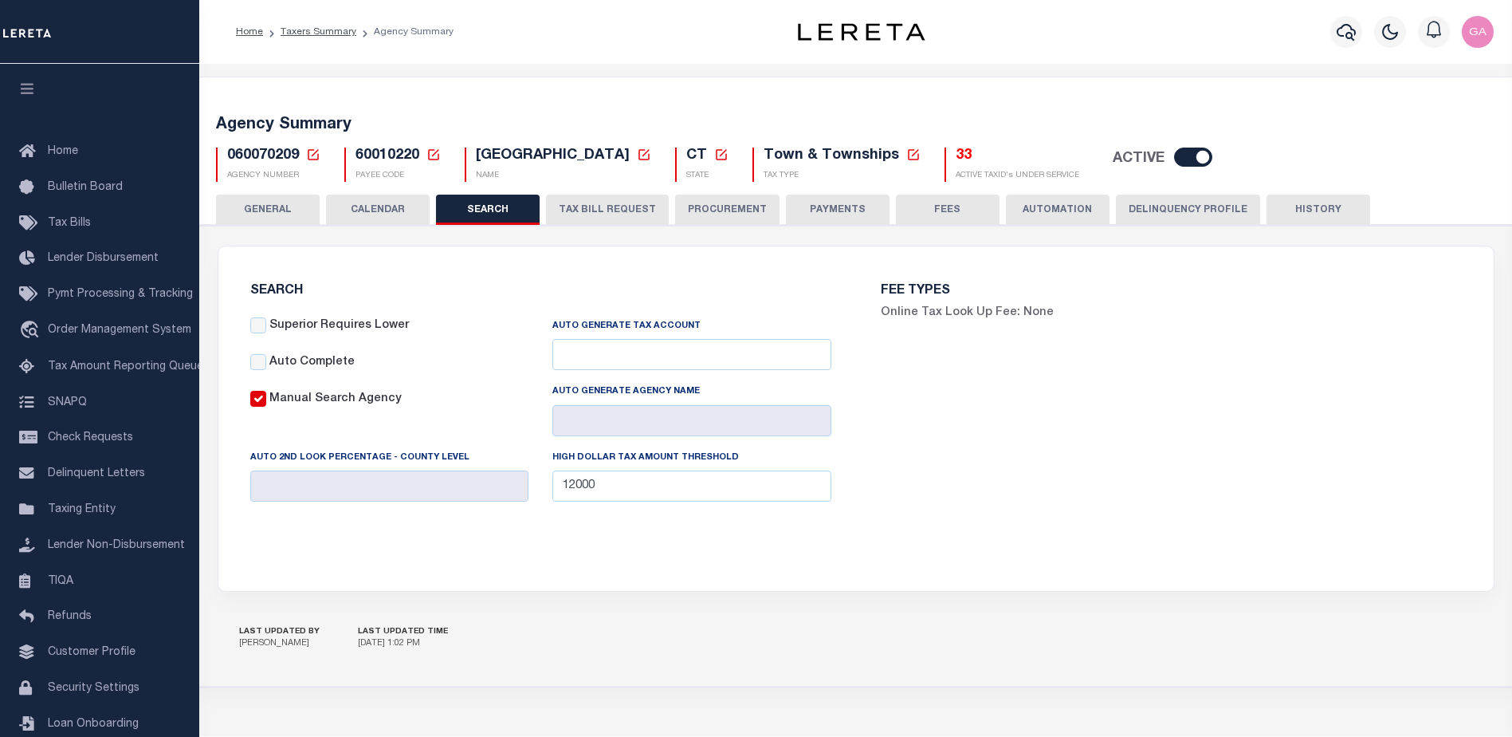
click at [700, 208] on button "PROCUREMENT" at bounding box center [727, 209] width 104 height 30
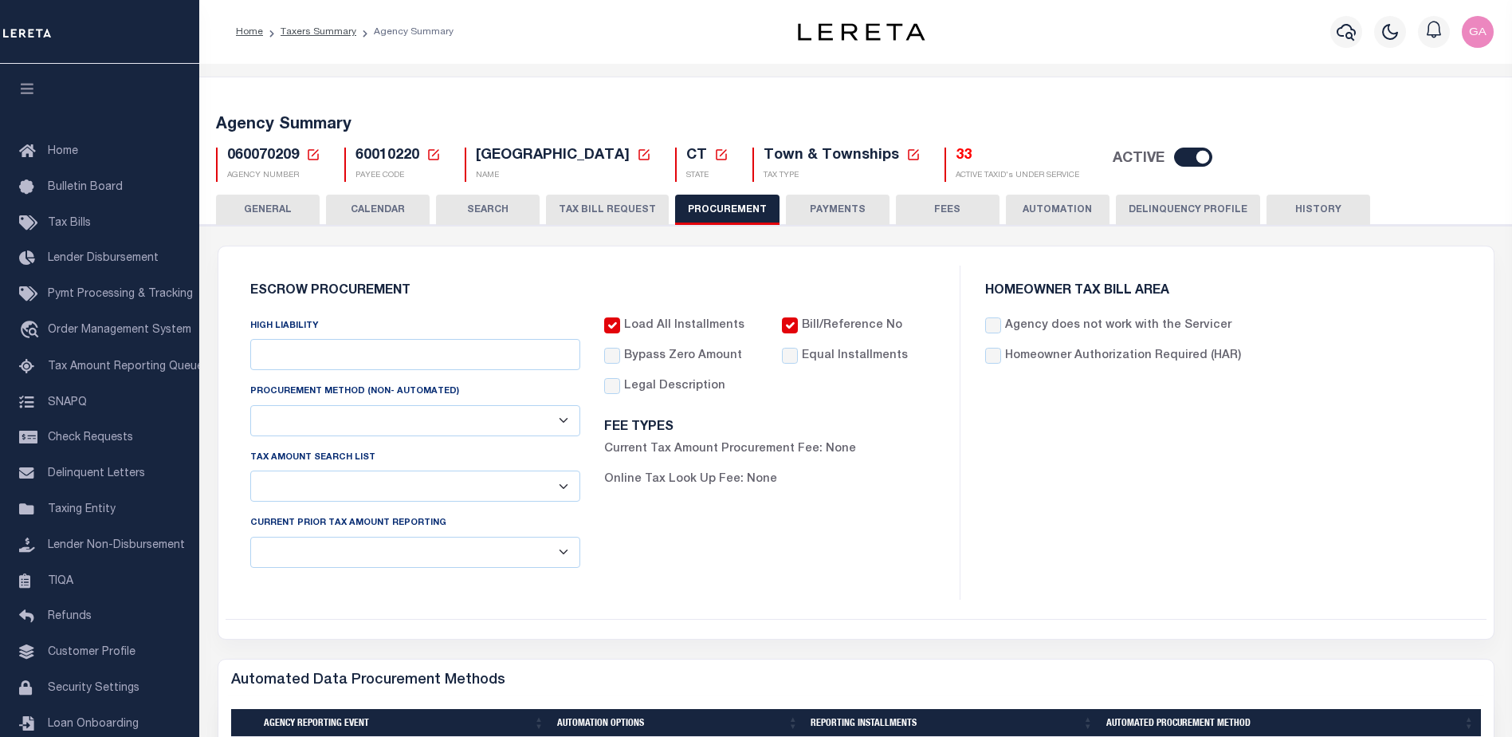
type input "$12,000"
select select "10"
select select "1"
select select "4"
checkbox input "true"
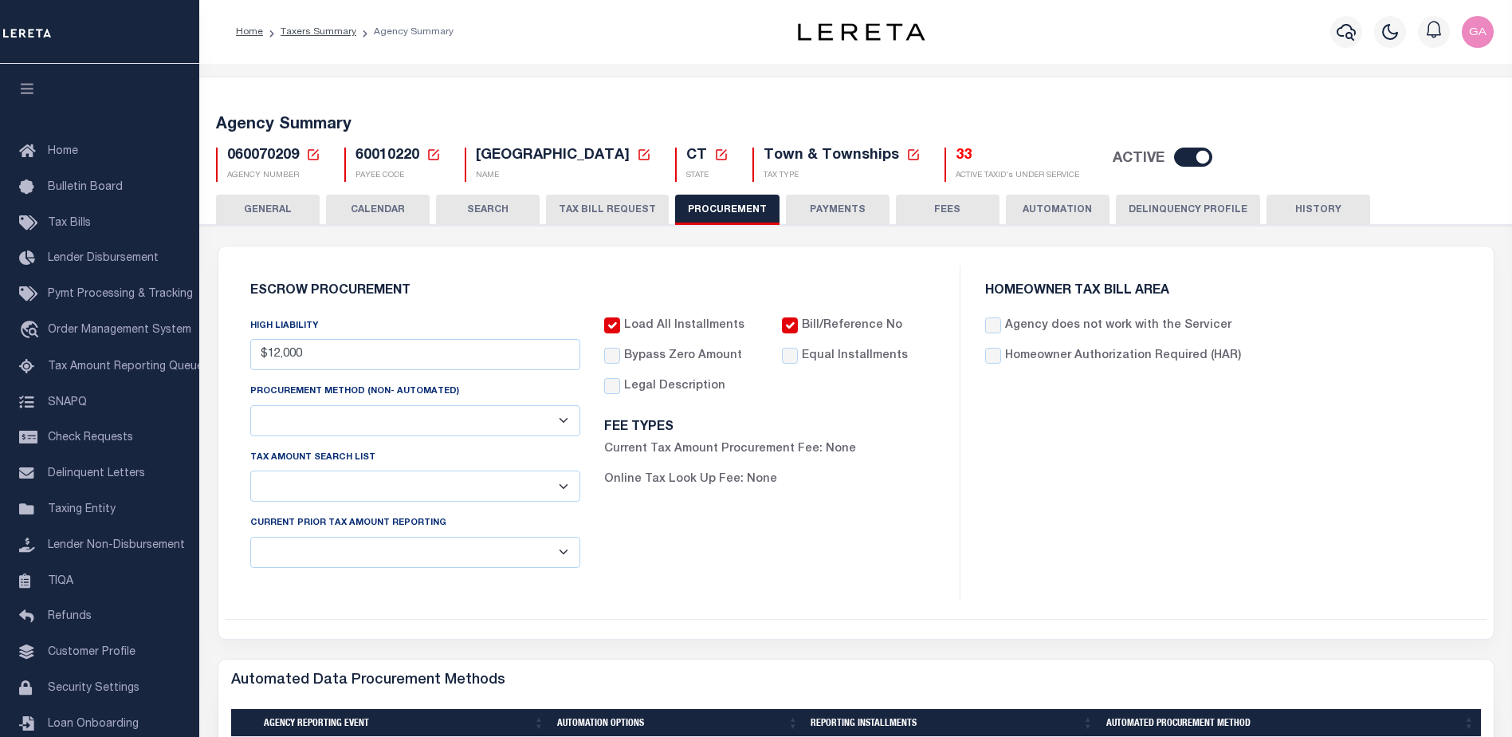
checkbox input "true"
